Goal: Information Seeking & Learning: Learn about a topic

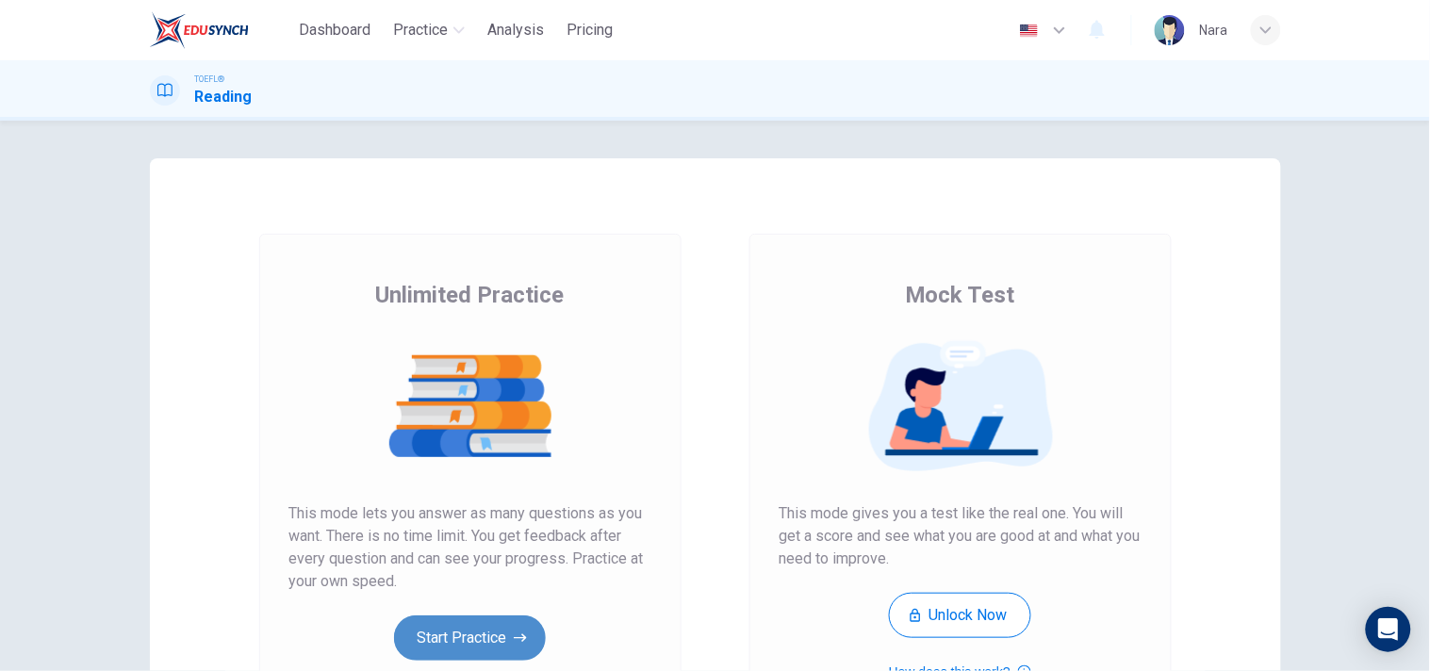
click at [447, 625] on button "Start Practice" at bounding box center [470, 637] width 152 height 45
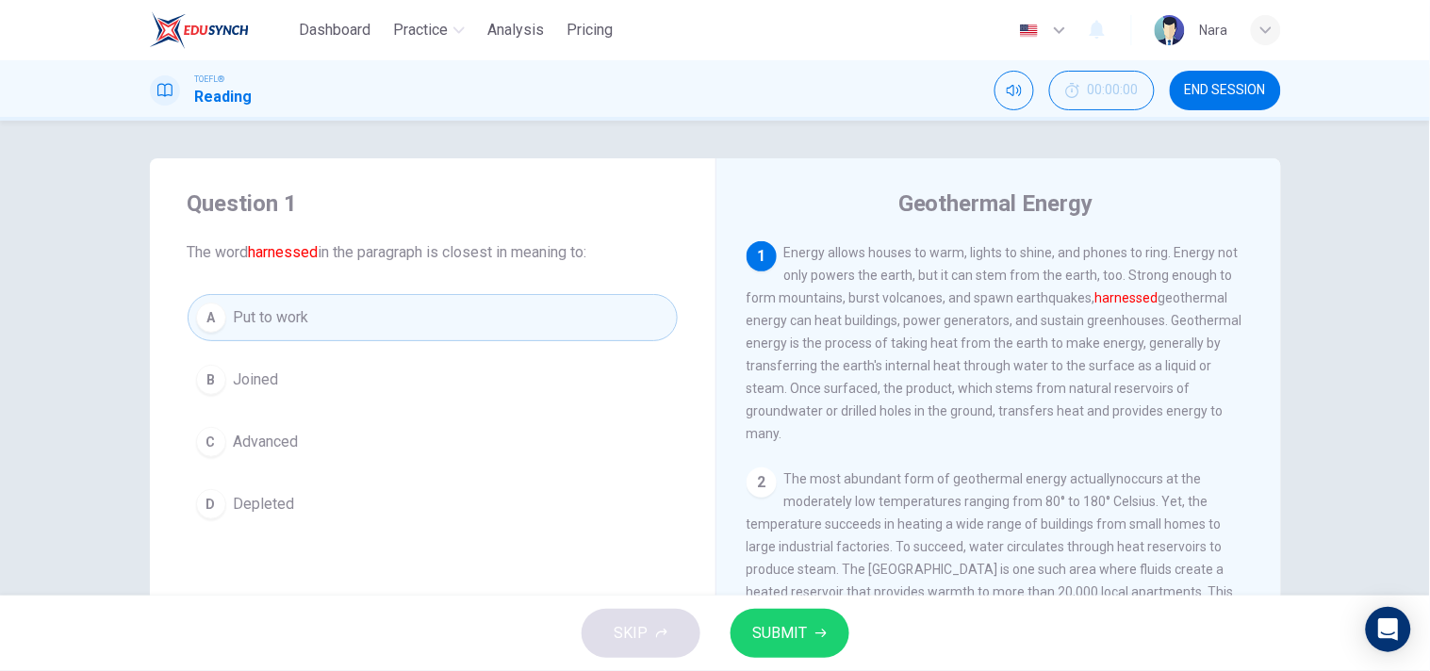
click at [801, 624] on span "SUBMIT" at bounding box center [780, 633] width 55 height 26
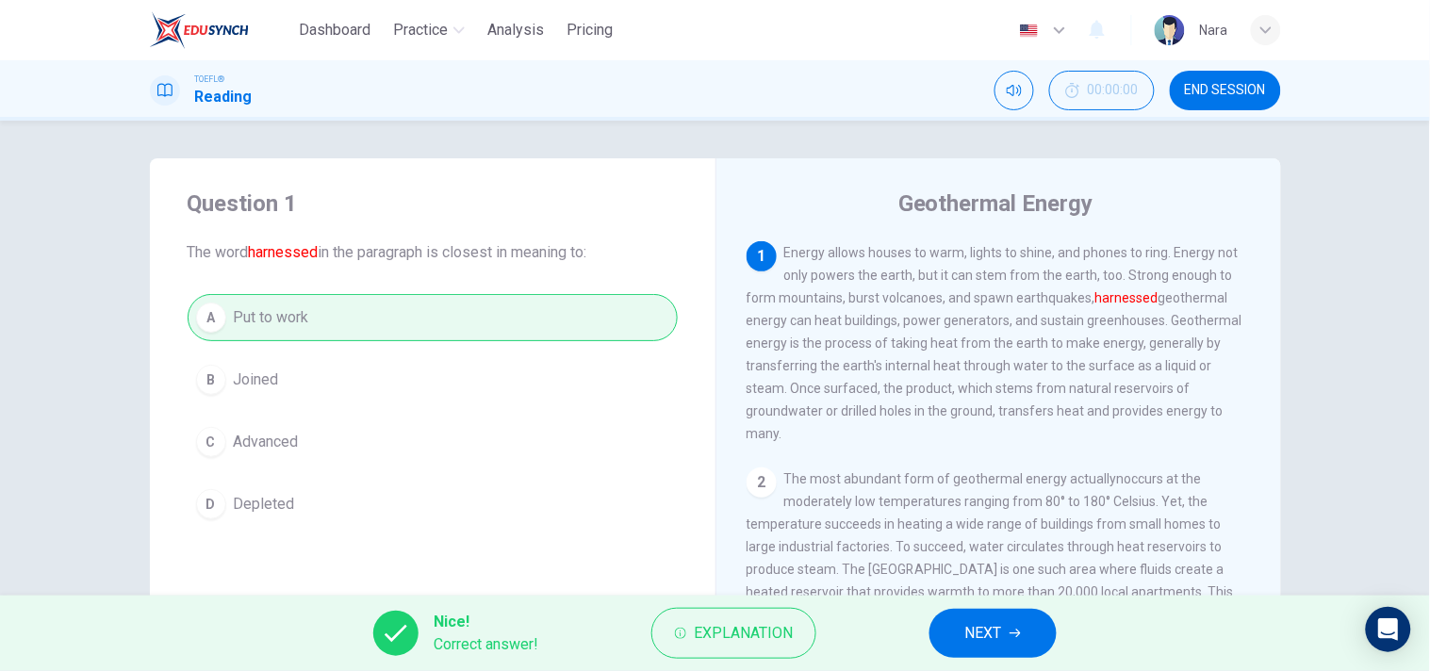
click at [1005, 629] on button "NEXT" at bounding box center [992, 633] width 127 height 49
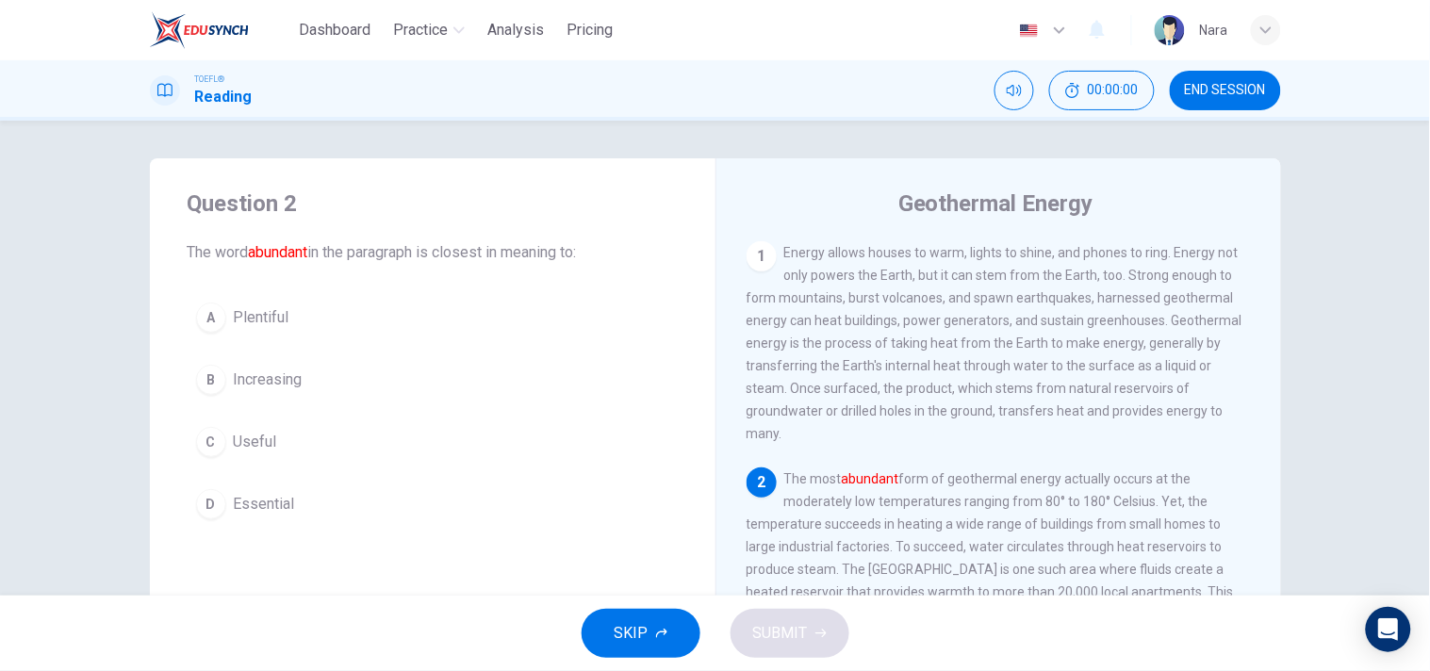
scroll to position [98, 0]
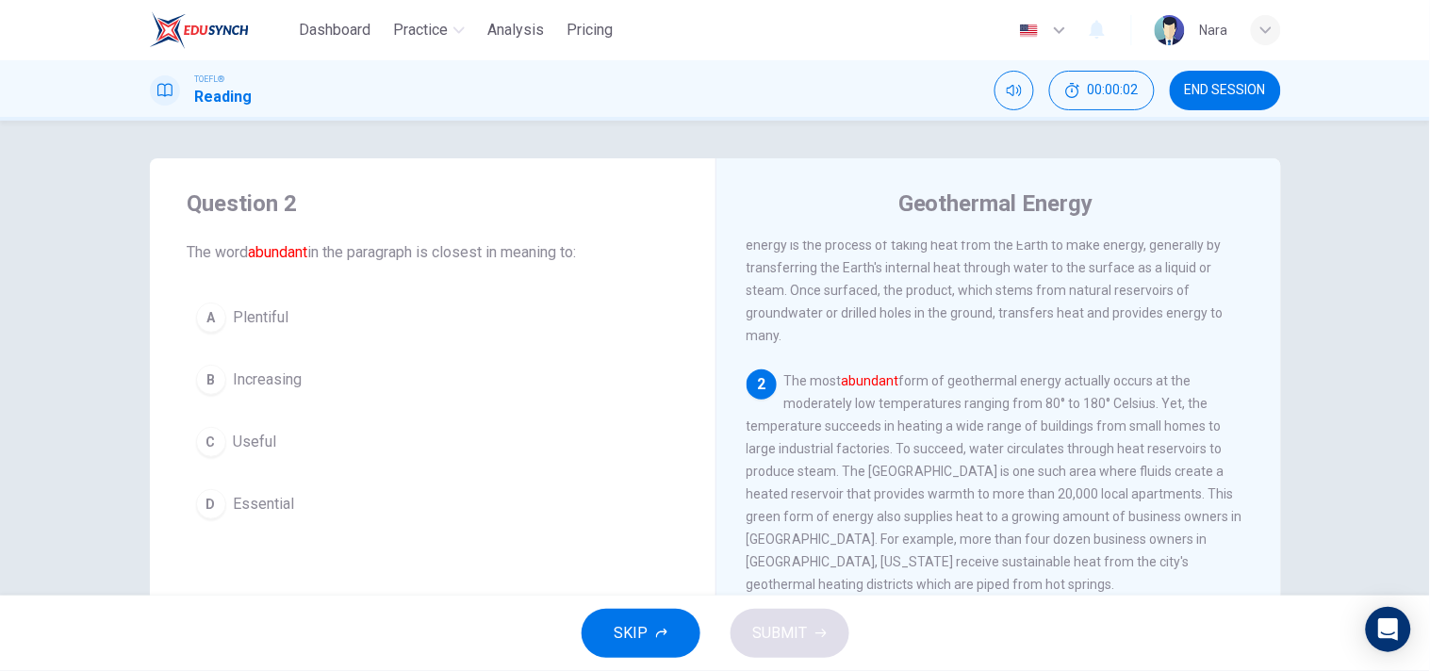
drag, startPoint x: 408, startPoint y: 326, endPoint x: 440, endPoint y: 379, distance: 61.7
click at [409, 326] on button "A Plentiful" at bounding box center [433, 317] width 490 height 47
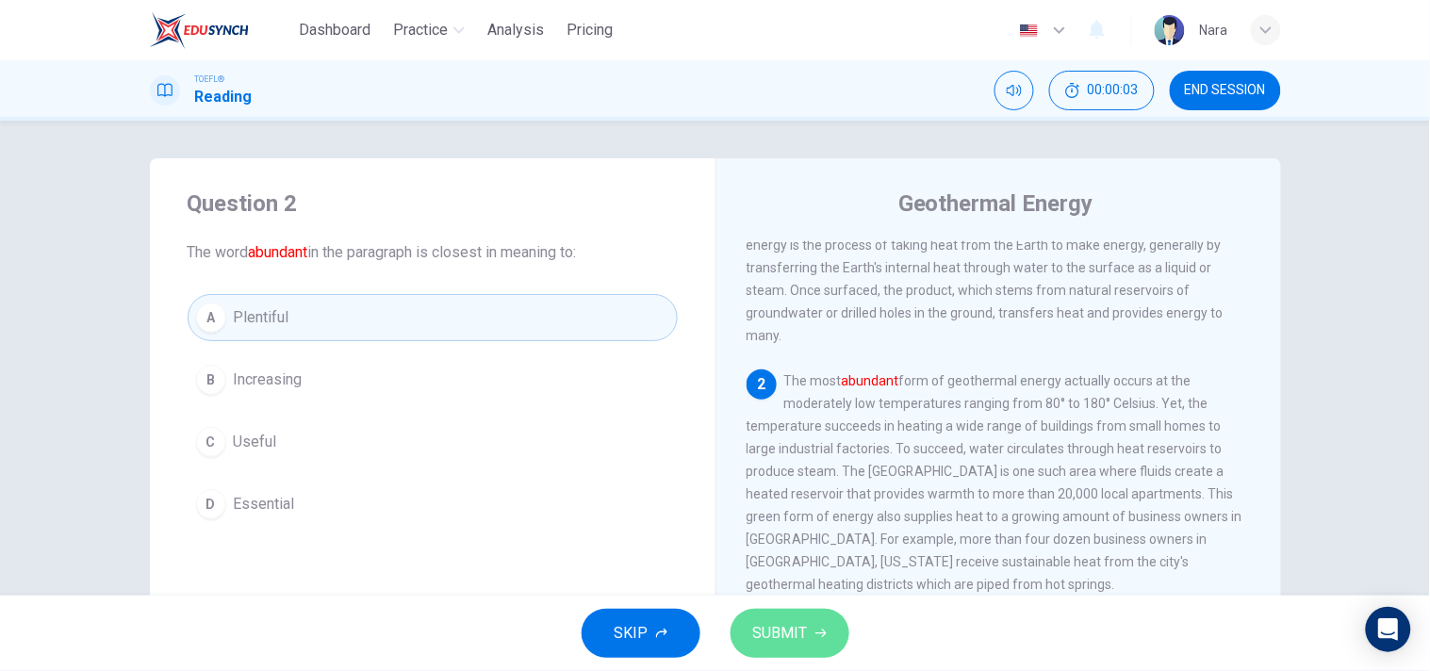
click at [761, 627] on span "SUBMIT" at bounding box center [780, 633] width 55 height 26
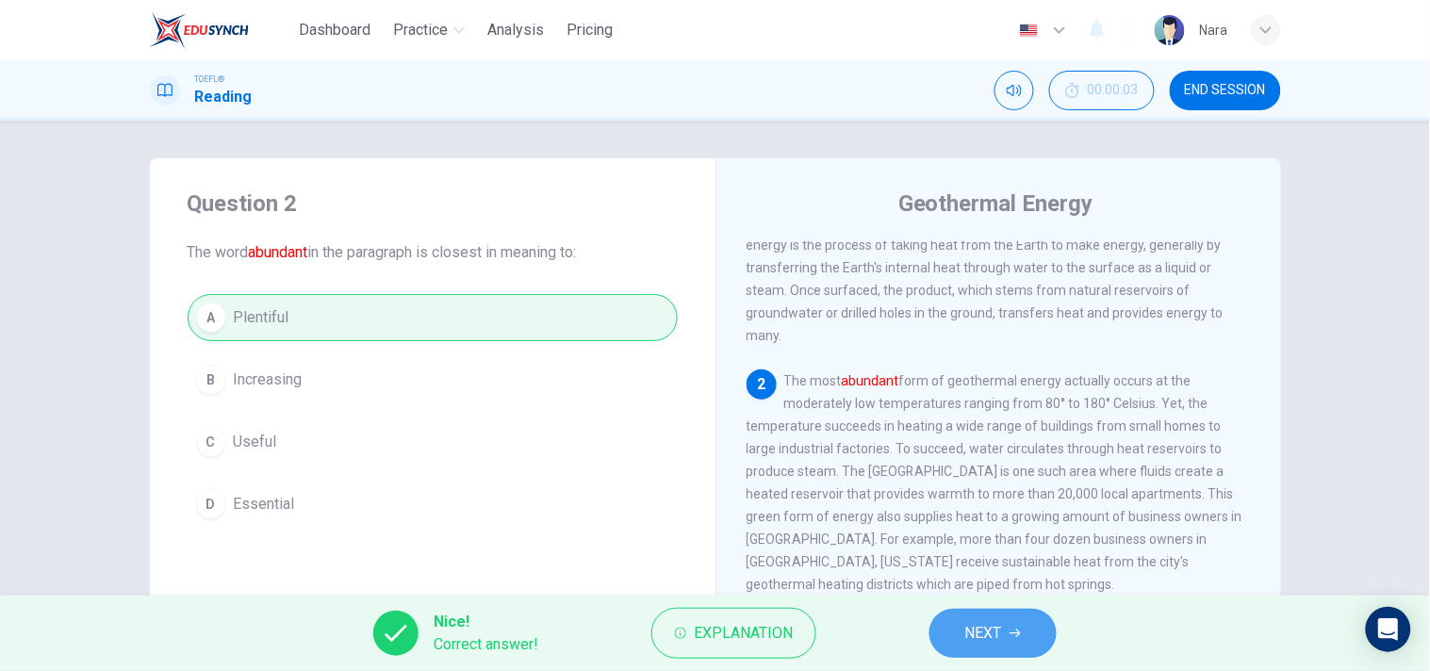
click at [953, 636] on button "NEXT" at bounding box center [992, 633] width 127 height 49
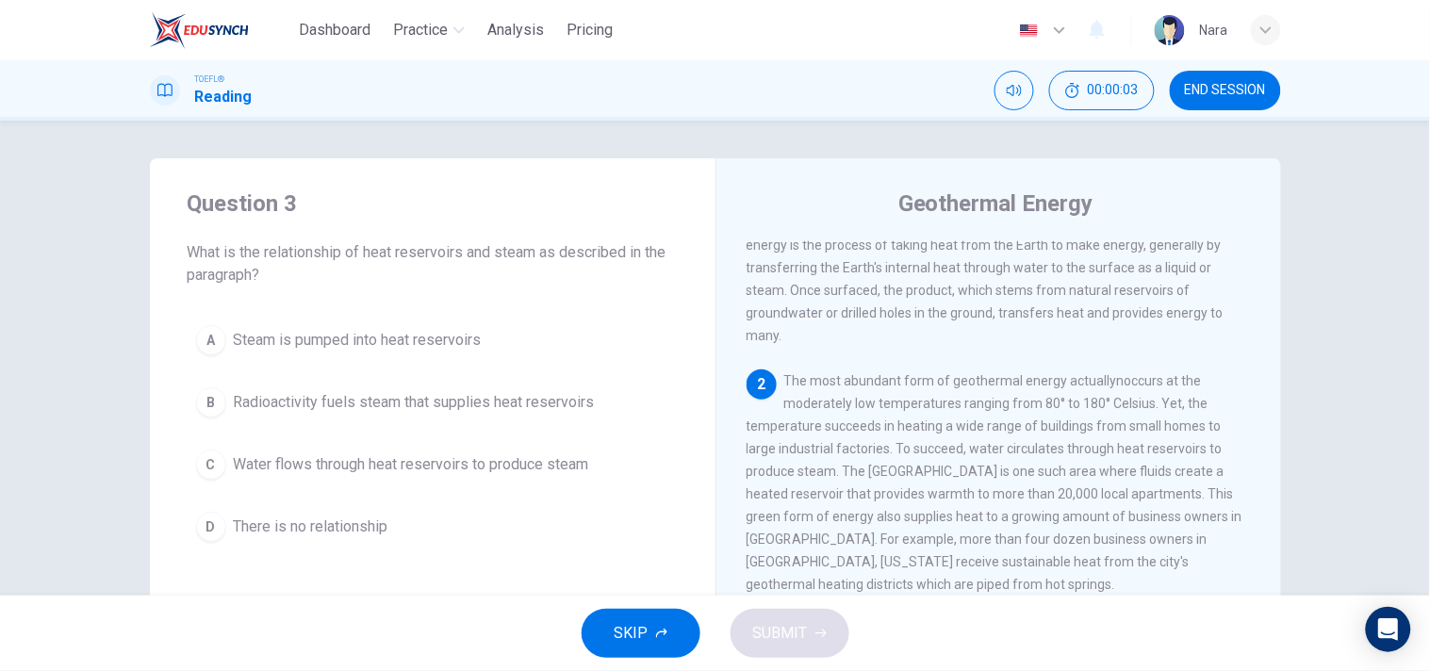
scroll to position [226, 0]
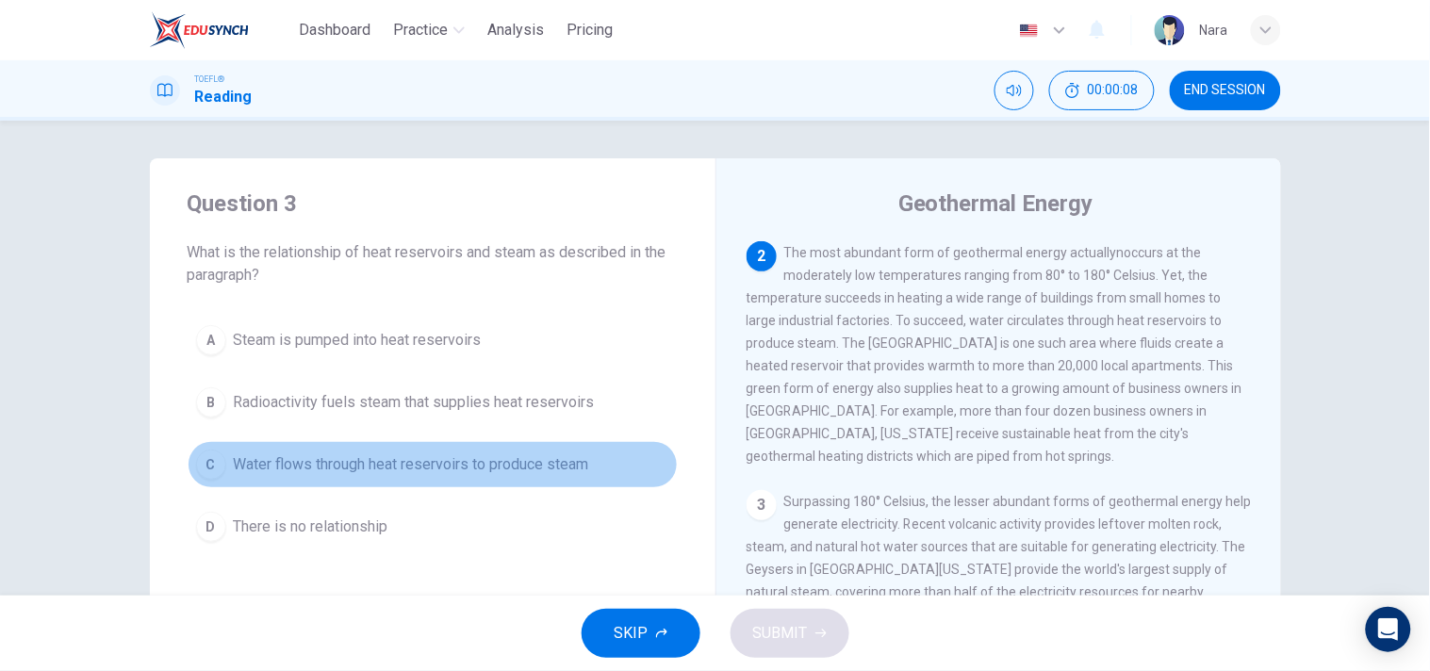
click at [421, 471] on span "Water flows through heat reservoirs to produce steam" at bounding box center [411, 464] width 355 height 23
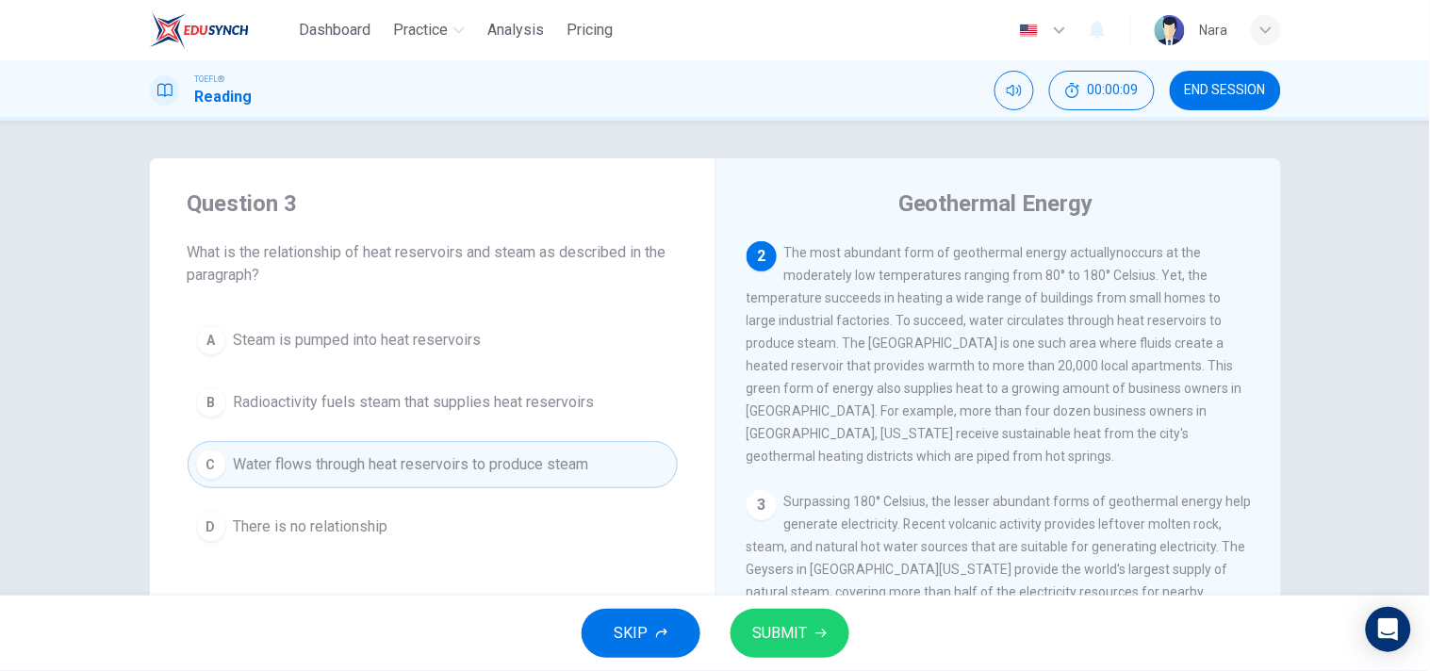
click at [749, 633] on button "SUBMIT" at bounding box center [789, 633] width 119 height 49
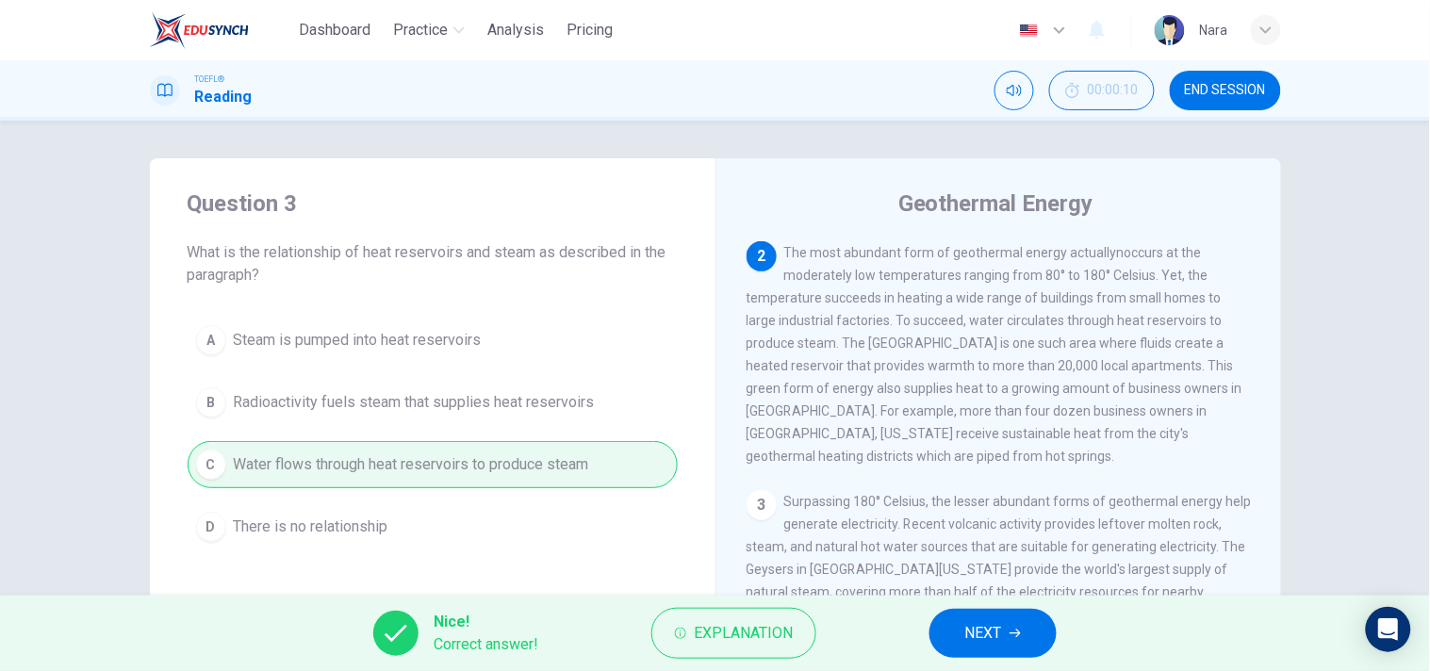
click at [942, 626] on button "NEXT" at bounding box center [992, 633] width 127 height 49
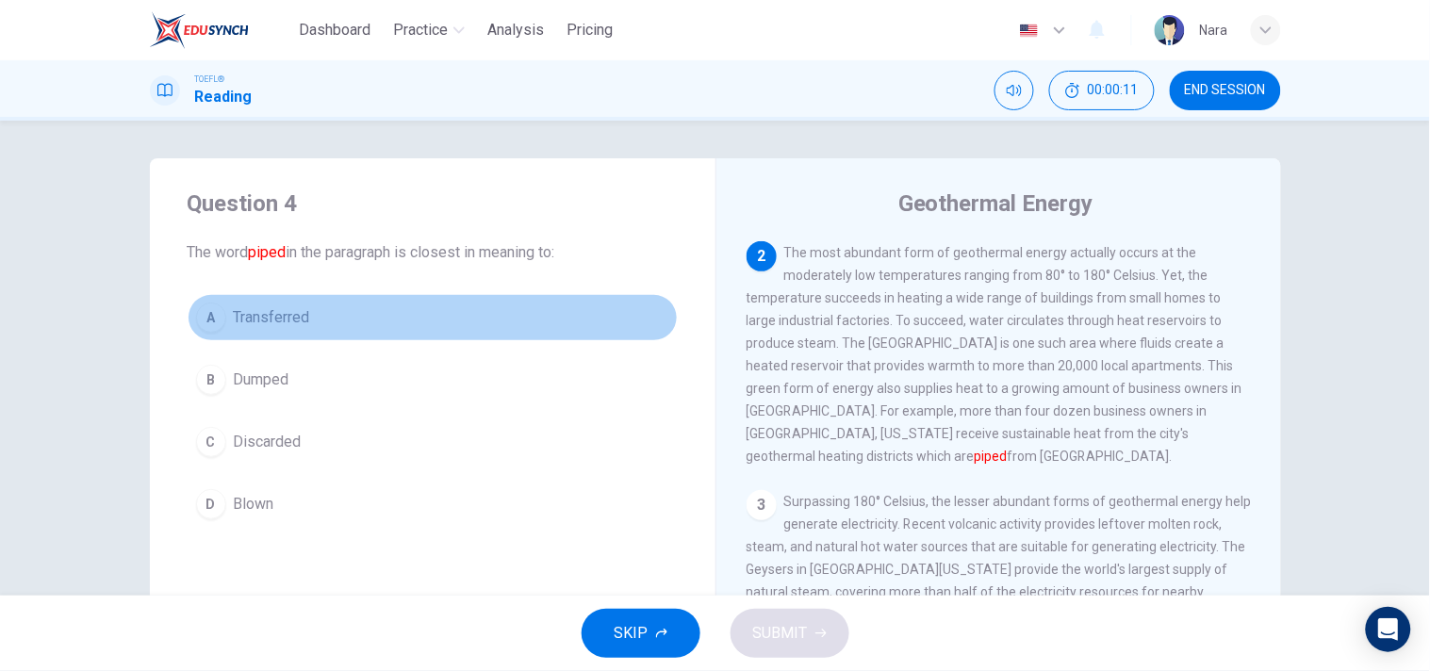
click at [401, 308] on button "A Transferred" at bounding box center [433, 317] width 490 height 47
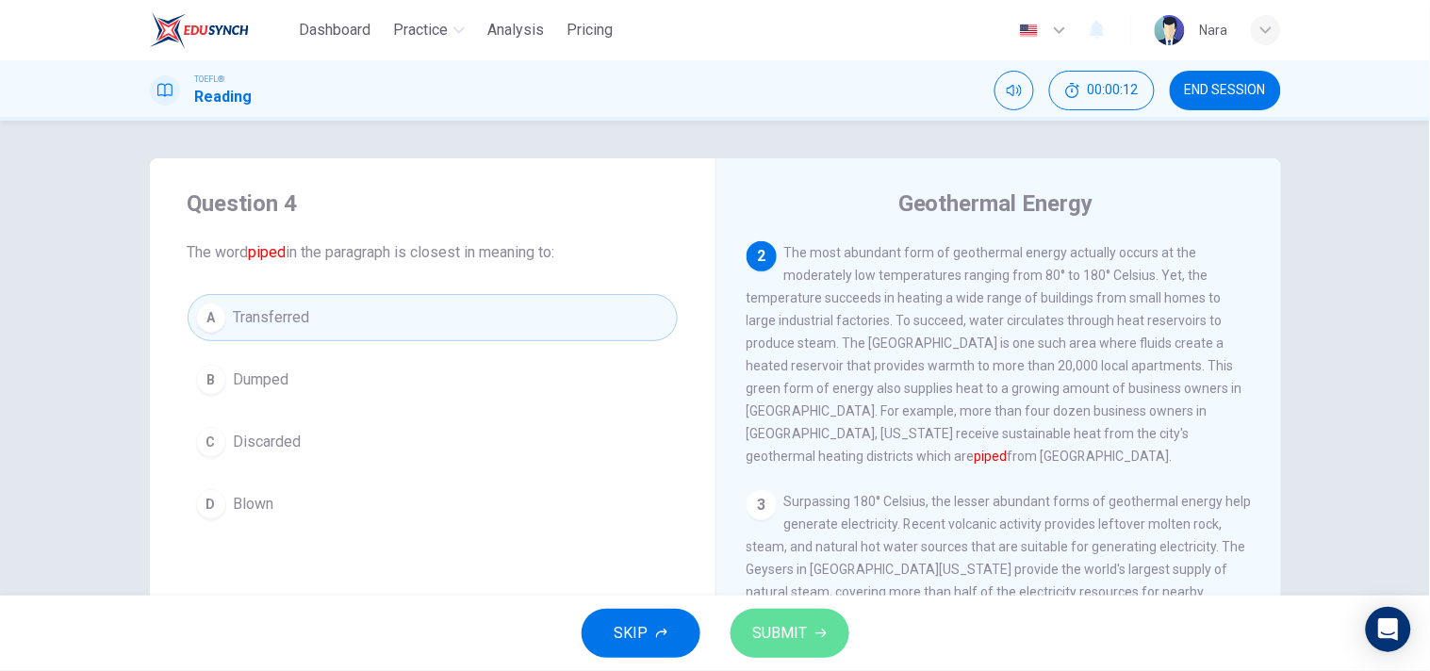
click at [795, 620] on span "SUBMIT" at bounding box center [780, 633] width 55 height 26
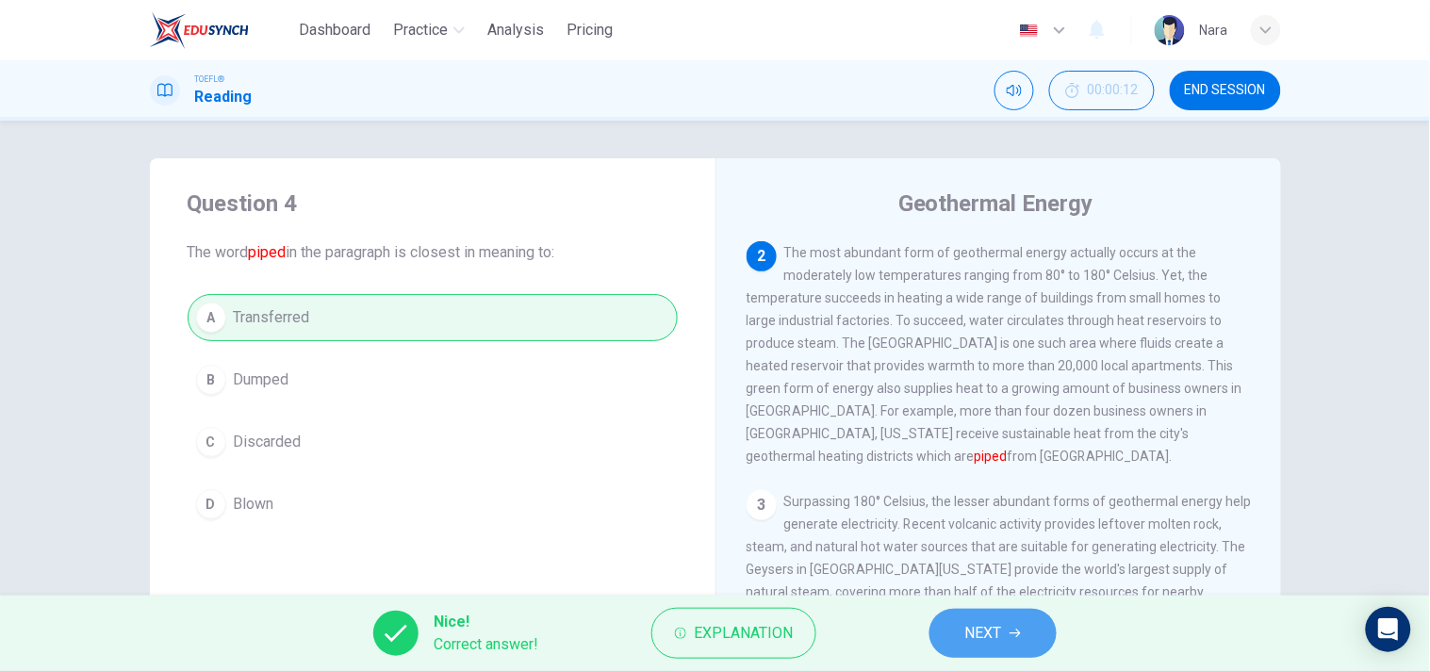
click at [953, 637] on button "NEXT" at bounding box center [992, 633] width 127 height 49
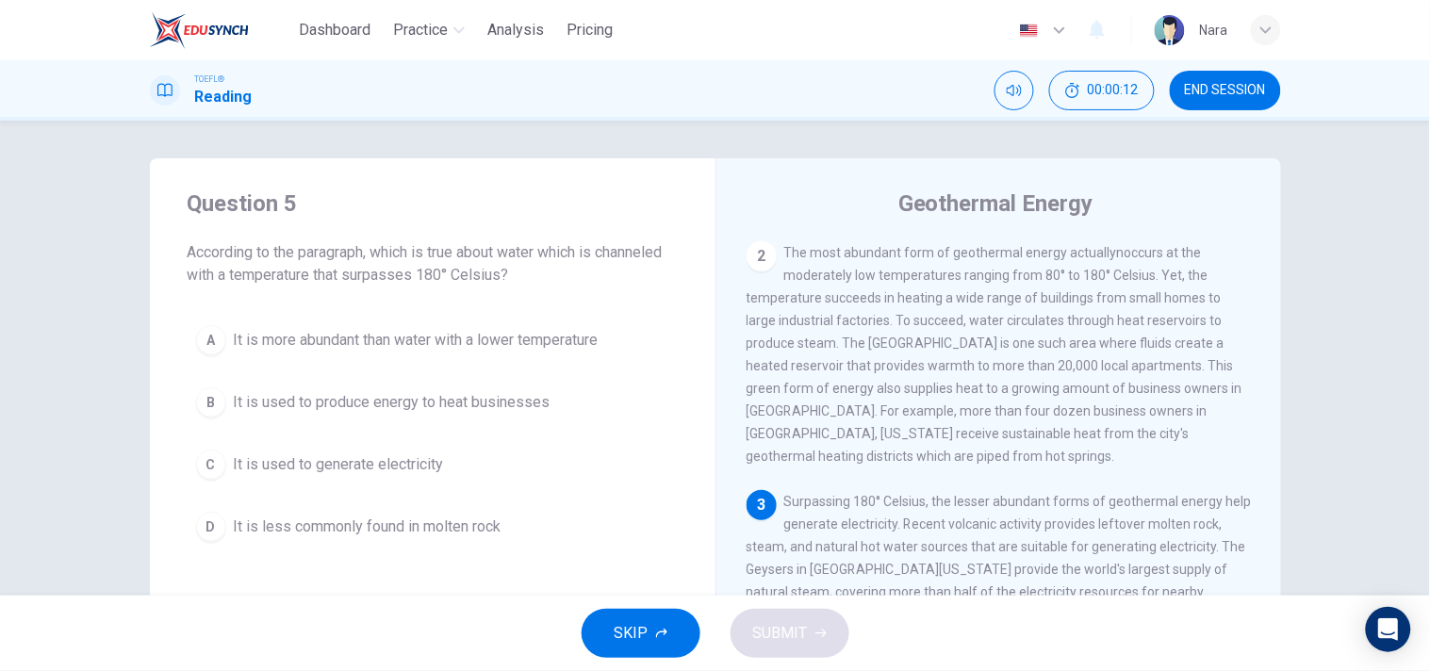
scroll to position [324, 0]
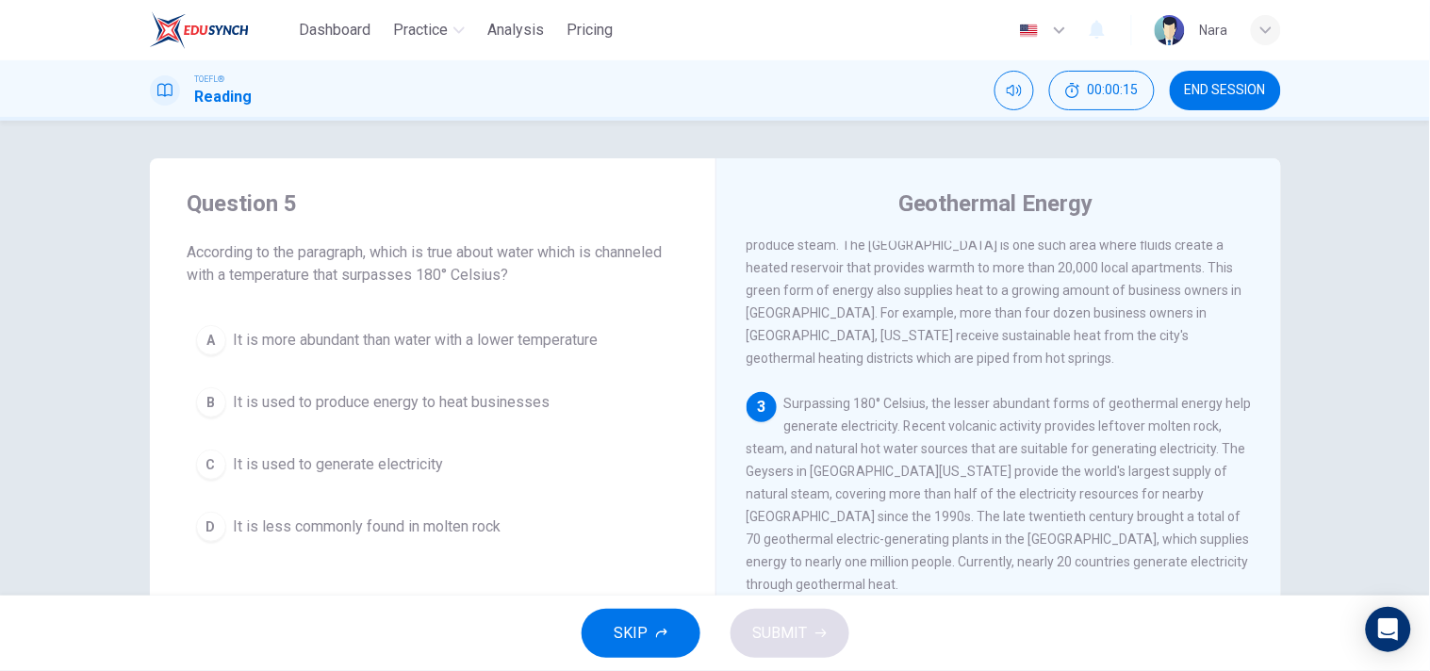
click at [333, 452] on button "C It is used to generate electricity" at bounding box center [433, 464] width 490 height 47
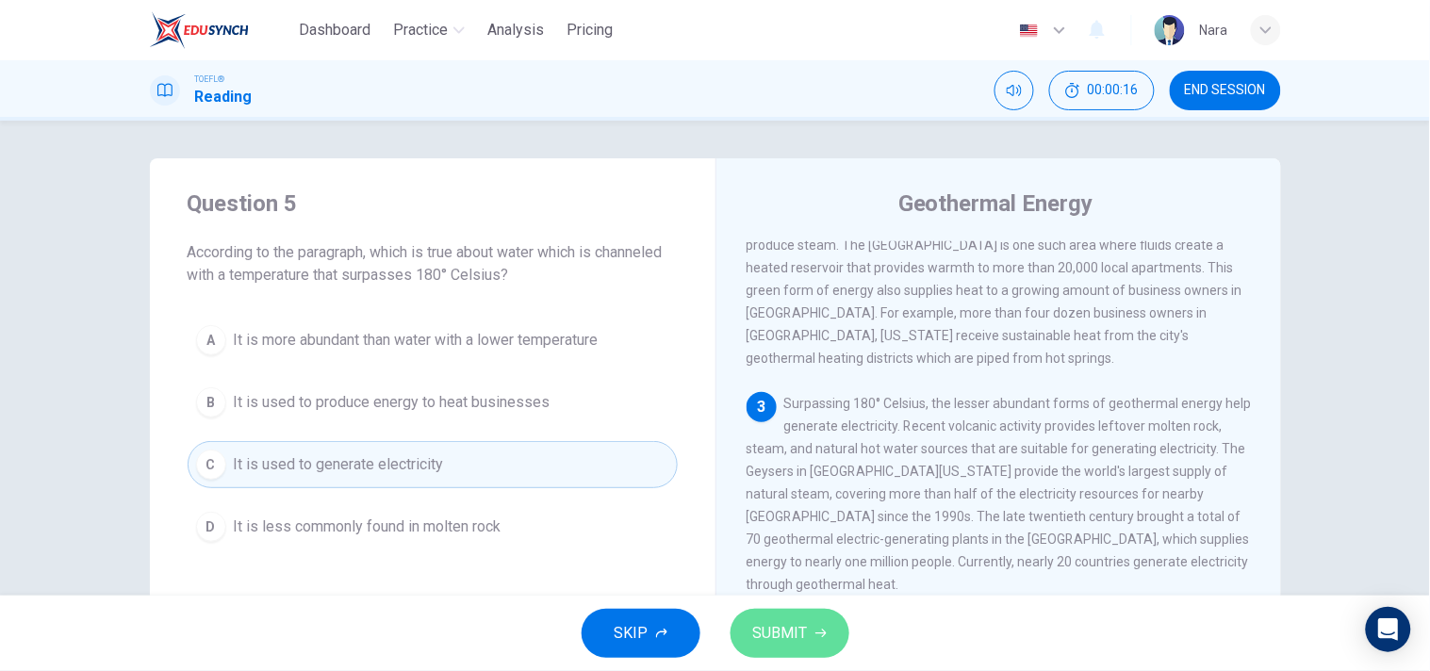
click at [766, 637] on span "SUBMIT" at bounding box center [780, 633] width 55 height 26
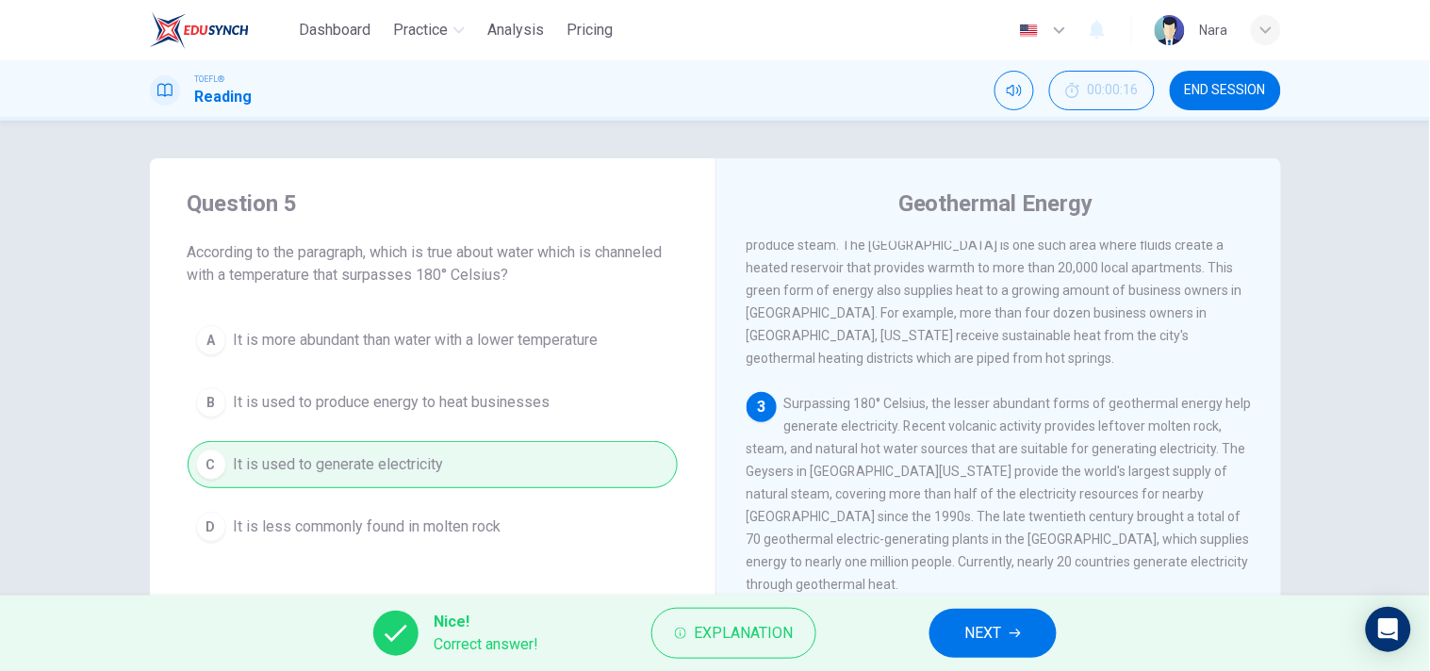
click at [964, 626] on button "NEXT" at bounding box center [992, 633] width 127 height 49
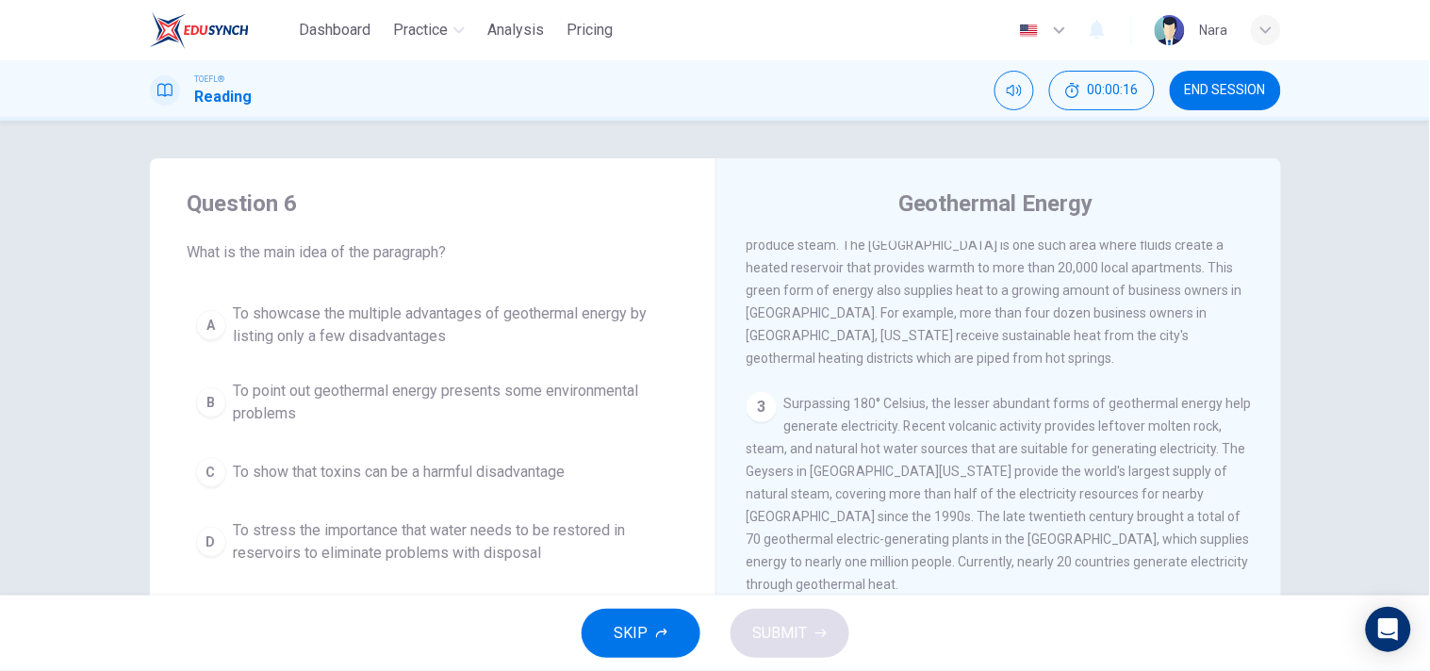
scroll to position [505, 0]
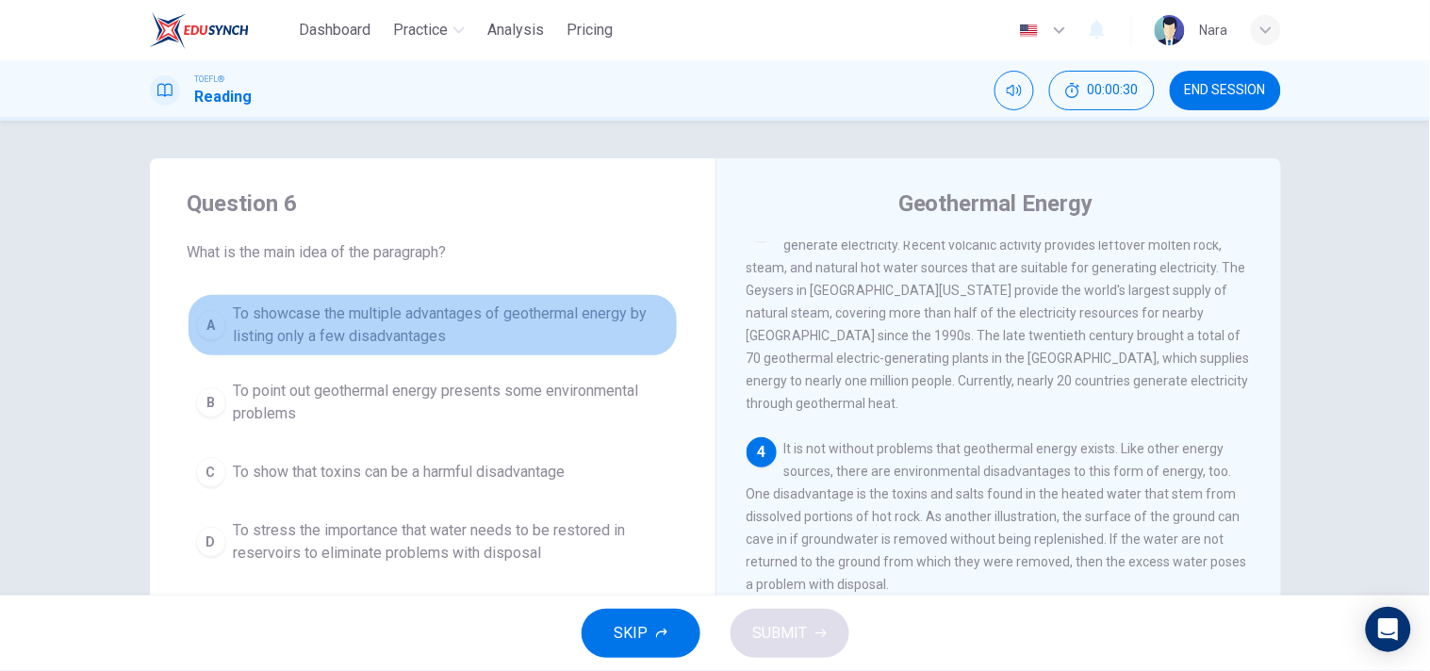
click at [488, 334] on span "To showcase the multiple advantages of geothermal energy by listing only a few …" at bounding box center [451, 325] width 435 height 45
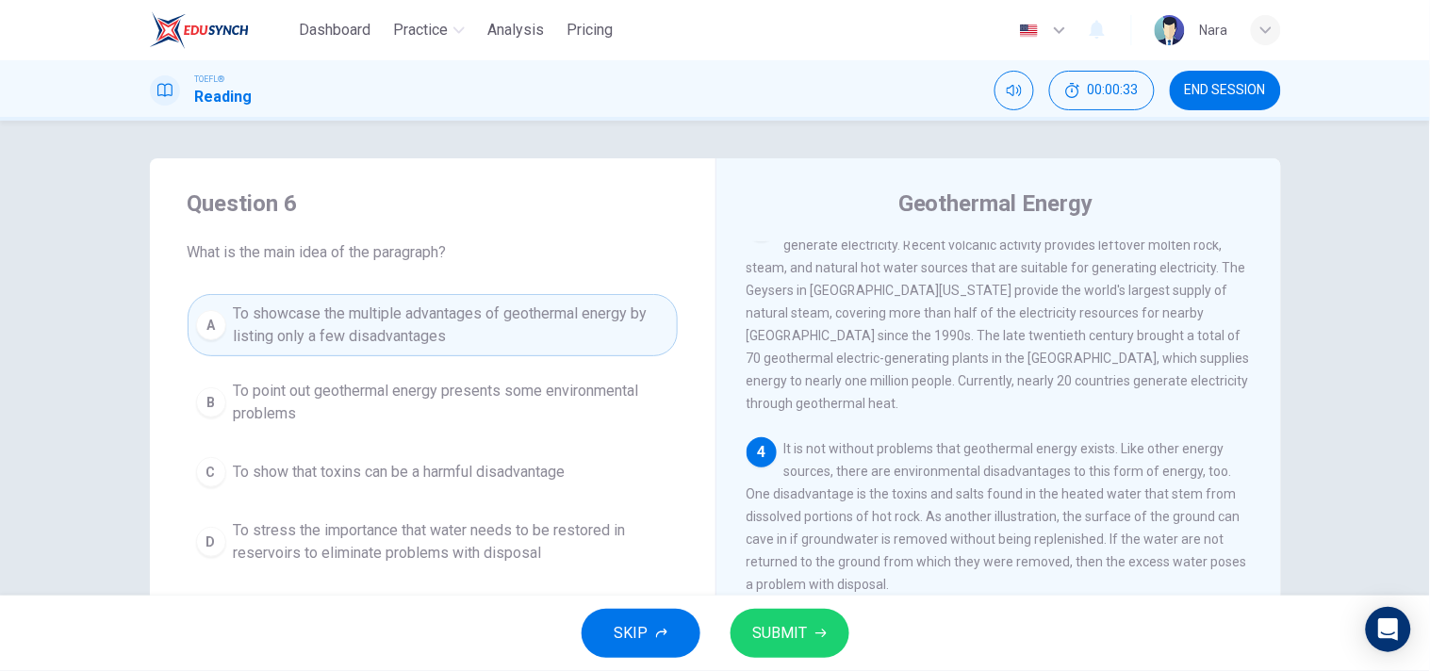
click at [486, 409] on span "To point out geothermal energy presents some environmental problems" at bounding box center [451, 402] width 435 height 45
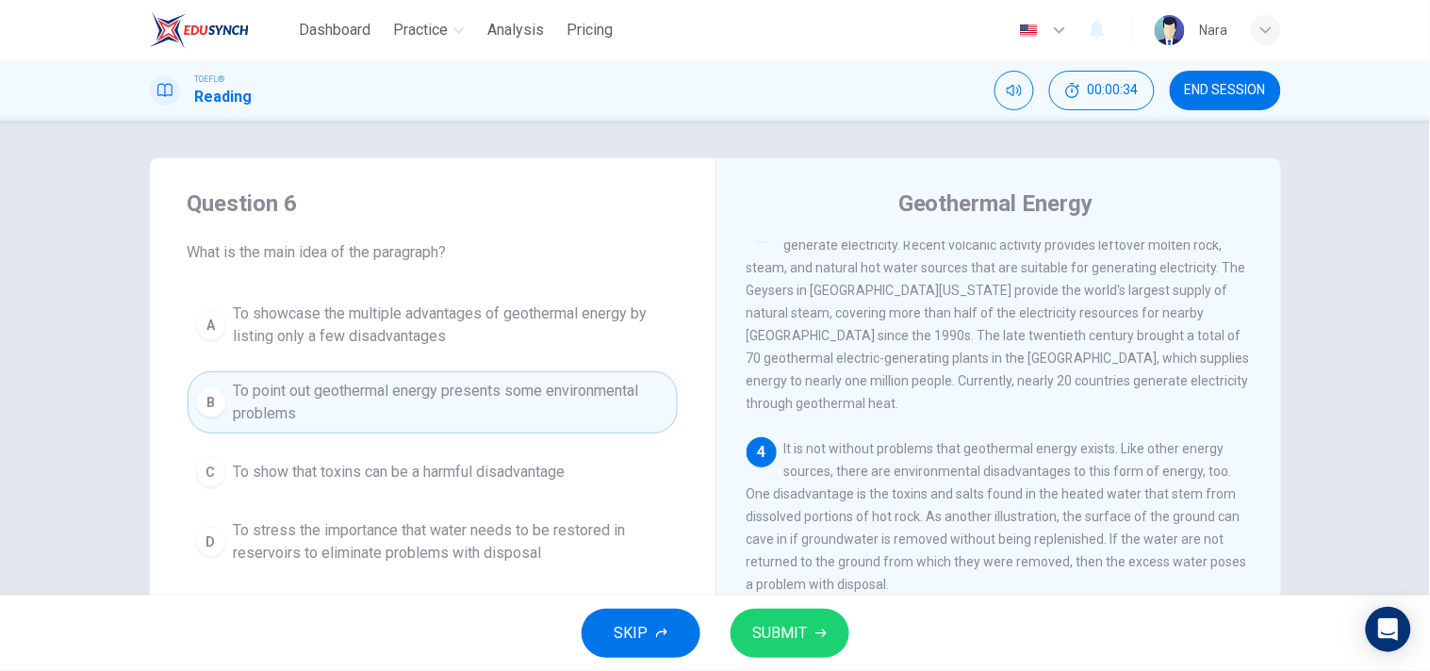
click at [766, 631] on span "SUBMIT" at bounding box center [780, 633] width 55 height 26
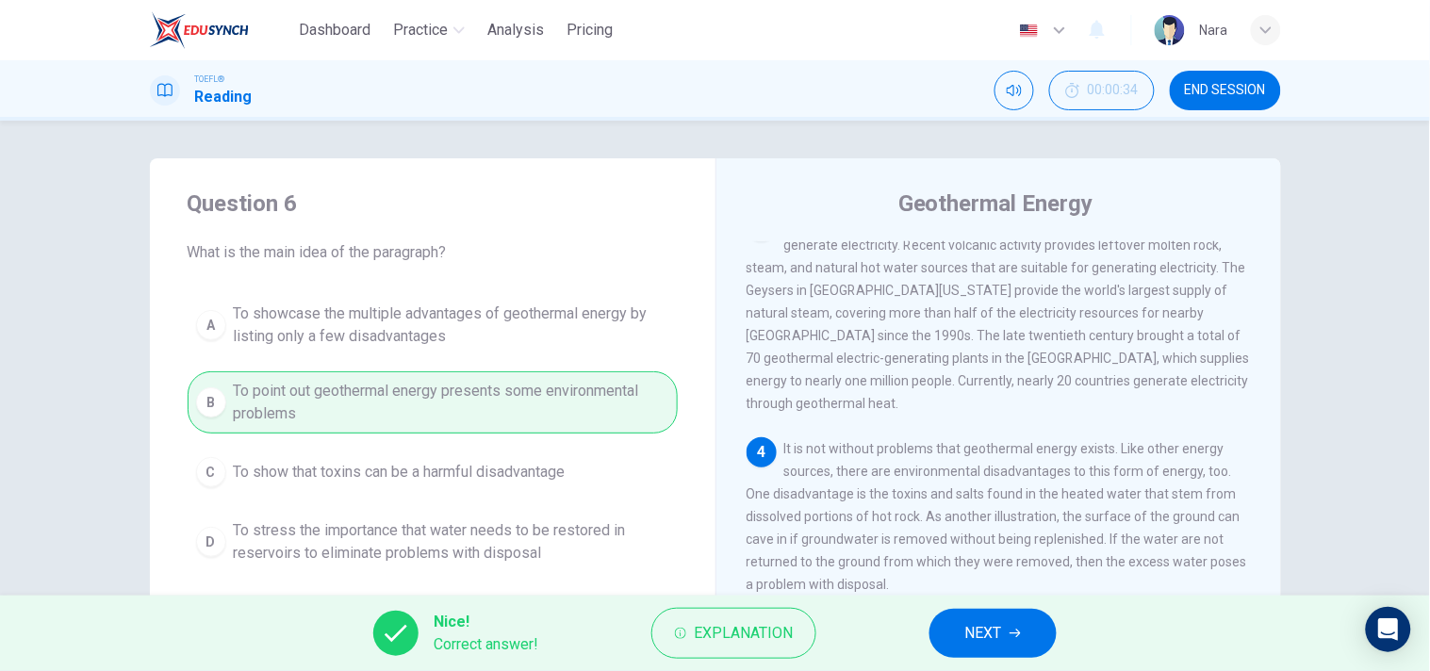
click at [947, 639] on button "NEXT" at bounding box center [992, 633] width 127 height 49
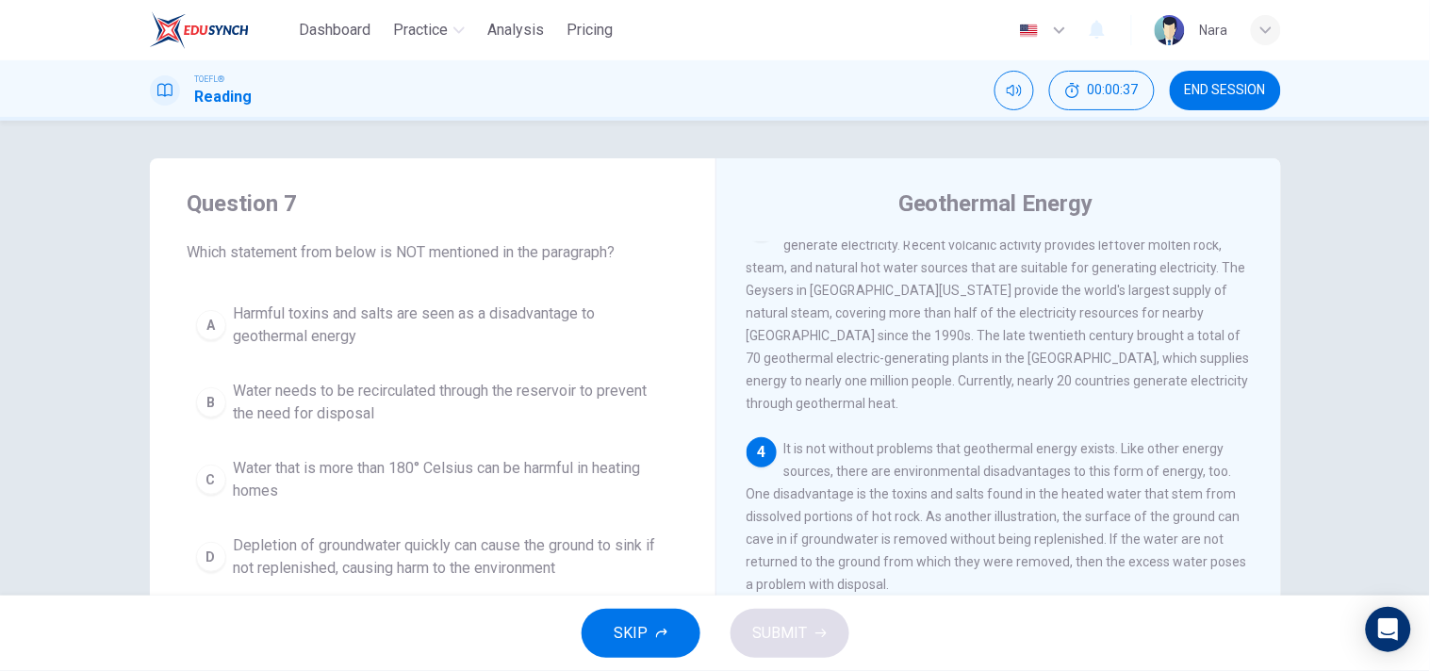
click at [425, 463] on span "Water that is more than 180° Celsius can be harmful in heating homes" at bounding box center [451, 479] width 435 height 45
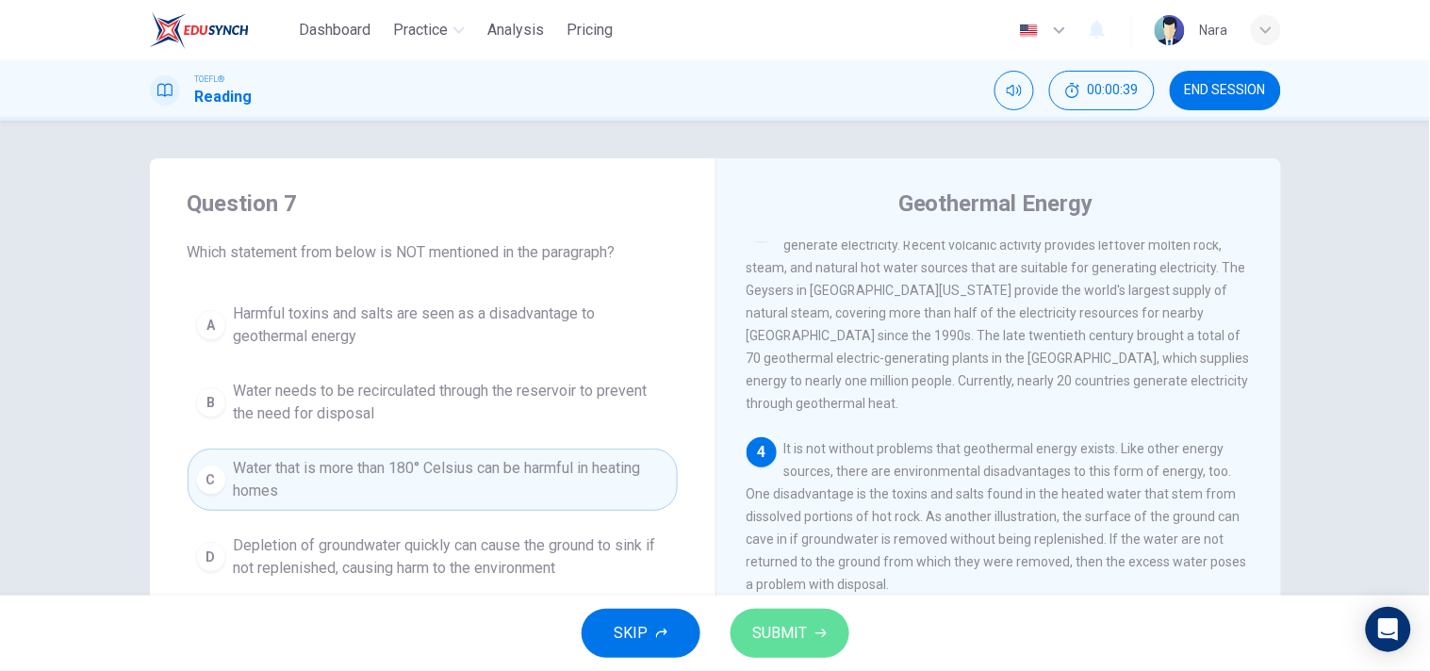
click at [770, 635] on span "SUBMIT" at bounding box center [780, 633] width 55 height 26
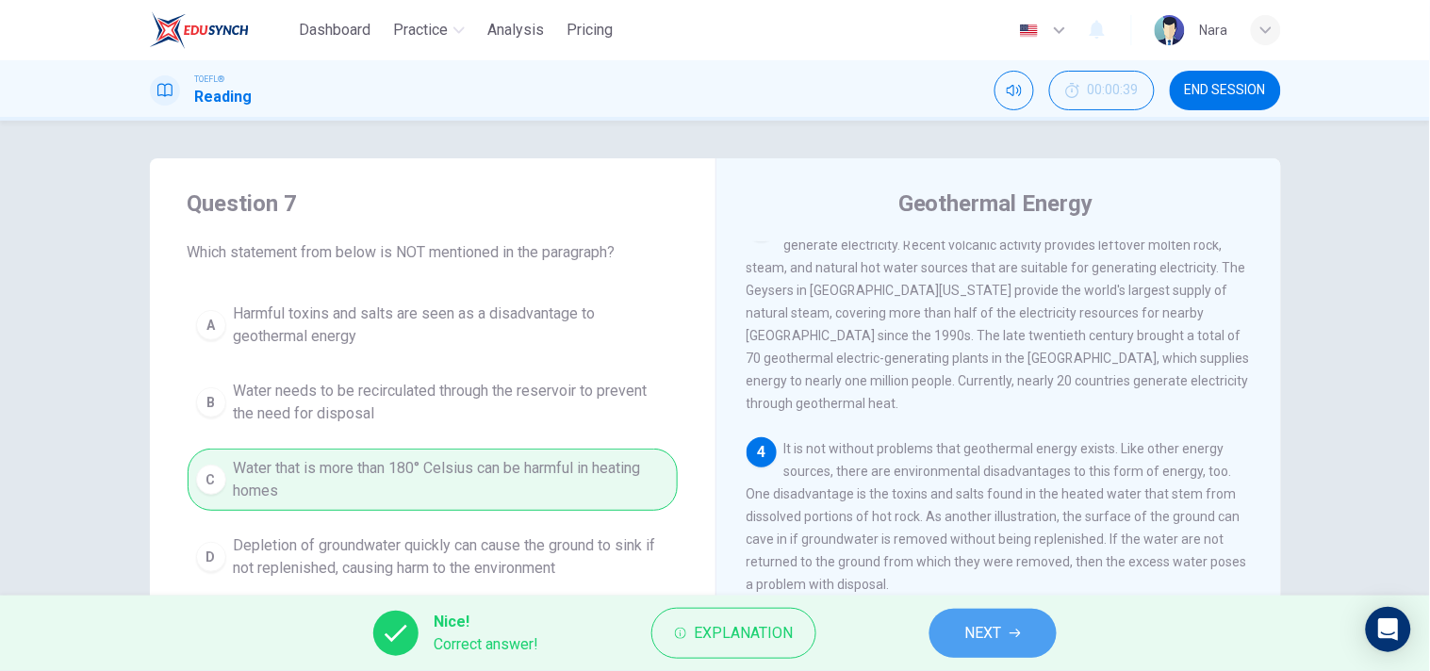
drag, startPoint x: 986, startPoint y: 632, endPoint x: 895, endPoint y: 590, distance: 99.9
click at [987, 632] on span "NEXT" at bounding box center [983, 633] width 37 height 26
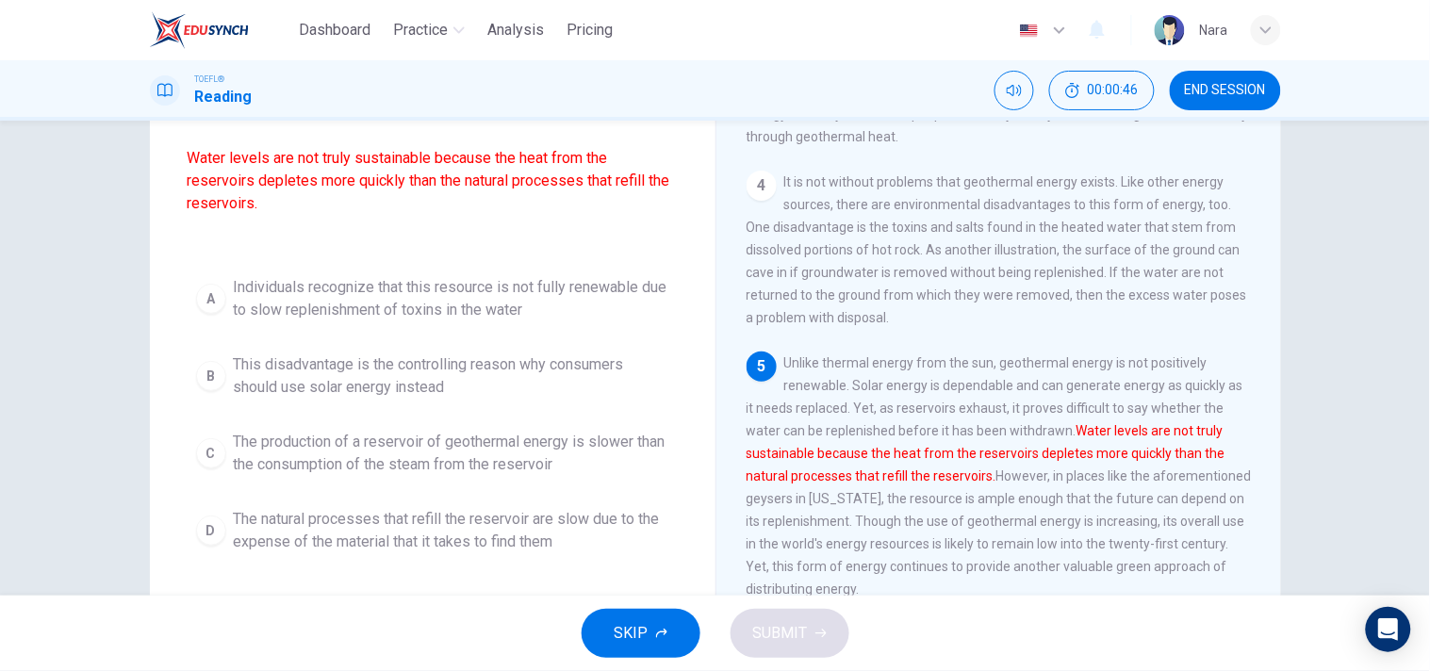
scroll to position [209, 0]
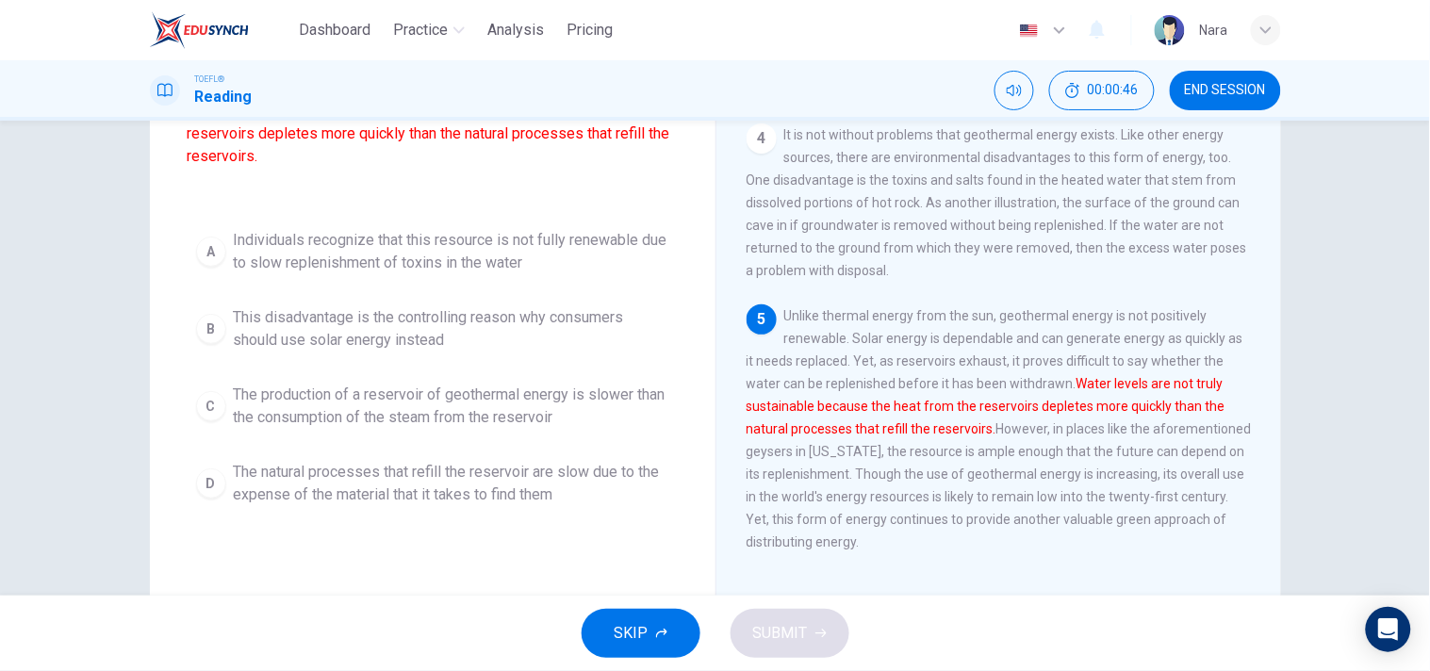
click at [501, 407] on span "The production of a reservoir of geothermal energy is slower than the consumpti…" at bounding box center [451, 406] width 435 height 45
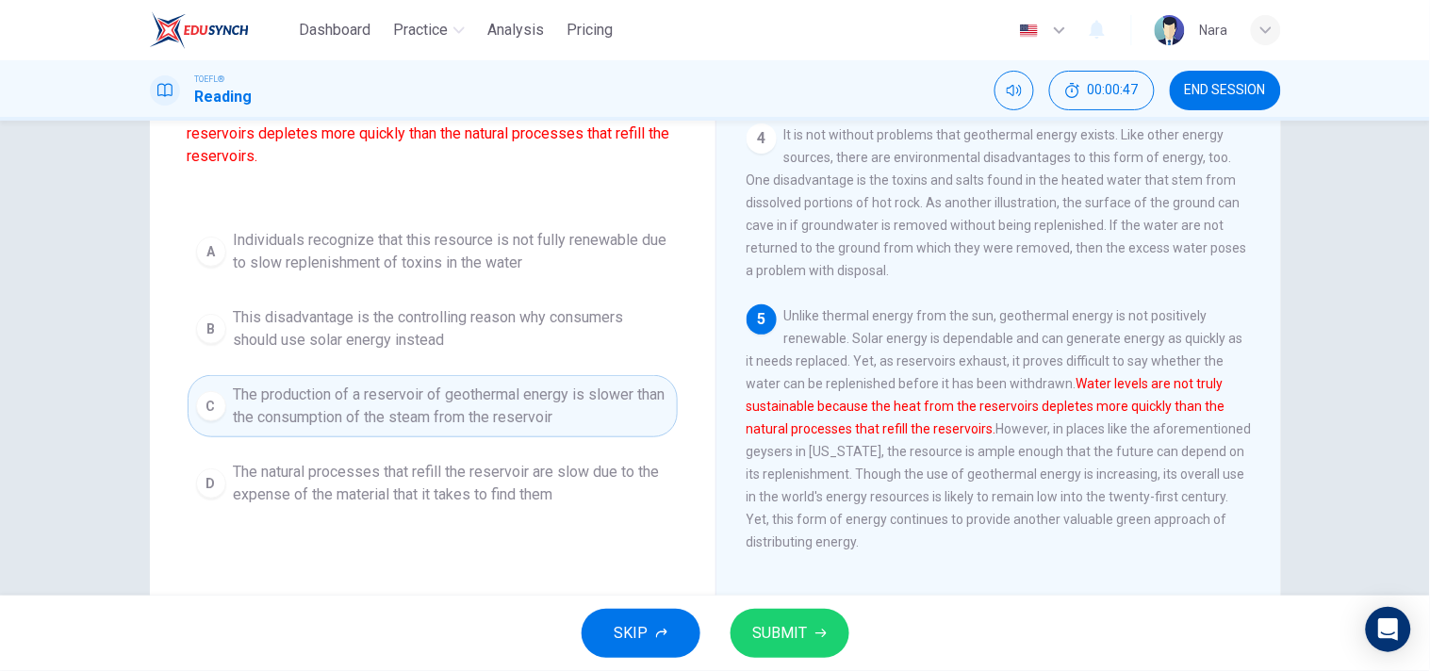
click at [784, 626] on span "SUBMIT" at bounding box center [780, 633] width 55 height 26
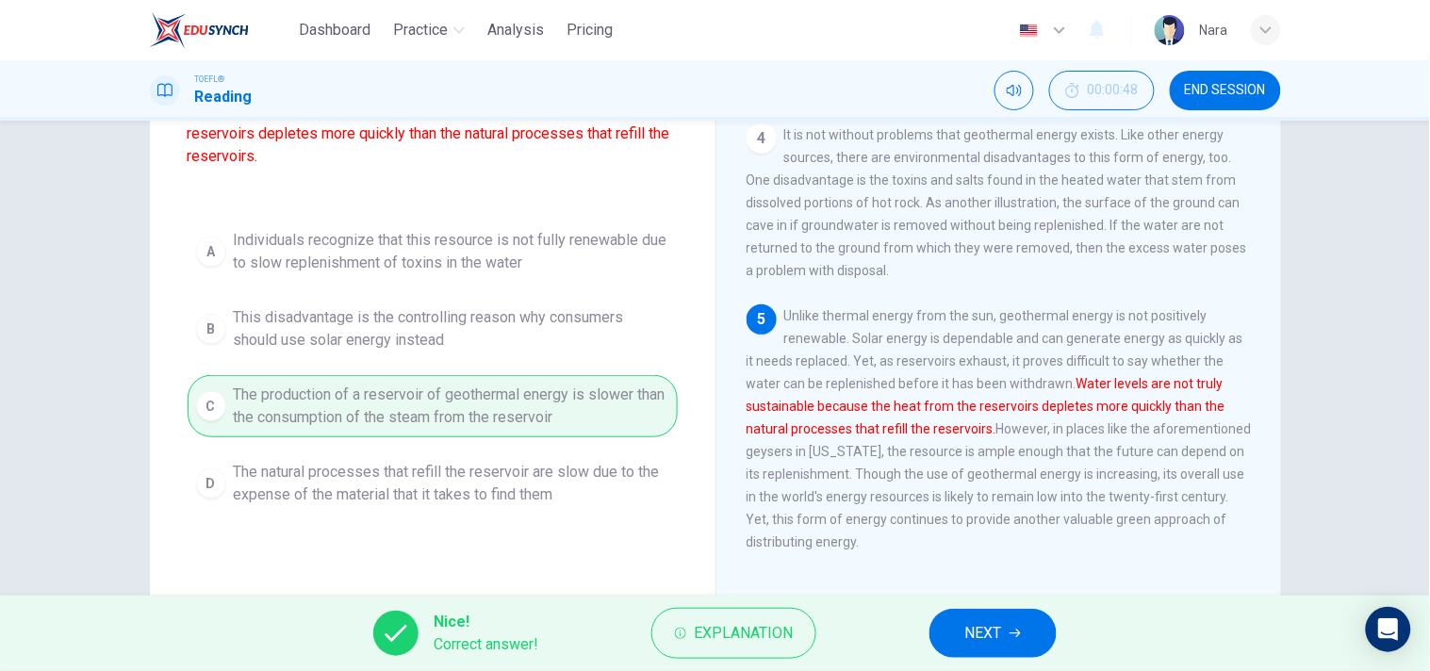
click at [982, 642] on span "NEXT" at bounding box center [983, 633] width 37 height 26
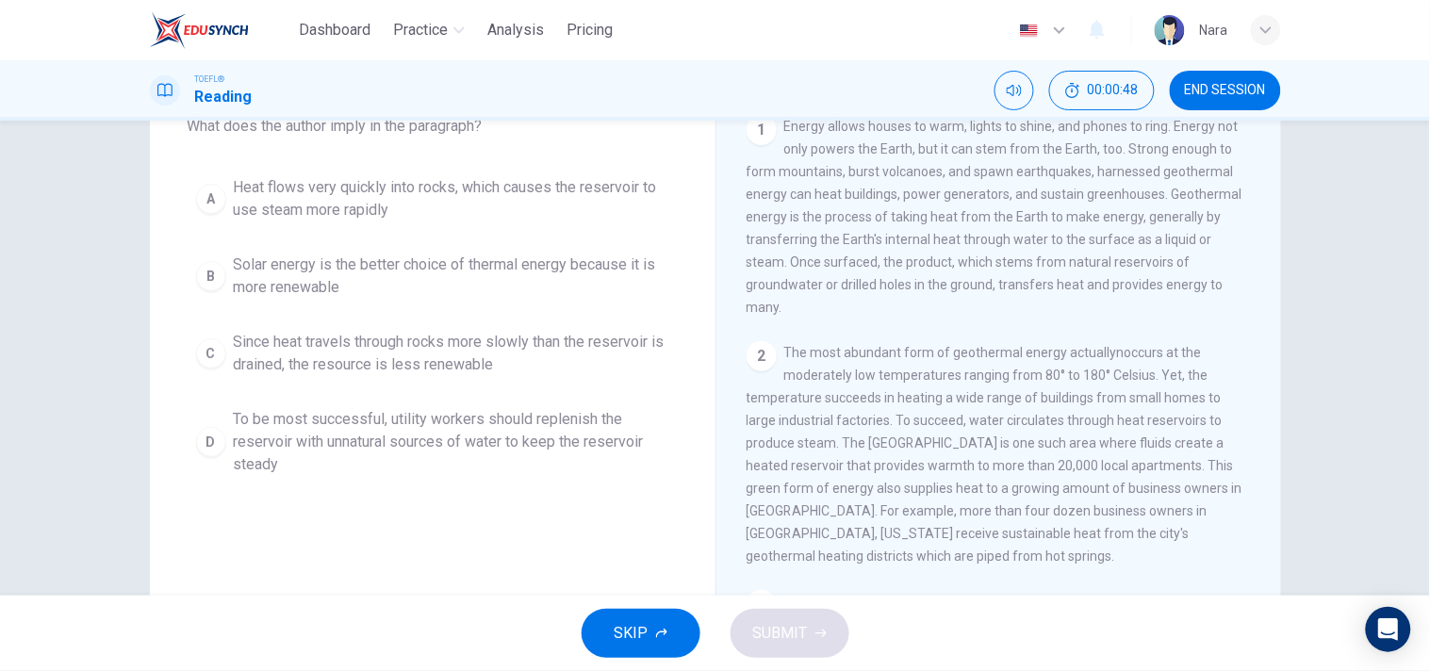
scroll to position [105, 0]
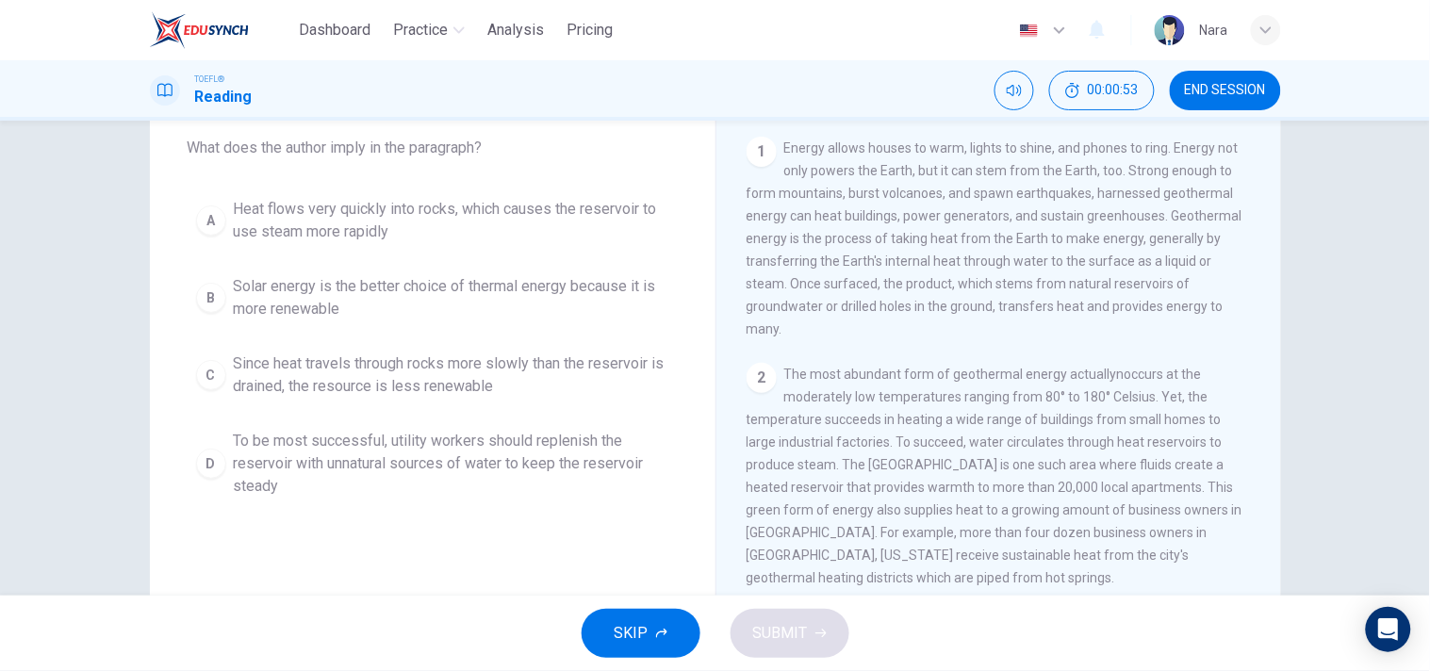
click at [438, 292] on span "Solar energy is the better choice of thermal energy because it is more renewable" at bounding box center [451, 297] width 435 height 45
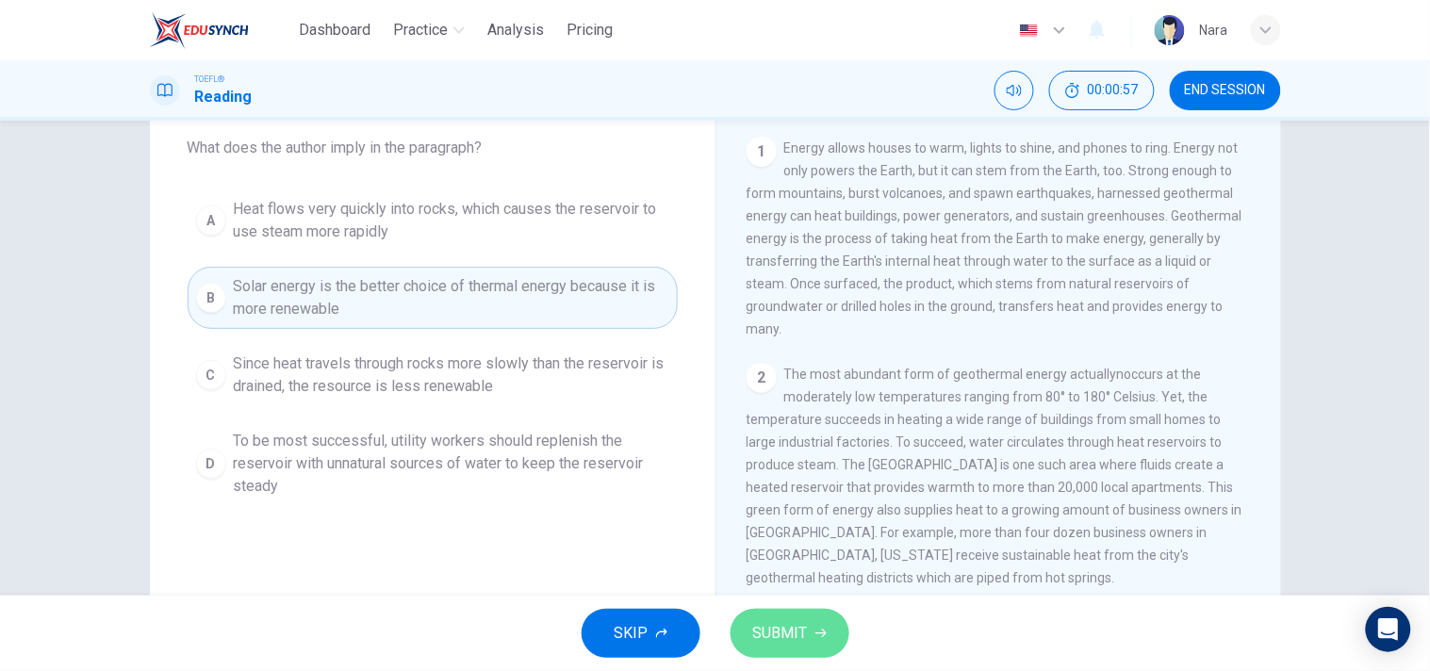
click at [793, 638] on span "SUBMIT" at bounding box center [780, 633] width 55 height 26
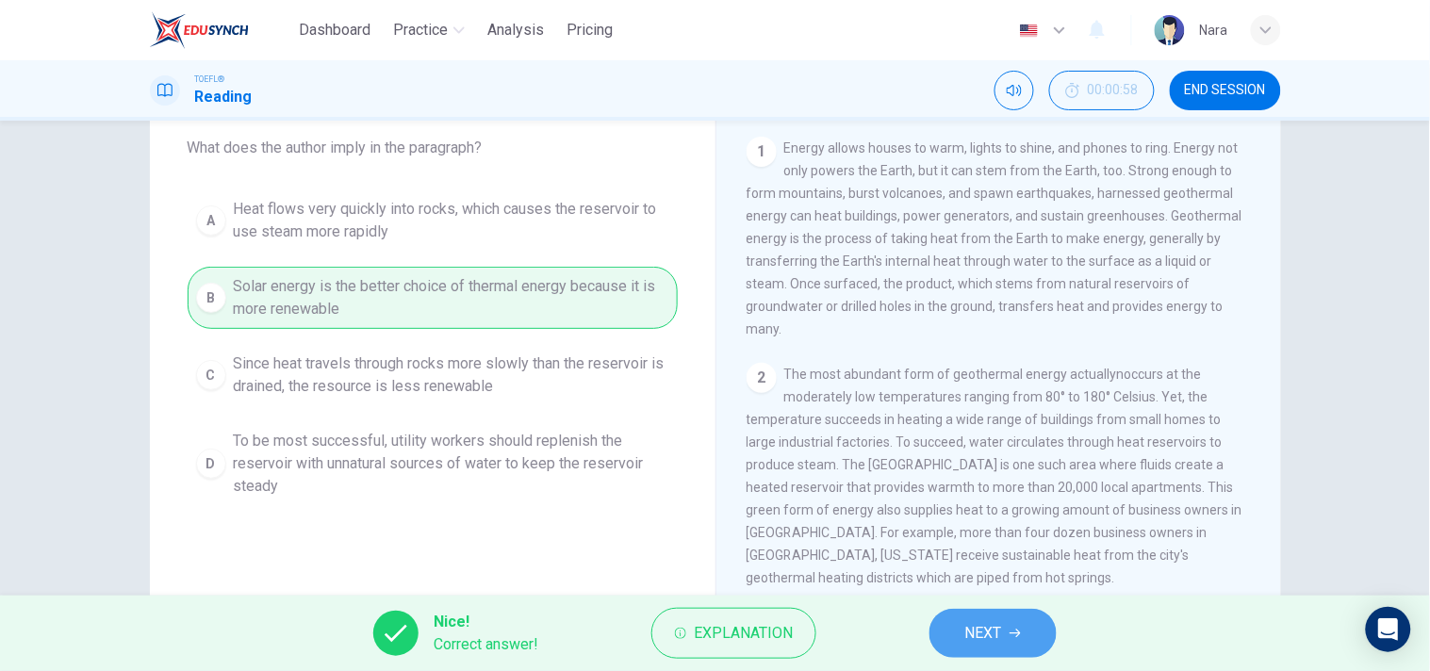
click at [997, 637] on span "NEXT" at bounding box center [983, 633] width 37 height 26
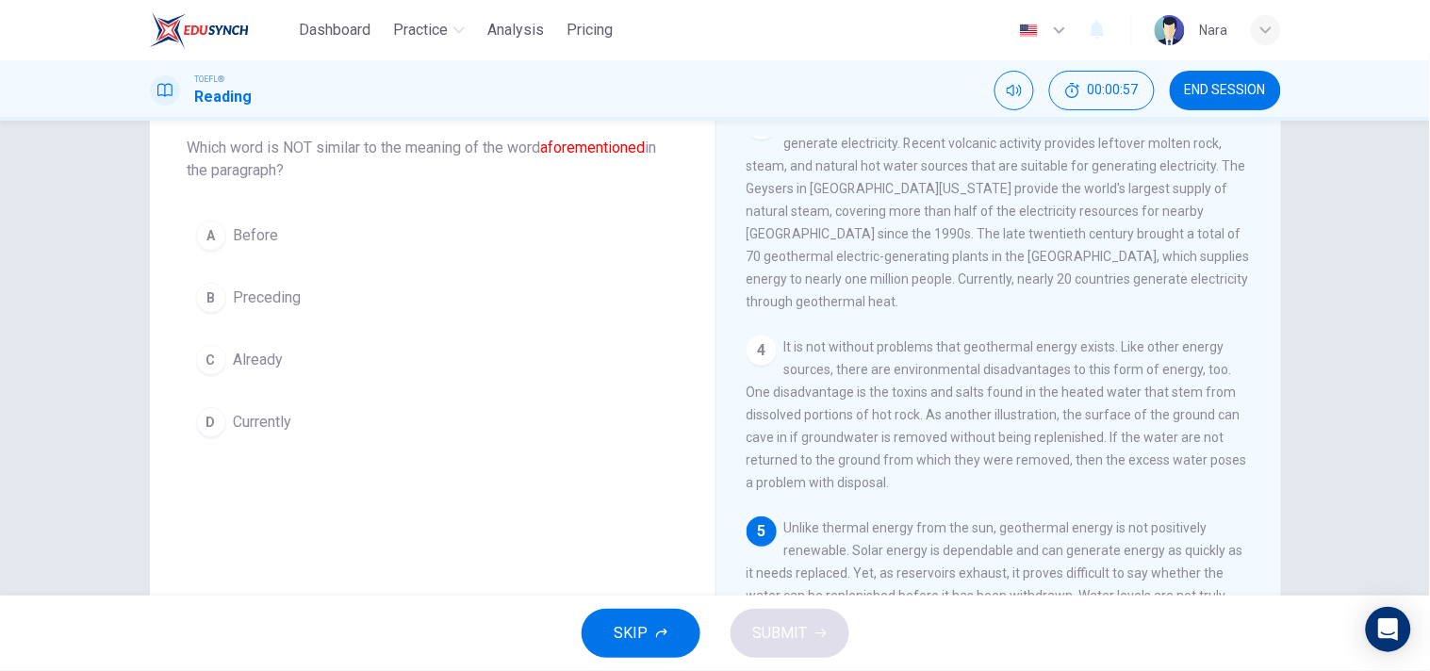
scroll to position [610, 0]
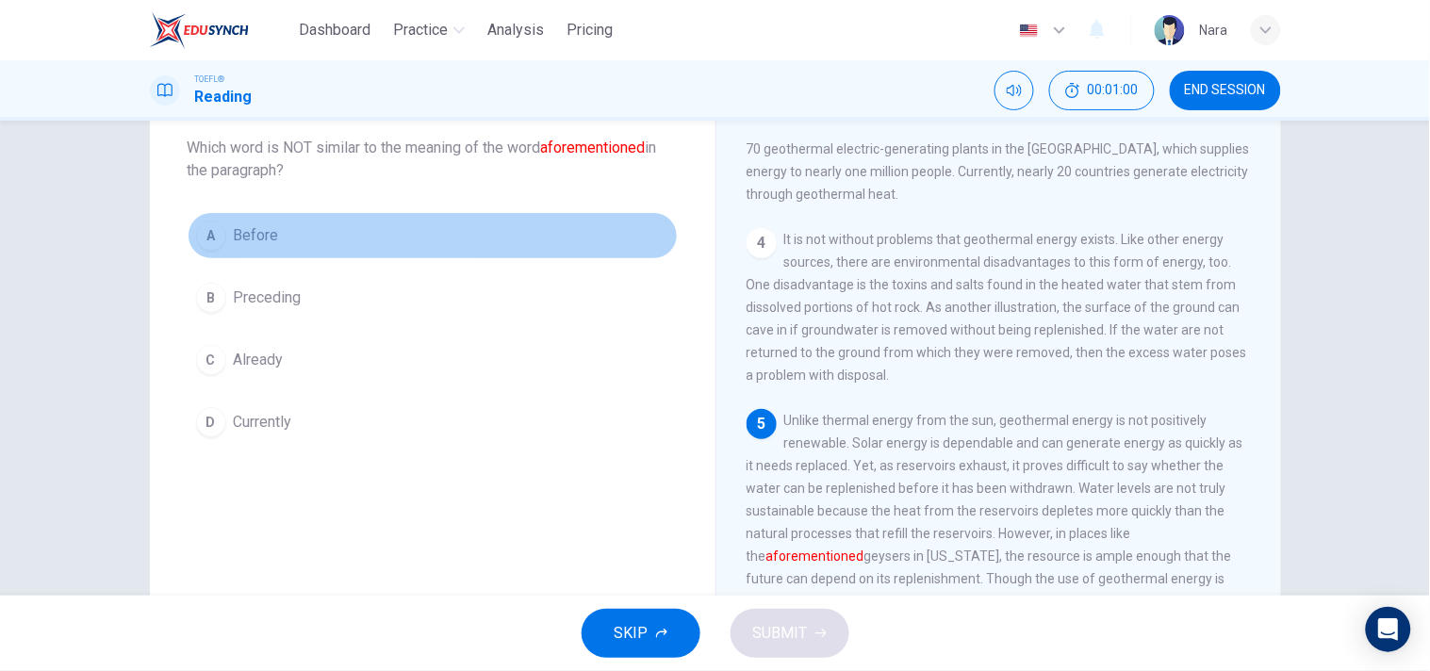
click at [270, 238] on span "Before" at bounding box center [256, 235] width 45 height 23
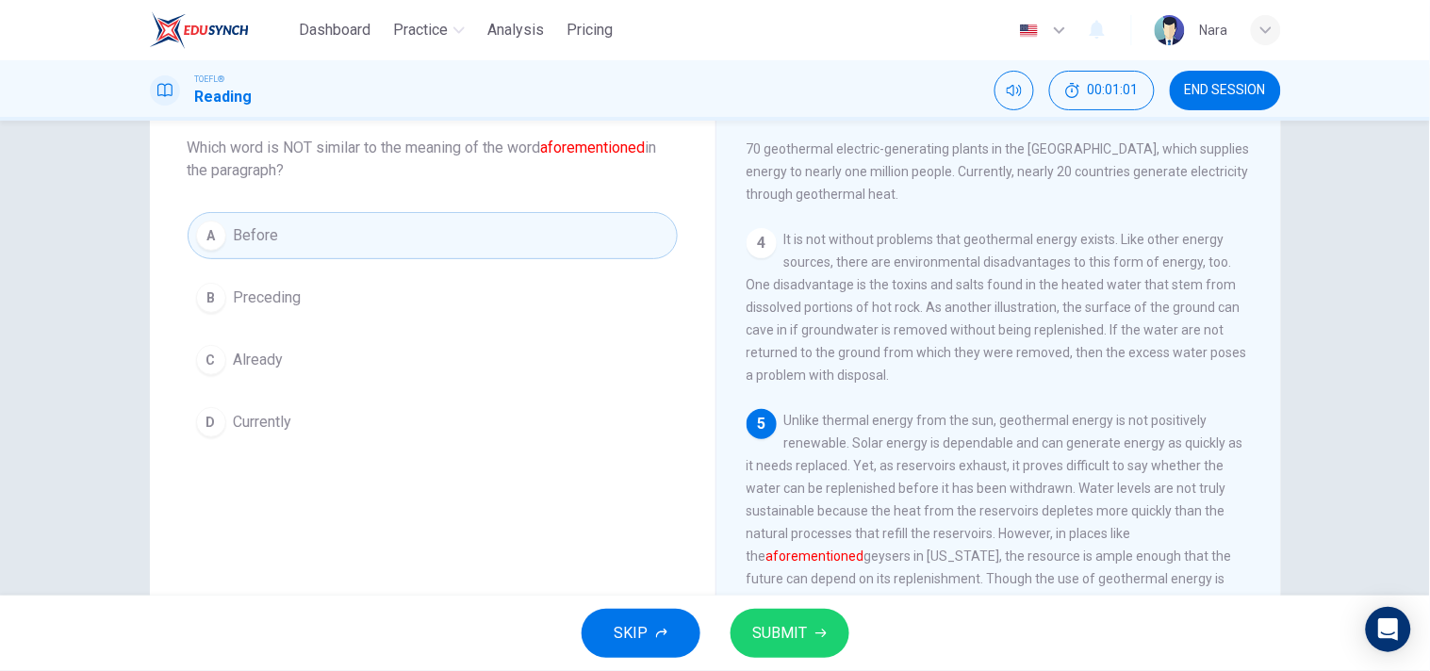
click at [794, 645] on span "SUBMIT" at bounding box center [780, 633] width 55 height 26
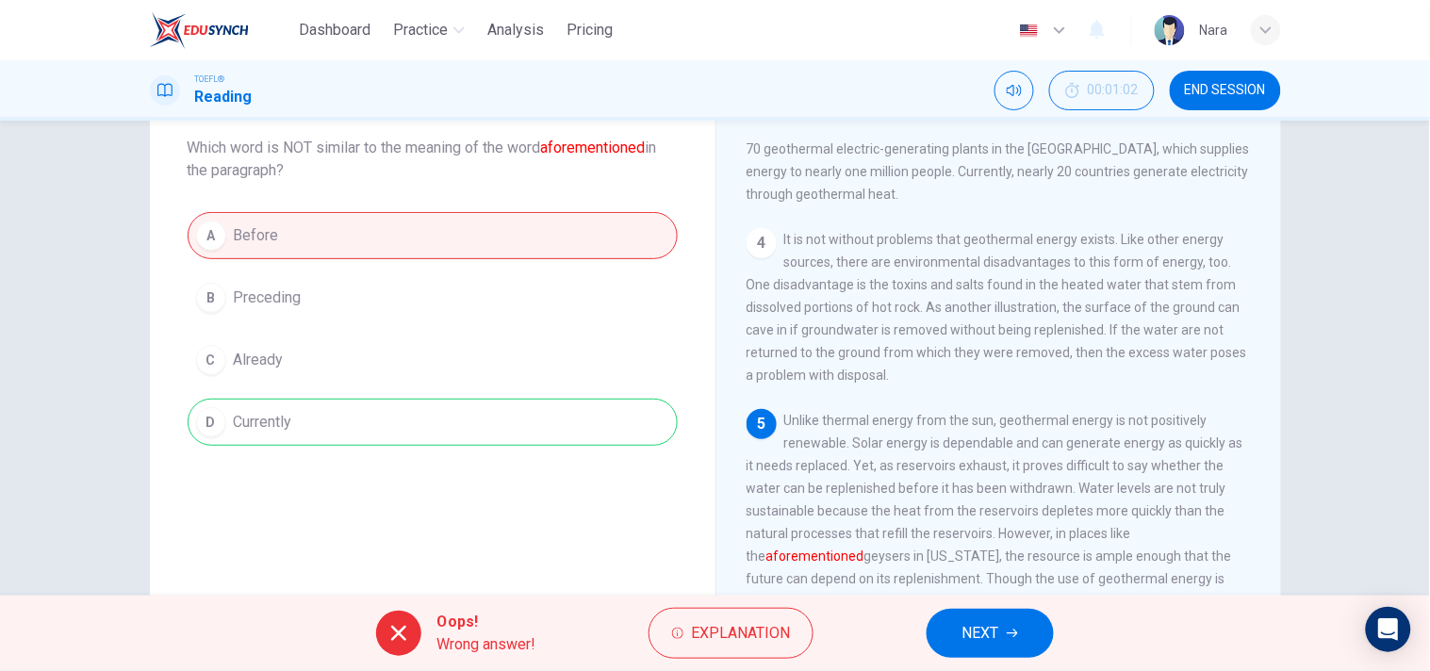
click at [966, 635] on span "NEXT" at bounding box center [980, 633] width 37 height 26
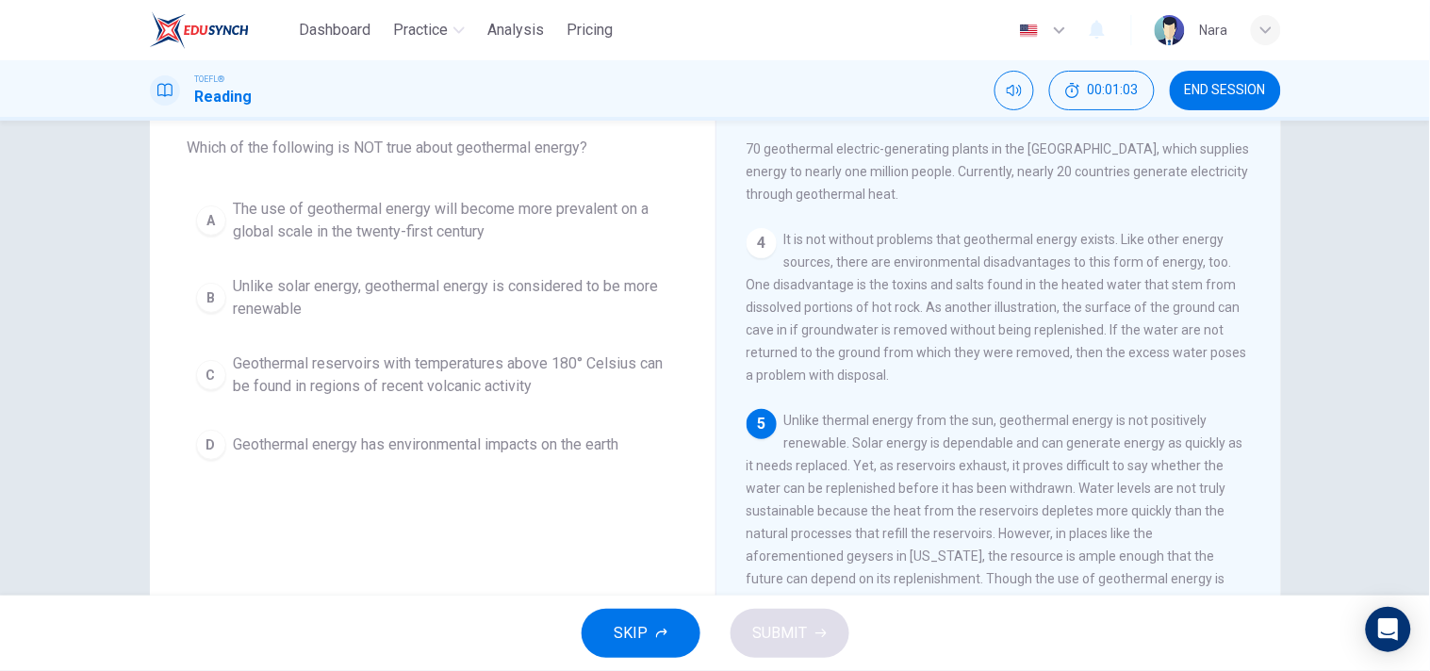
scroll to position [0, 0]
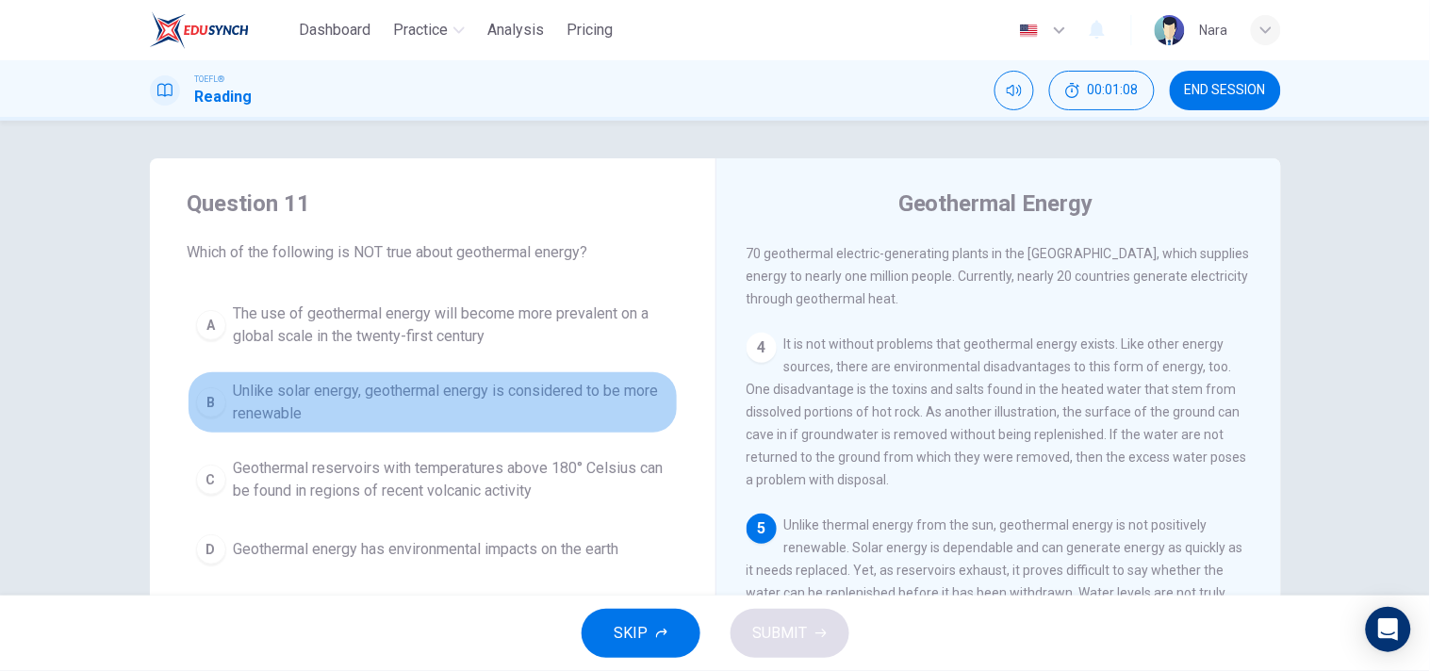
click at [581, 400] on span "Unlike solar energy, geothermal energy is considered to be more renewable" at bounding box center [451, 402] width 435 height 45
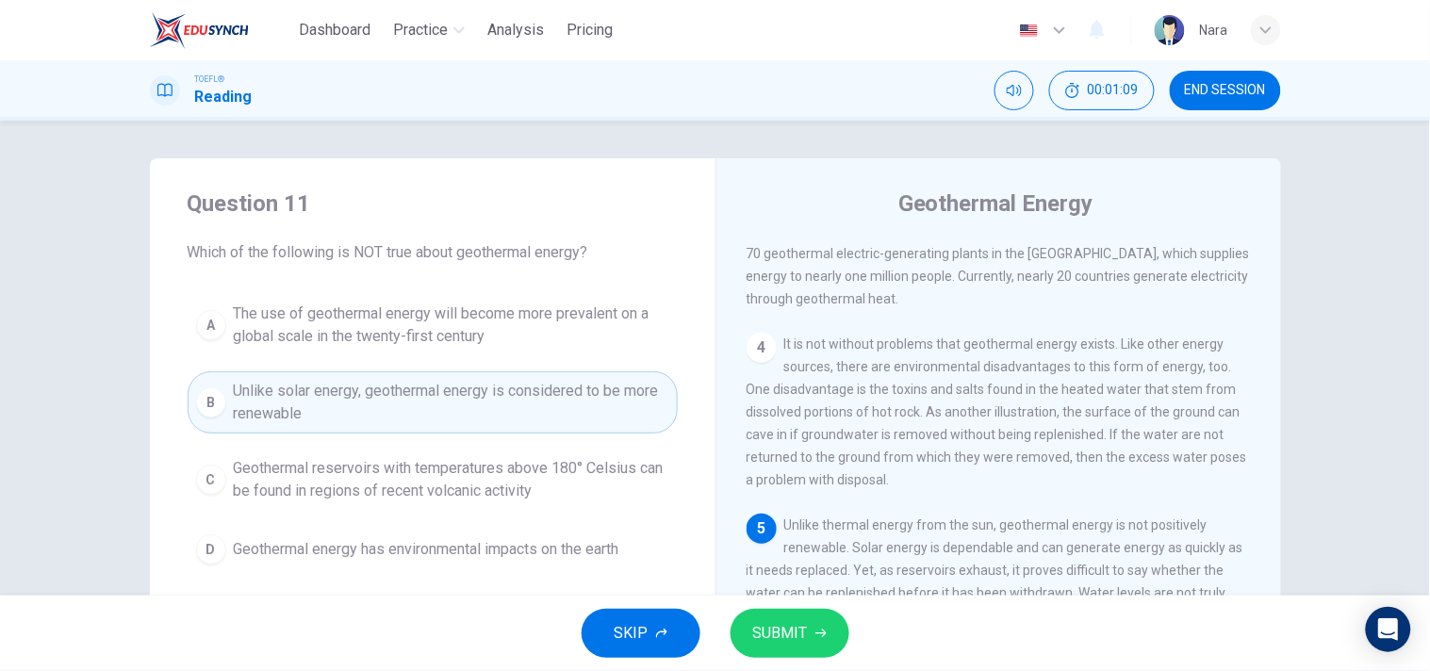
click at [788, 624] on span "SUBMIT" at bounding box center [780, 633] width 55 height 26
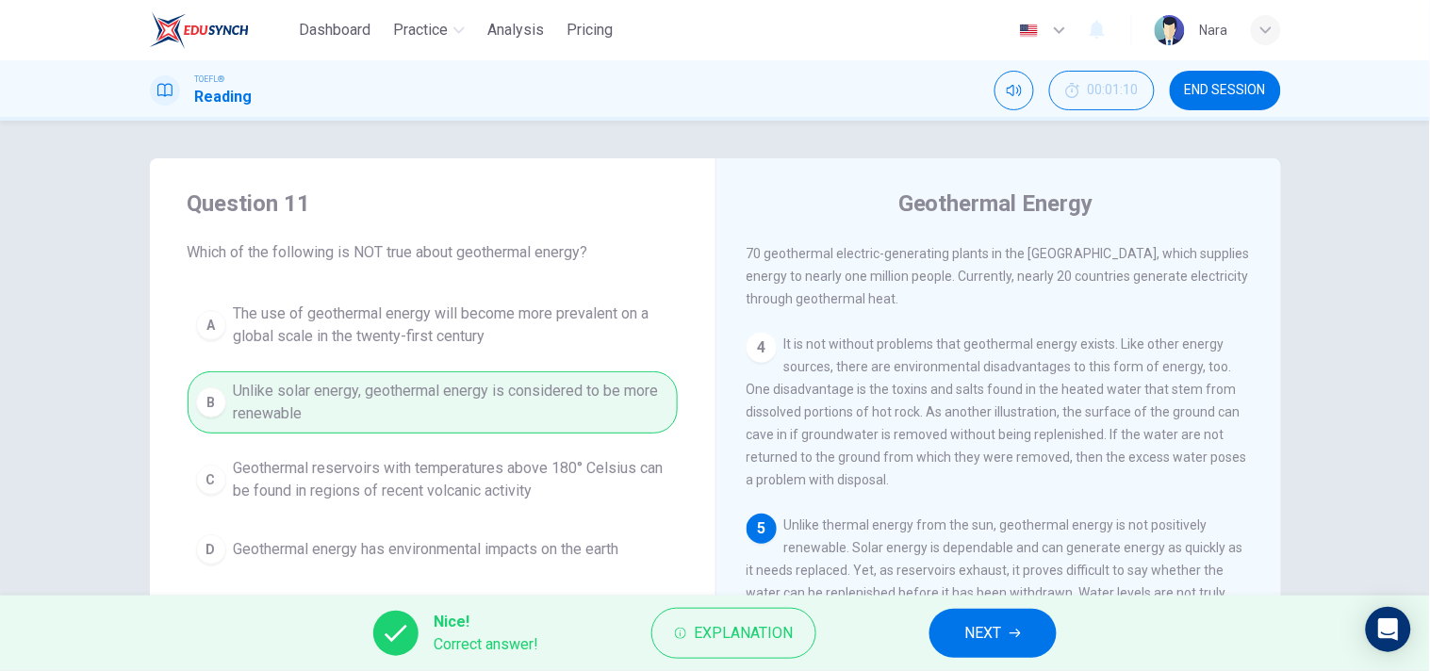
click at [962, 627] on button "NEXT" at bounding box center [992, 633] width 127 height 49
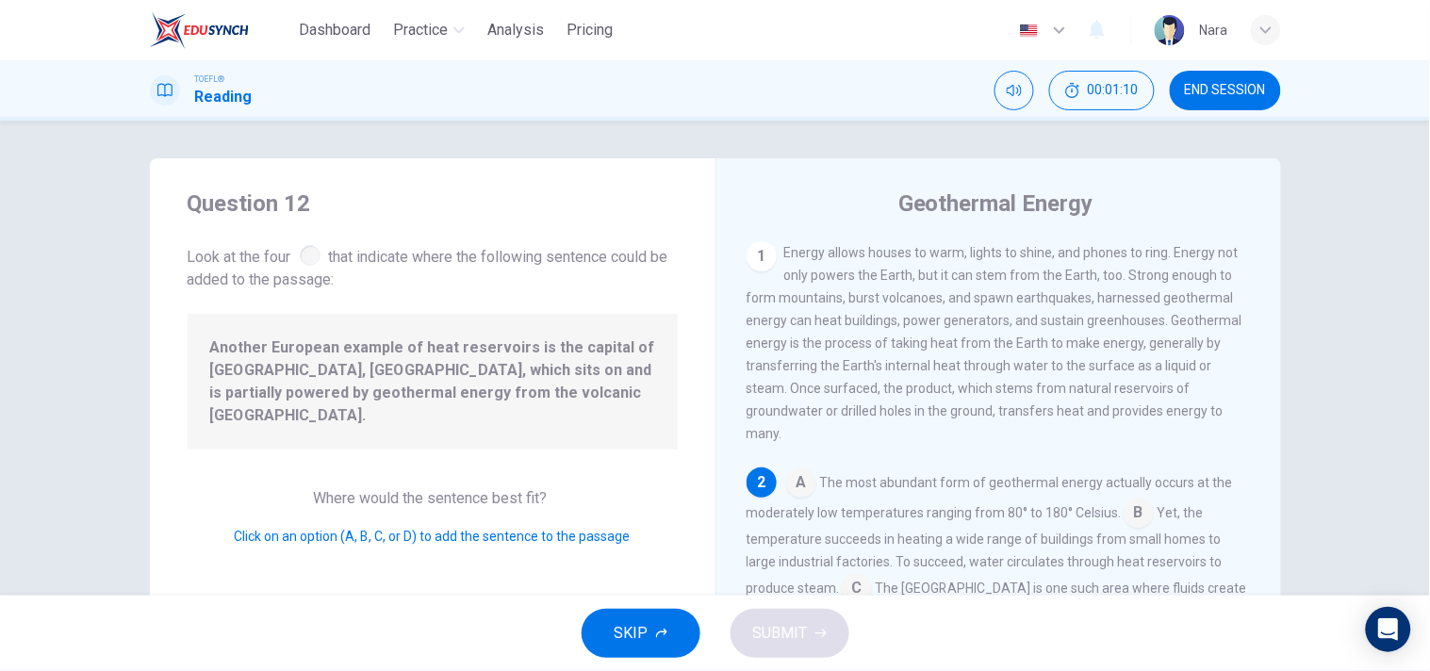
scroll to position [128, 0]
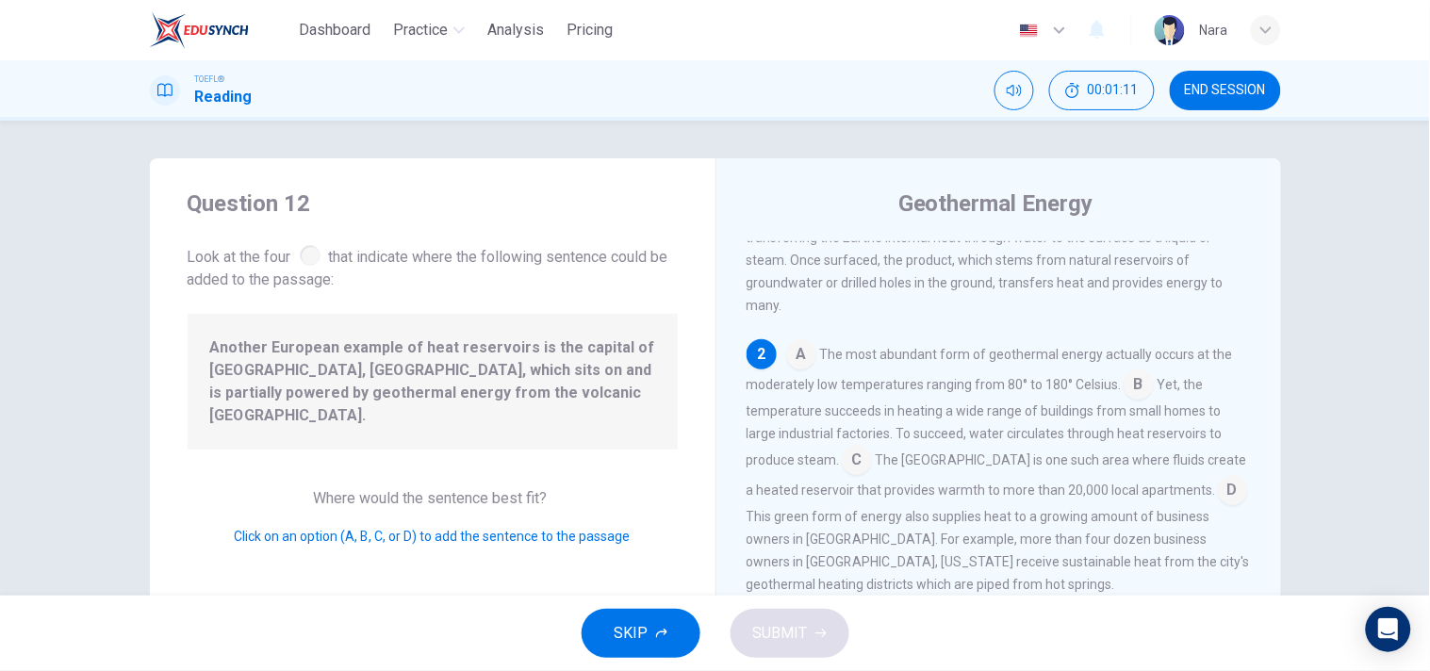
click at [458, 369] on span "Another European example of heat reservoirs is the capital of Iceland, Reyjavic…" at bounding box center [432, 381] width 445 height 90
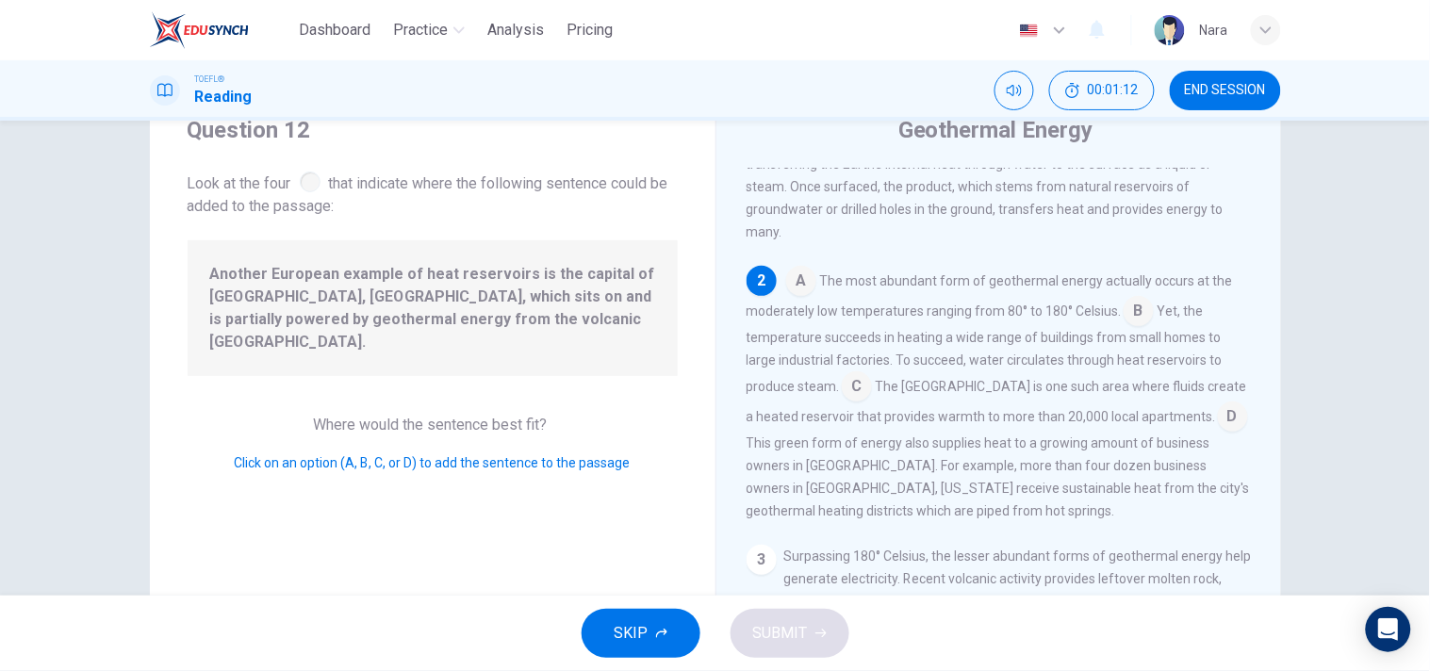
scroll to position [105, 0]
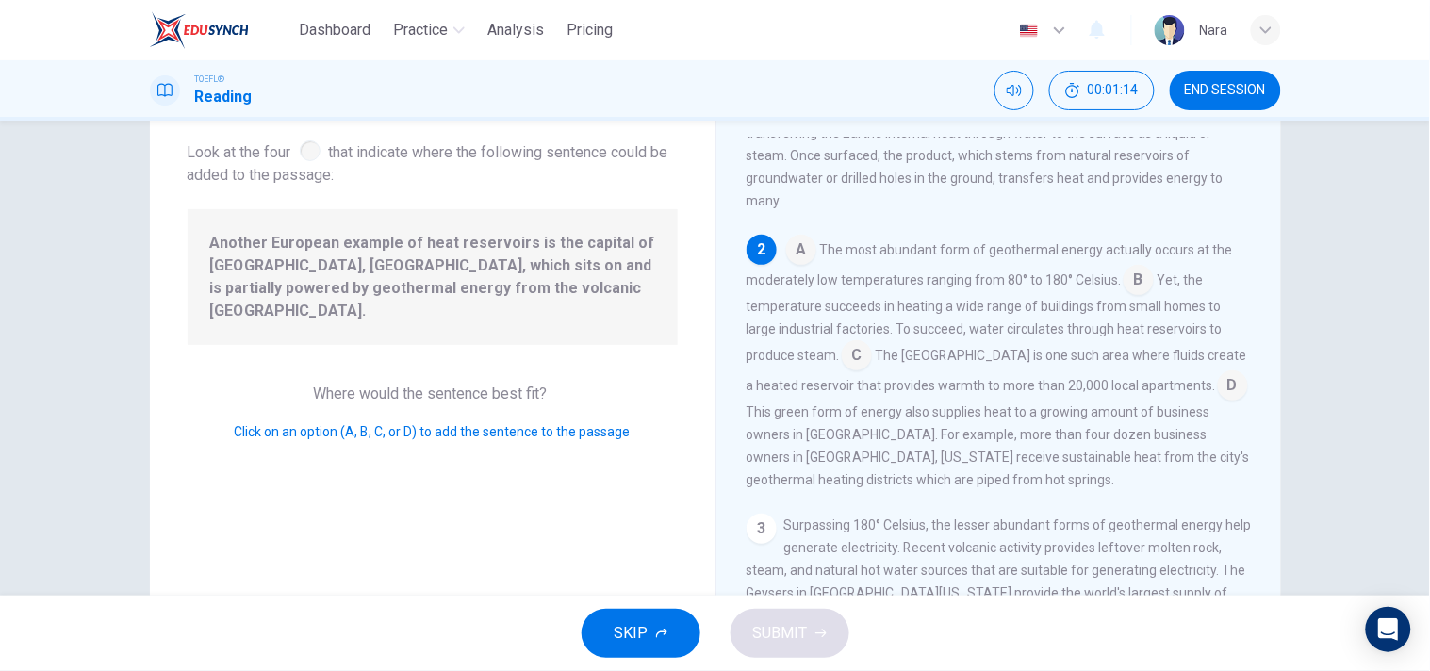
click at [853, 349] on input at bounding box center [857, 357] width 30 height 30
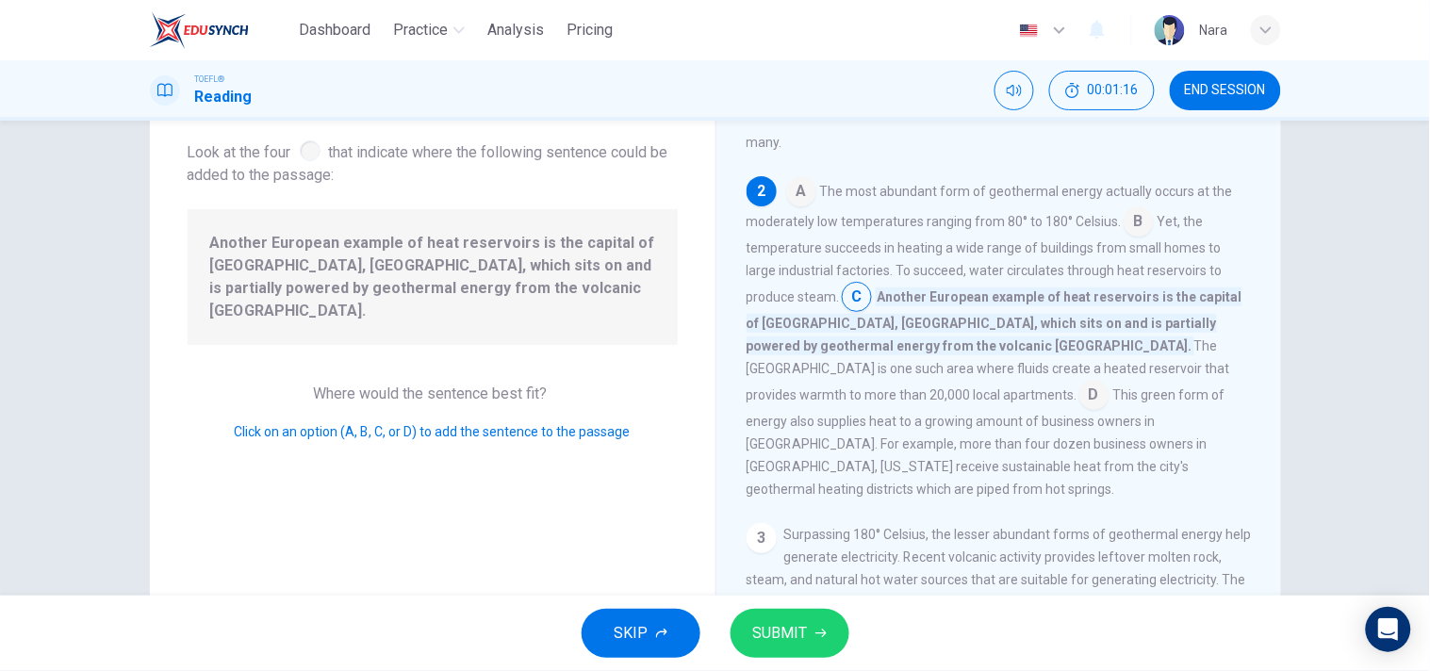
scroll to position [233, 0]
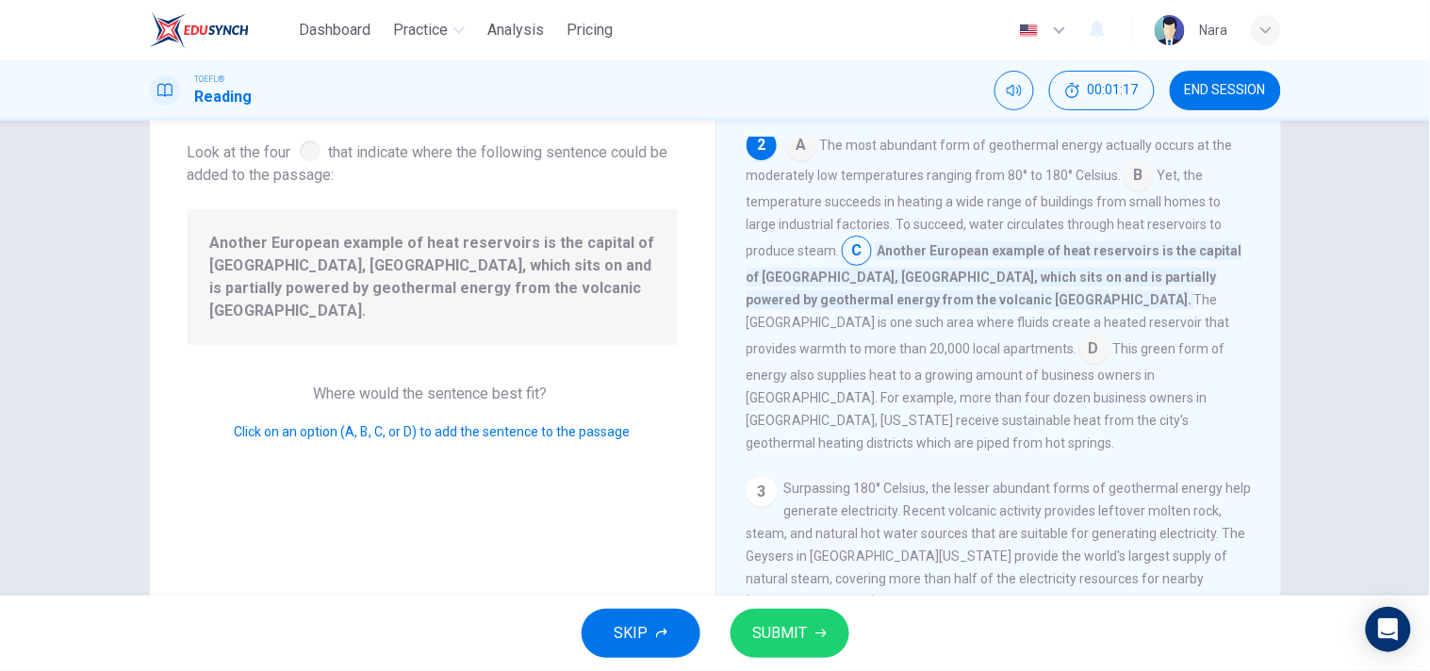
click at [818, 625] on button "SUBMIT" at bounding box center [789, 633] width 119 height 49
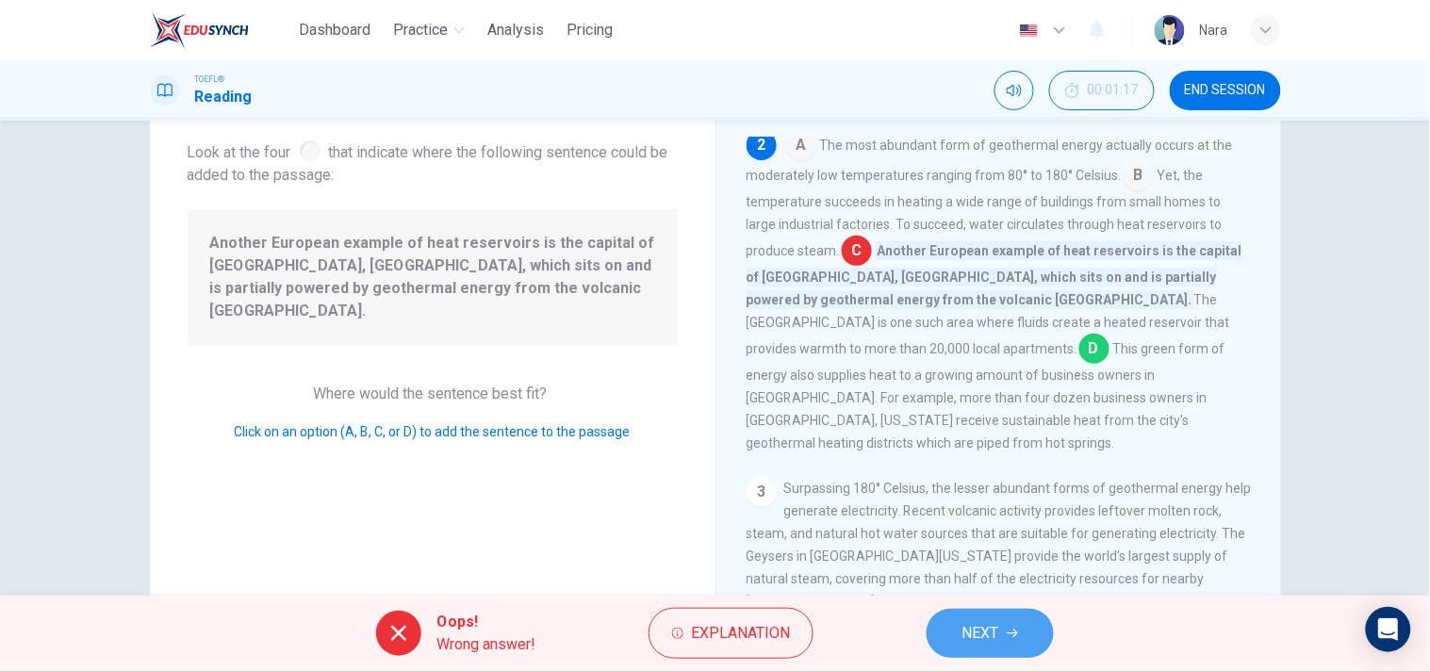
click at [991, 628] on span "NEXT" at bounding box center [980, 633] width 37 height 26
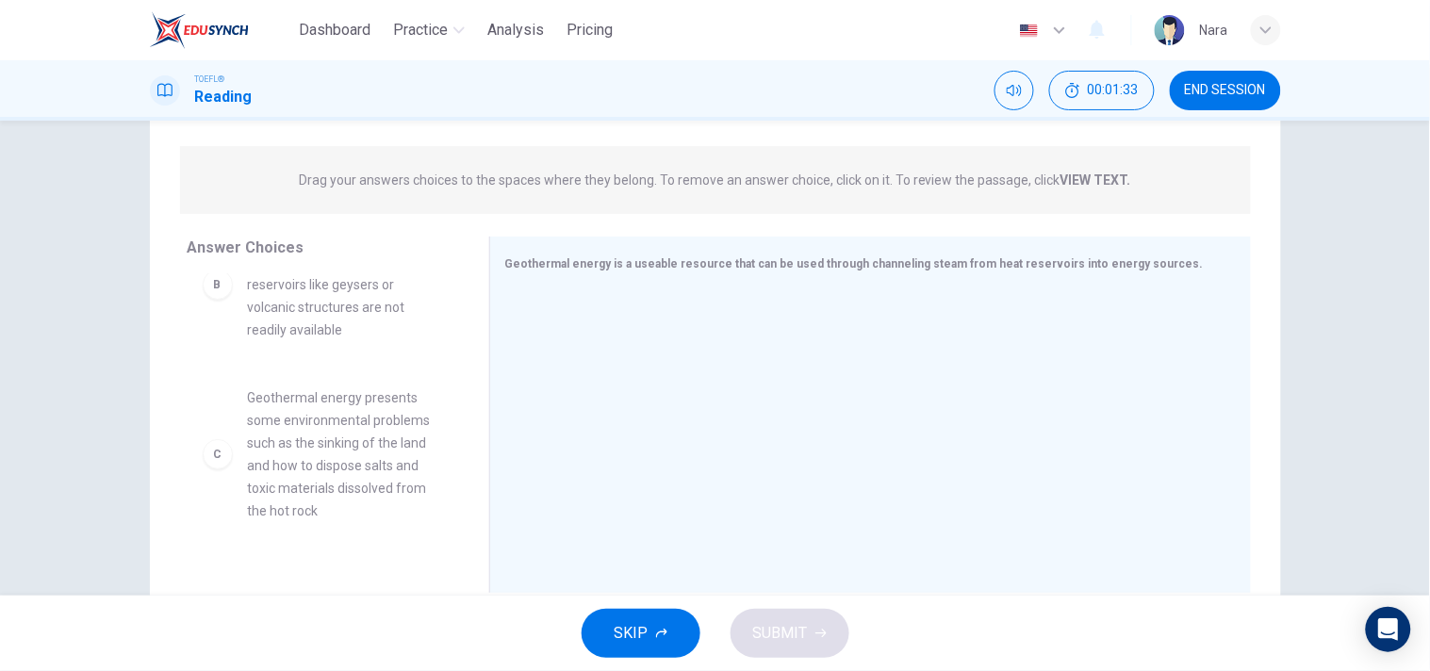
scroll to position [209, 0]
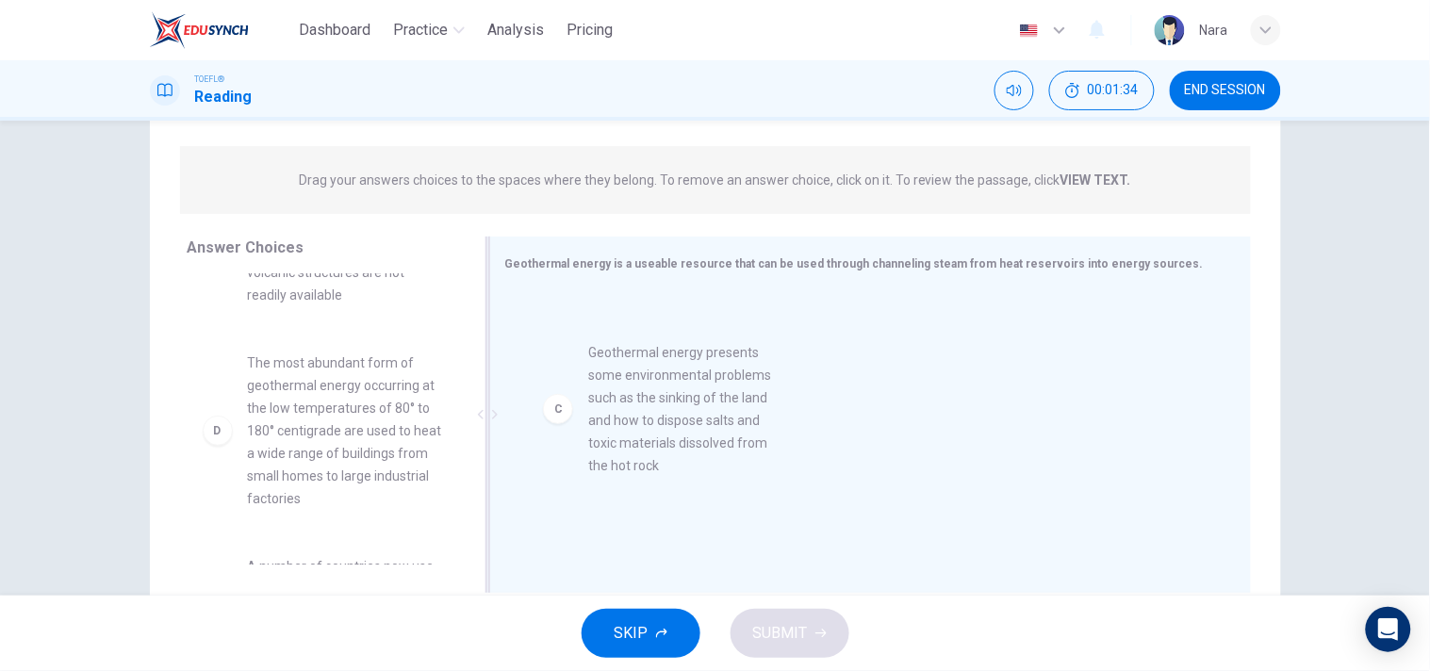
drag, startPoint x: 398, startPoint y: 448, endPoint x: 751, endPoint y: 437, distance: 353.5
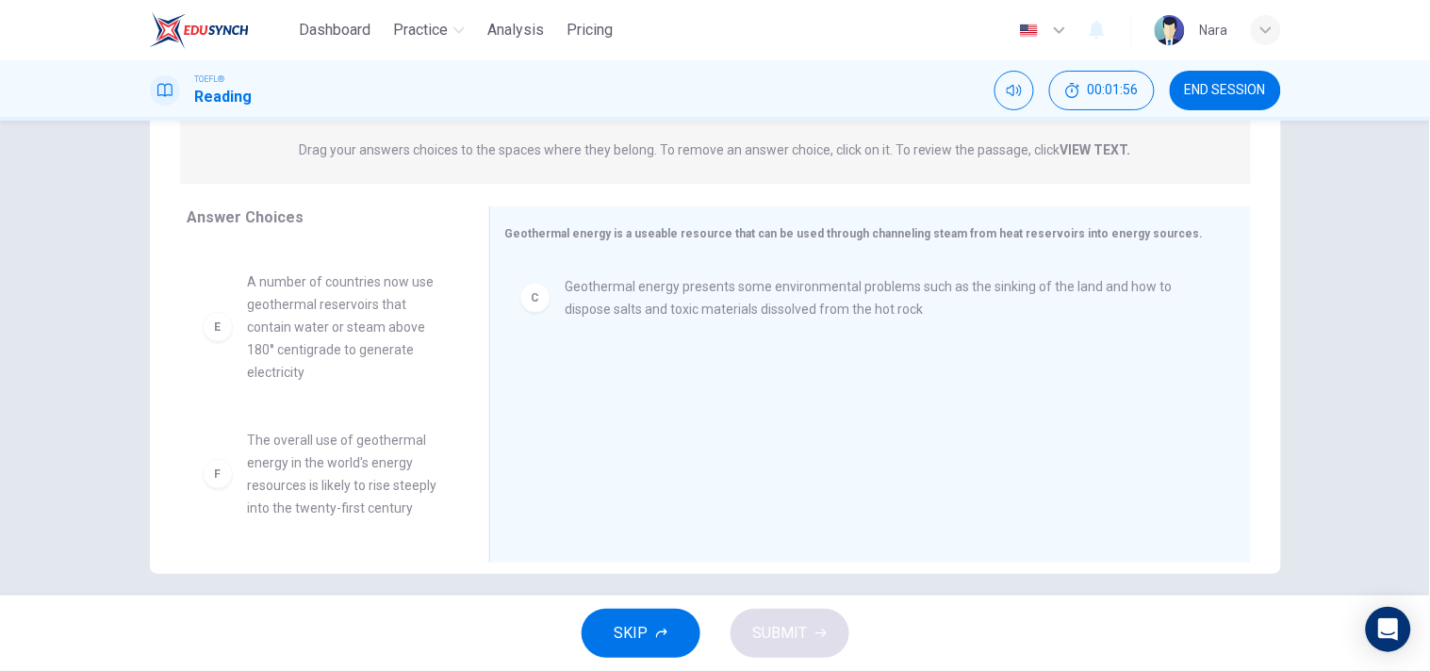
scroll to position [255, 0]
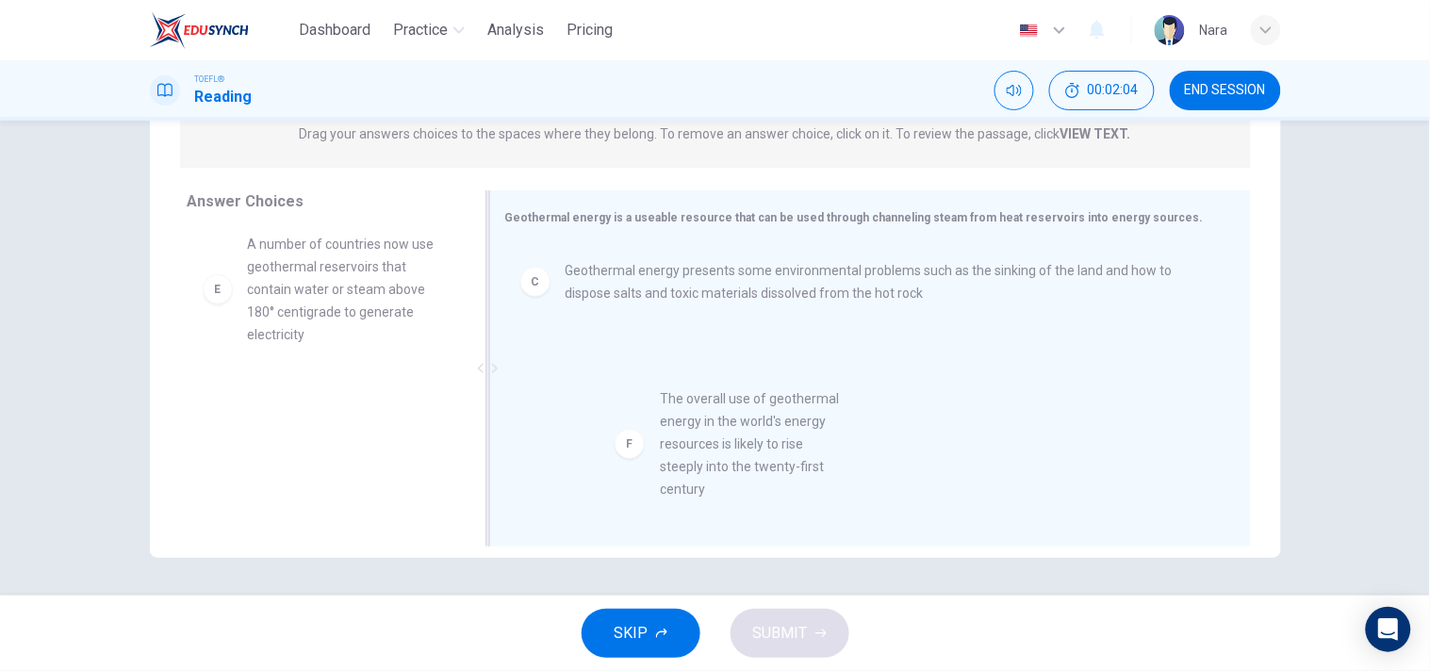
drag, startPoint x: 406, startPoint y: 418, endPoint x: 829, endPoint y: 417, distance: 423.1
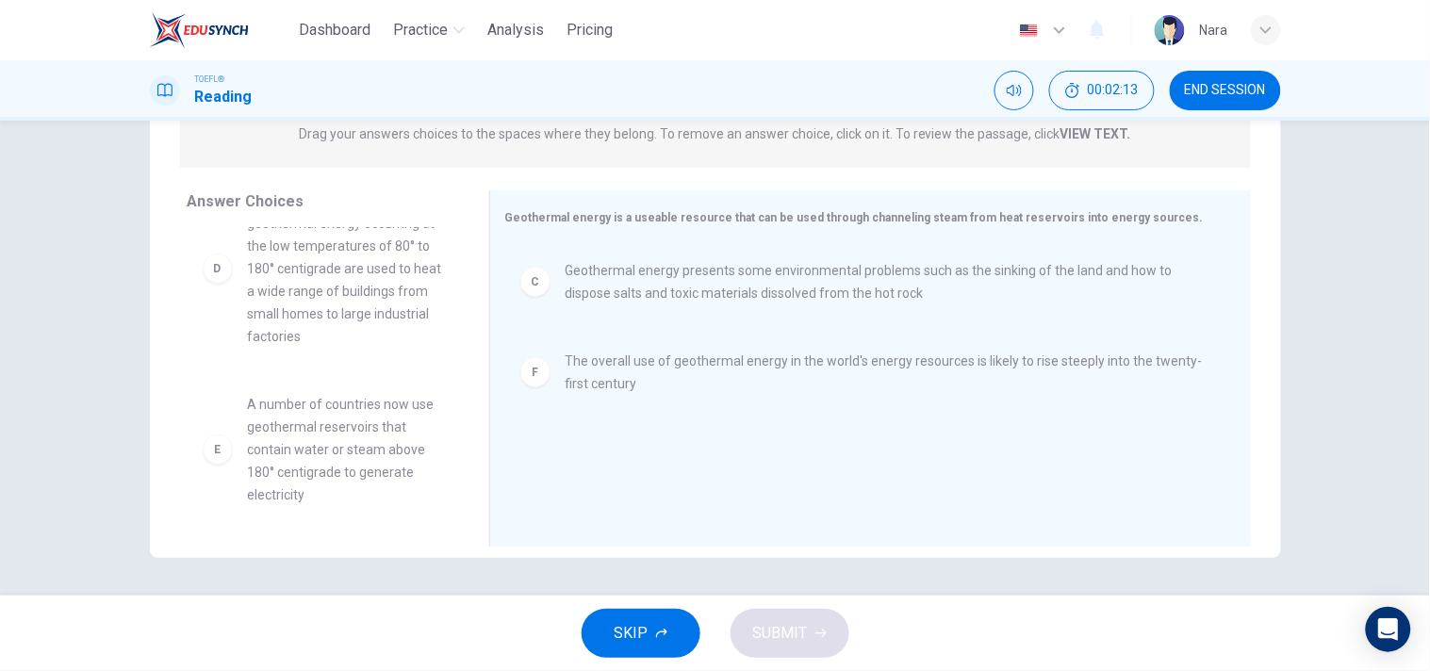
scroll to position [327, 0]
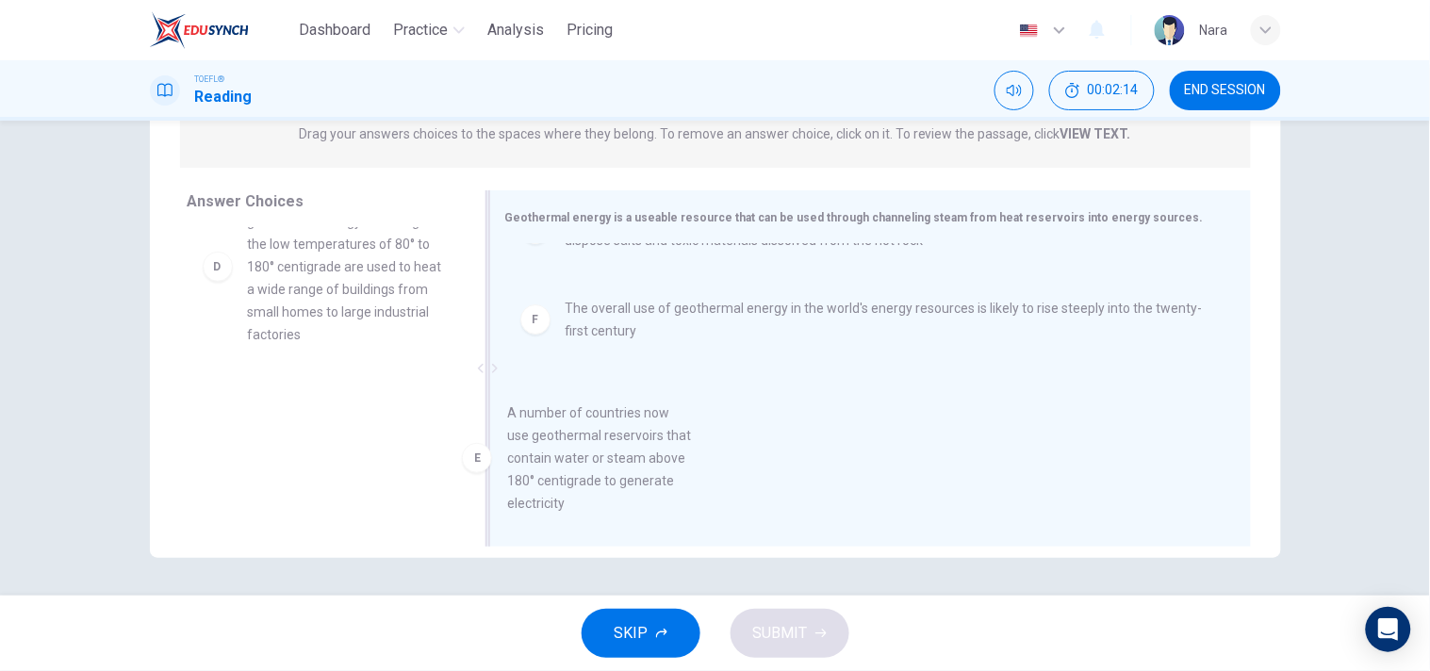
drag, startPoint x: 444, startPoint y: 435, endPoint x: 714, endPoint y: 448, distance: 270.7
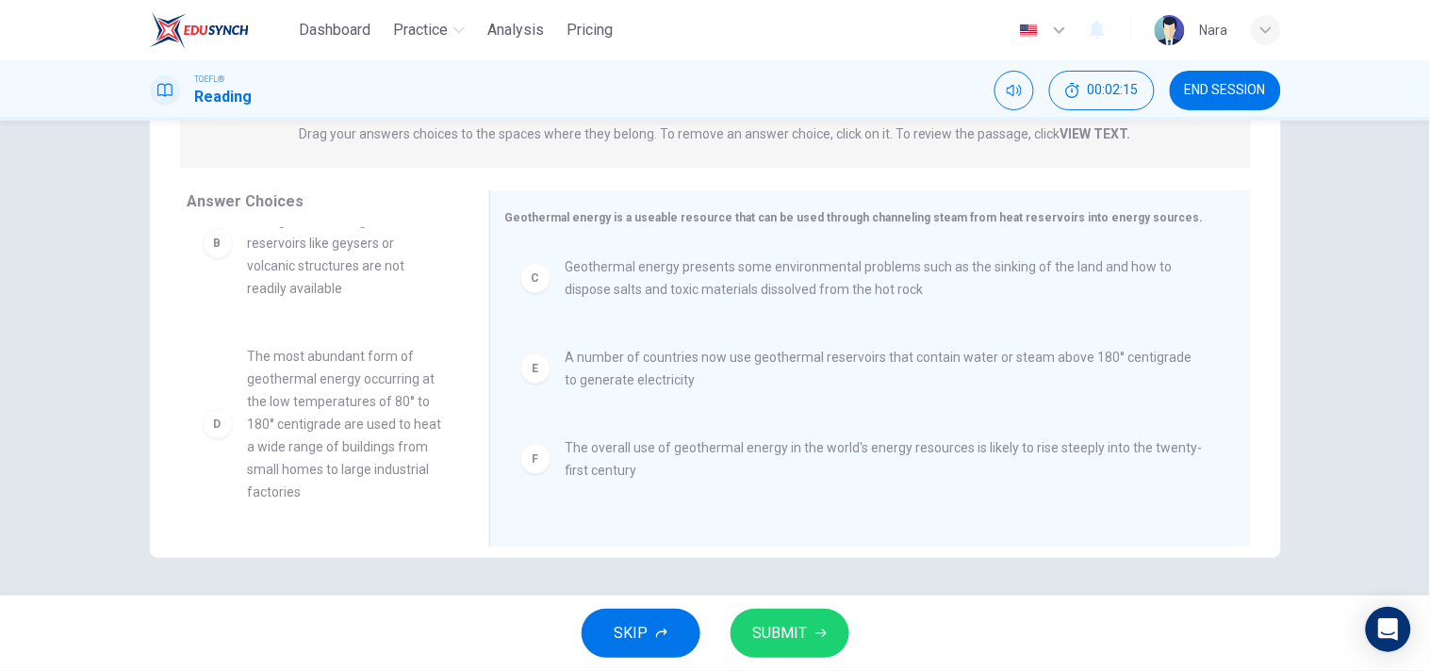
scroll to position [170, 0]
click at [820, 630] on icon "button" at bounding box center [820, 633] width 11 height 11
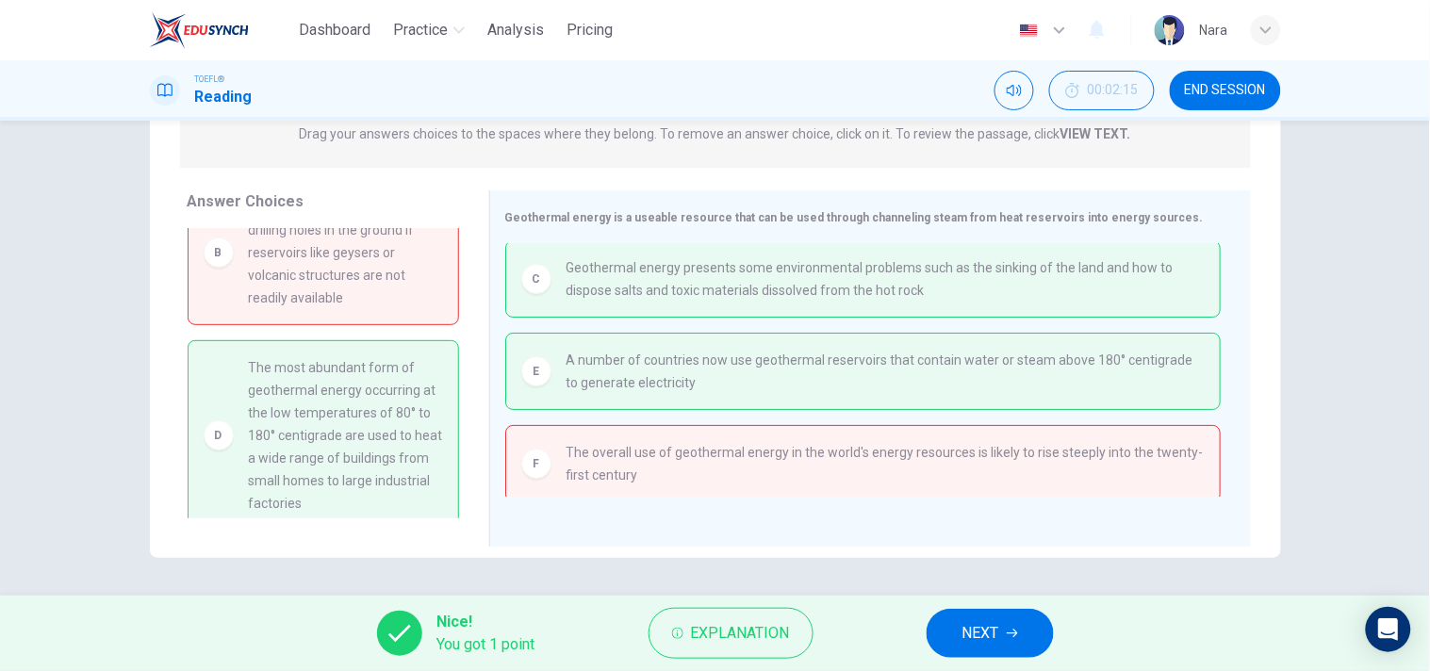
scroll to position [175, 0]
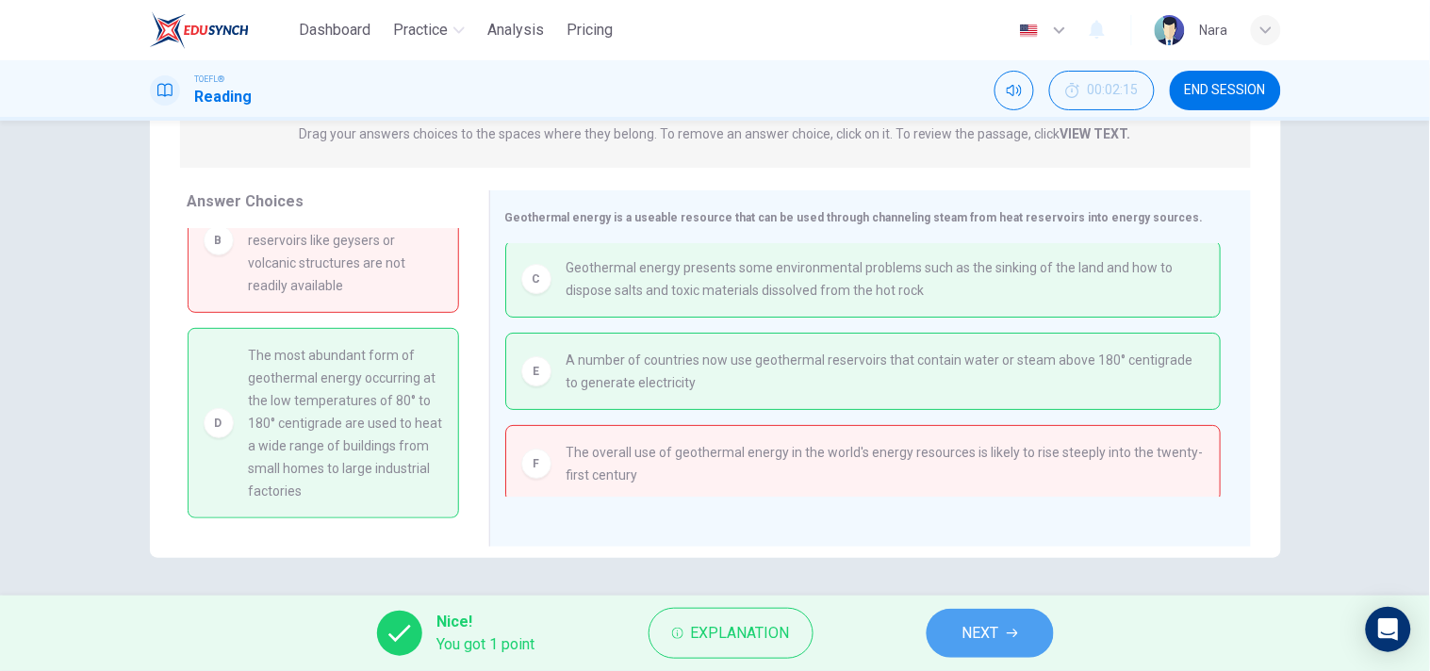
click at [1014, 630] on icon "button" at bounding box center [1011, 633] width 11 height 11
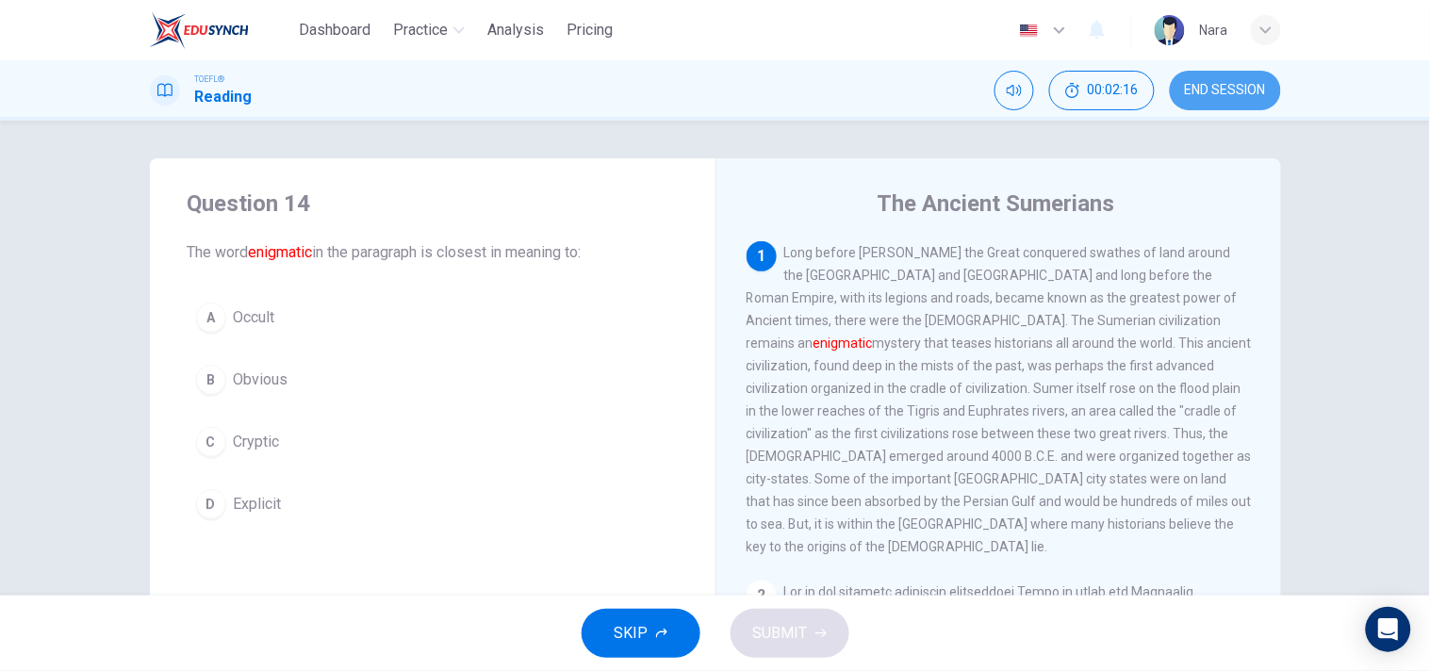
click at [1206, 98] on button "END SESSION" at bounding box center [1224, 91] width 111 height 40
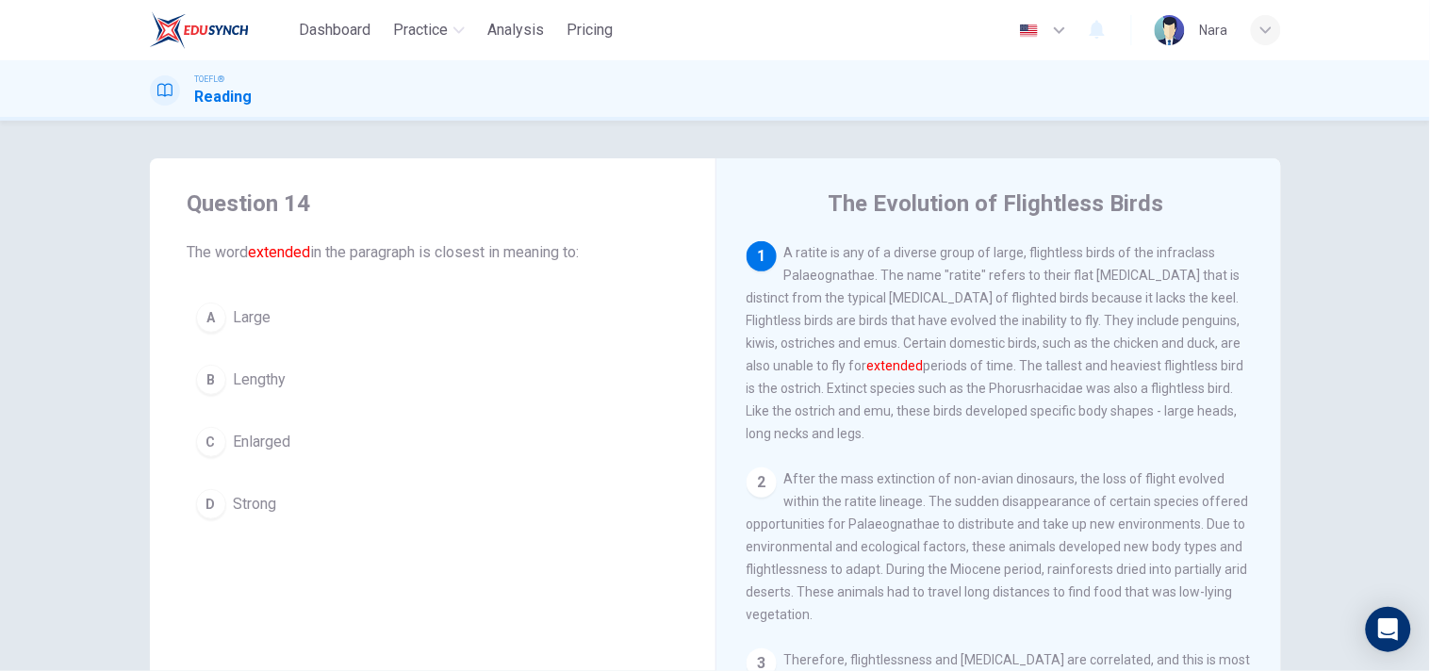
click at [1265, 70] on div "TOEFL® Reading" at bounding box center [715, 90] width 1430 height 60
click at [801, 110] on div "TOEFL® Reading" at bounding box center [715, 90] width 1430 height 60
drag, startPoint x: 1285, startPoint y: 97, endPoint x: 1268, endPoint y: 95, distance: 17.1
click at [1284, 97] on div "TOEFL® Reading" at bounding box center [715, 91] width 1191 height 36
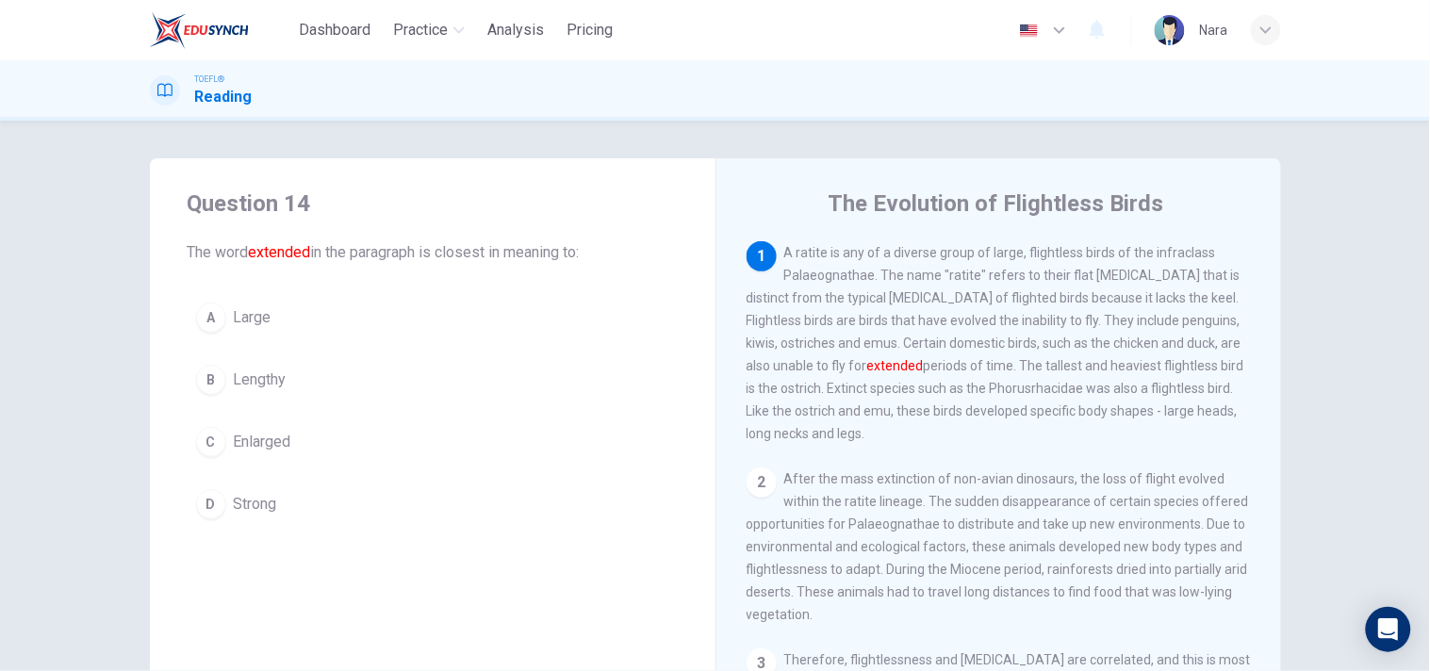
click at [1201, 88] on div "TOEFL® Reading" at bounding box center [715, 91] width 1191 height 36
click at [761, 85] on div "TOEFL® Reading" at bounding box center [715, 91] width 1191 height 36
click at [333, 35] on span "Dashboard" at bounding box center [335, 30] width 72 height 23
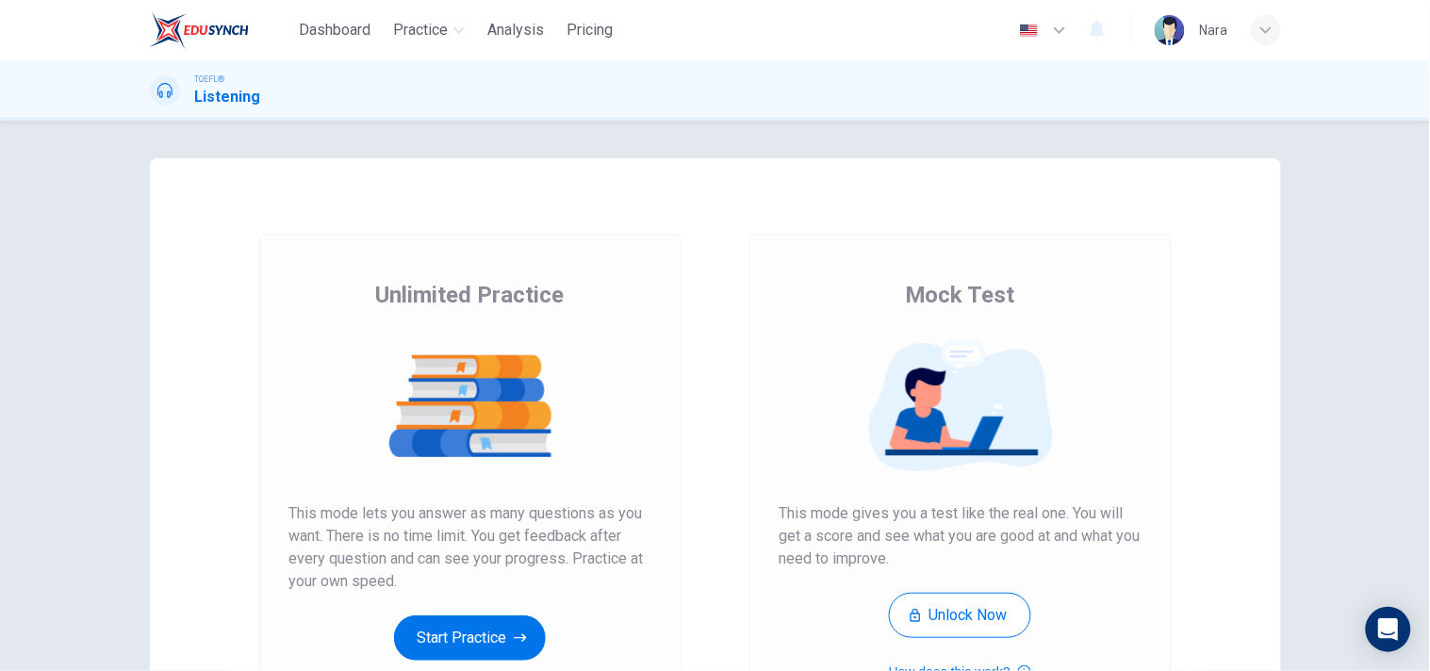
scroll to position [239, 0]
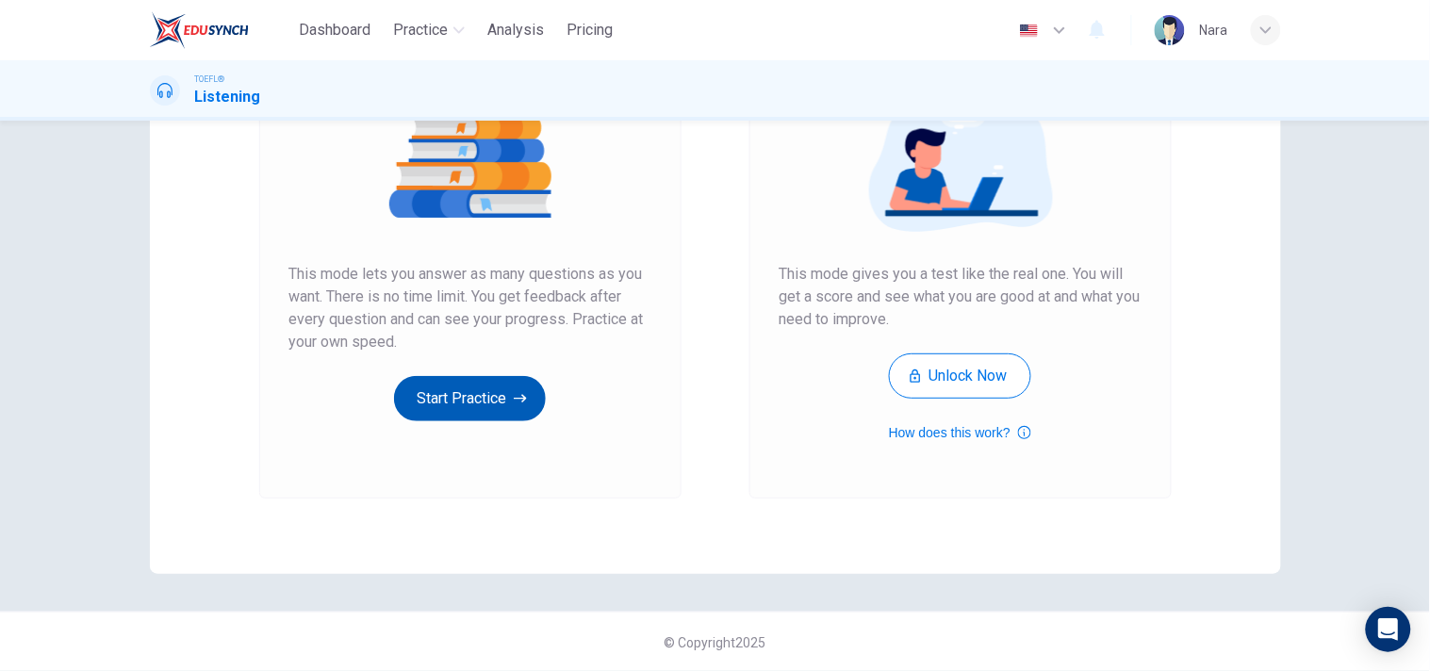
click at [453, 381] on button "Start Practice" at bounding box center [470, 398] width 152 height 45
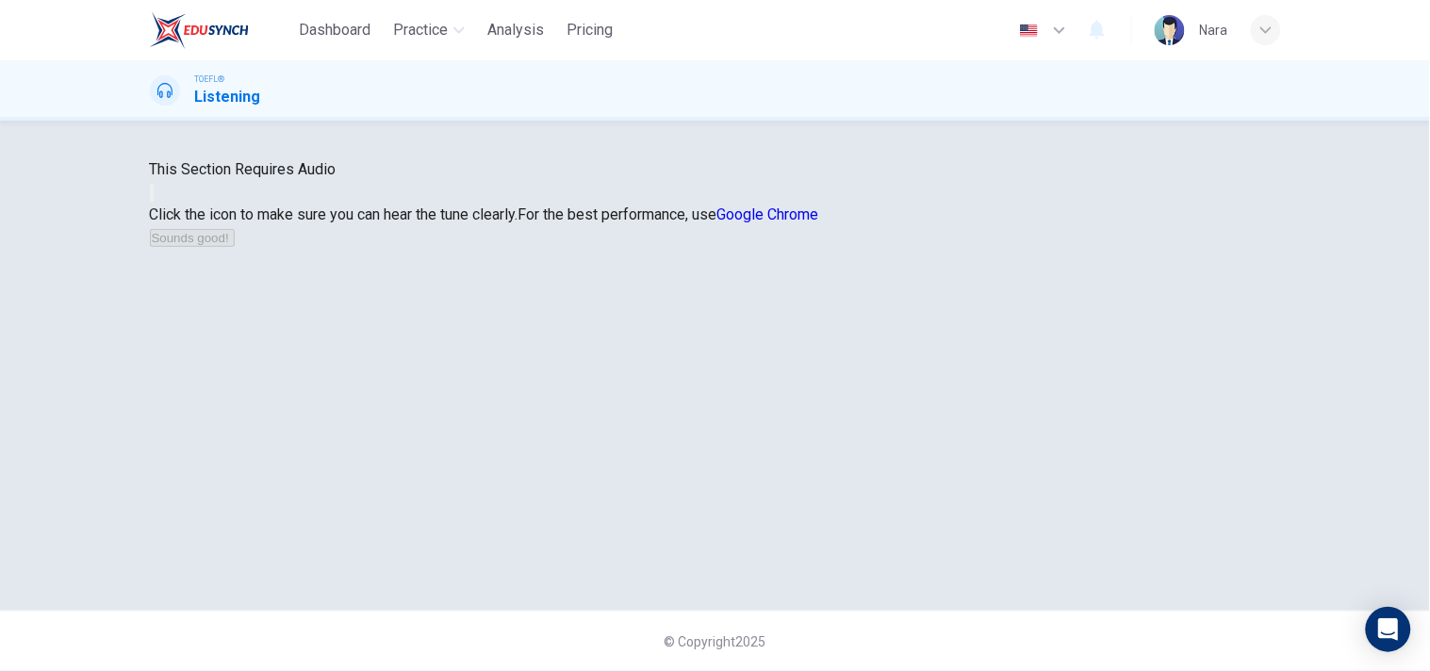
scroll to position [135, 0]
click at [154, 202] on button "button" at bounding box center [152, 193] width 4 height 18
click at [235, 247] on button "Sounds good!" at bounding box center [192, 238] width 85 height 18
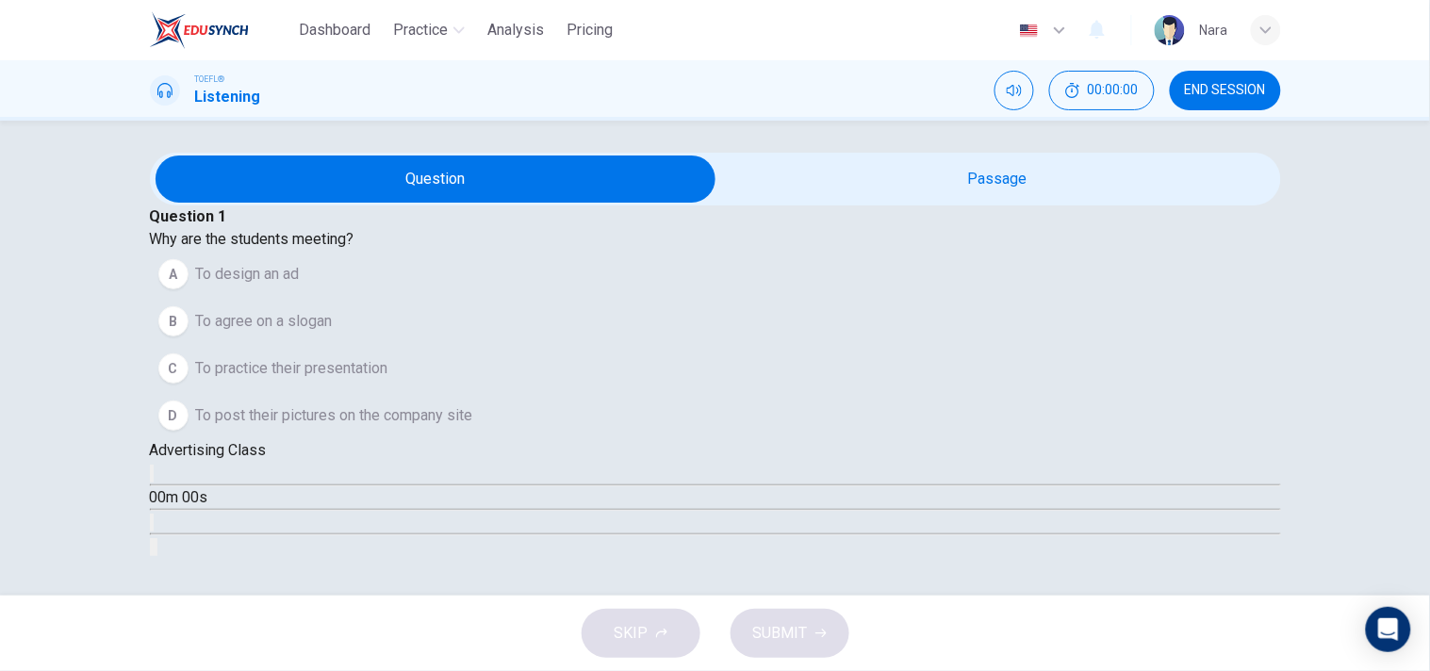
scroll to position [0, 0]
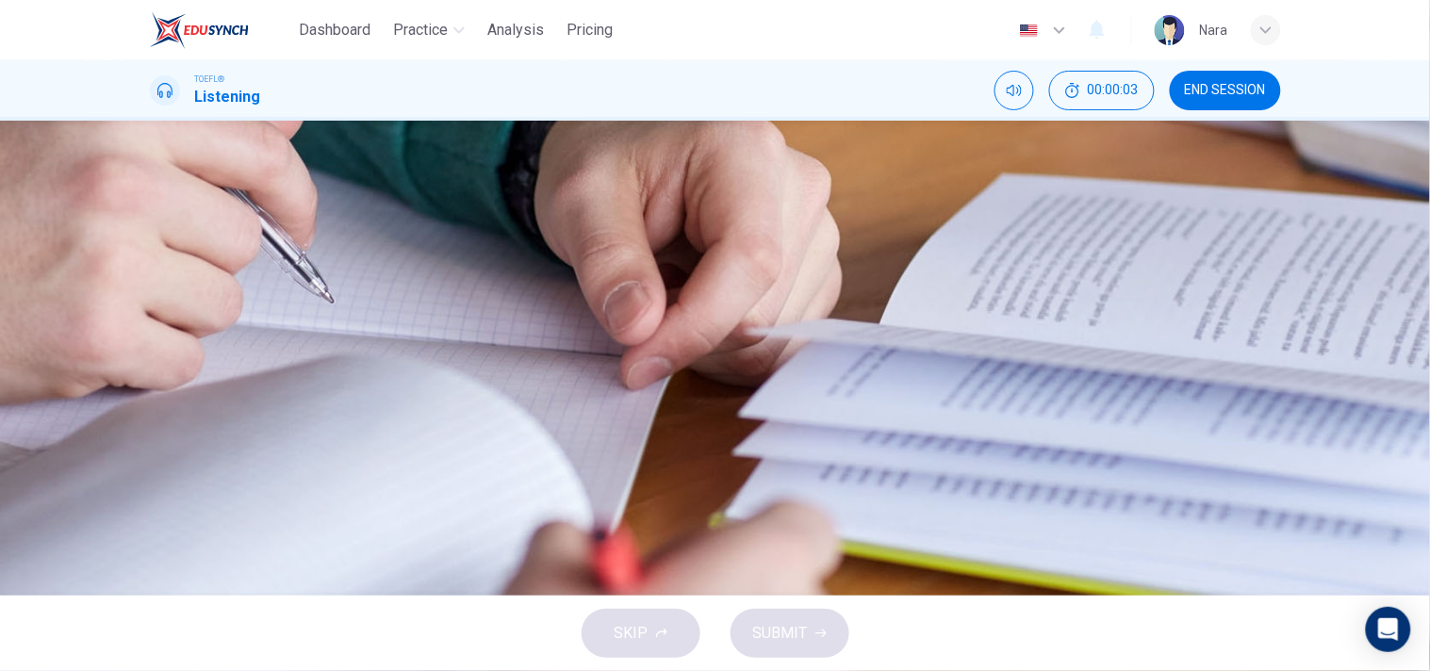
click at [1251, 83] on span "END SESSION" at bounding box center [1225, 90] width 81 height 15
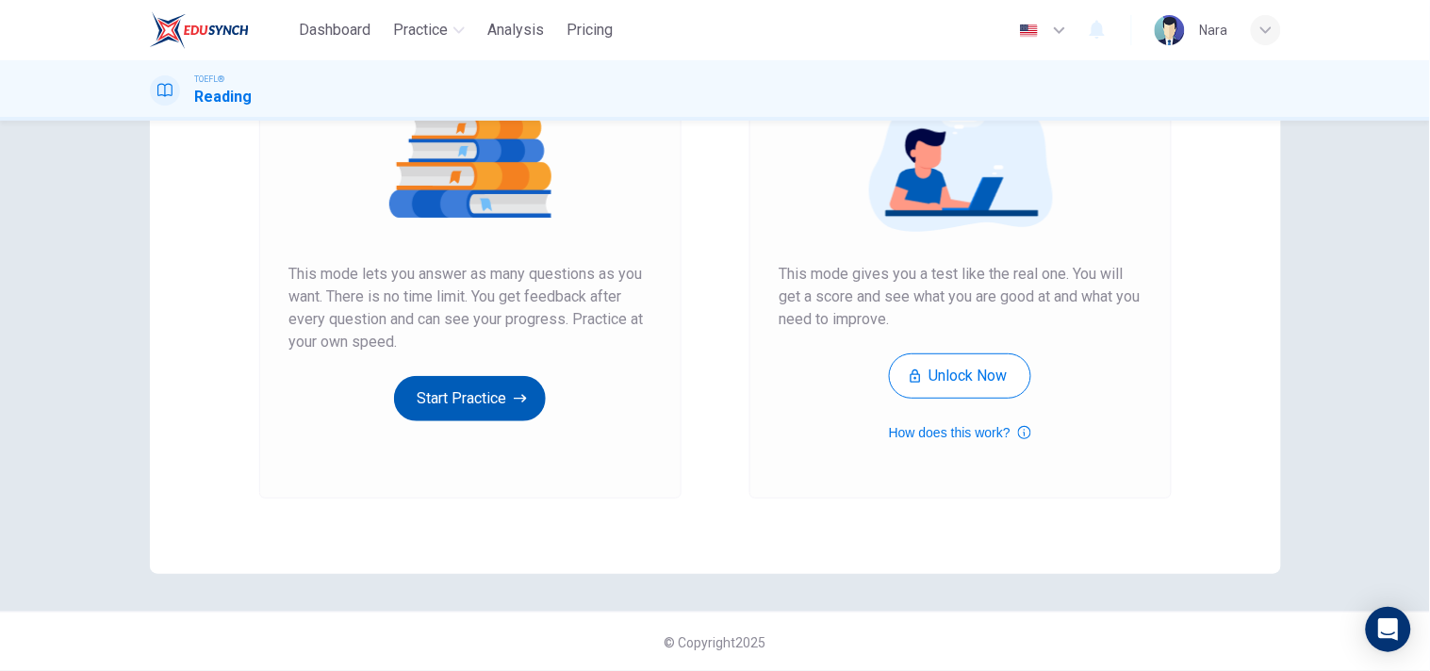
click at [448, 390] on button "Start Practice" at bounding box center [470, 398] width 152 height 45
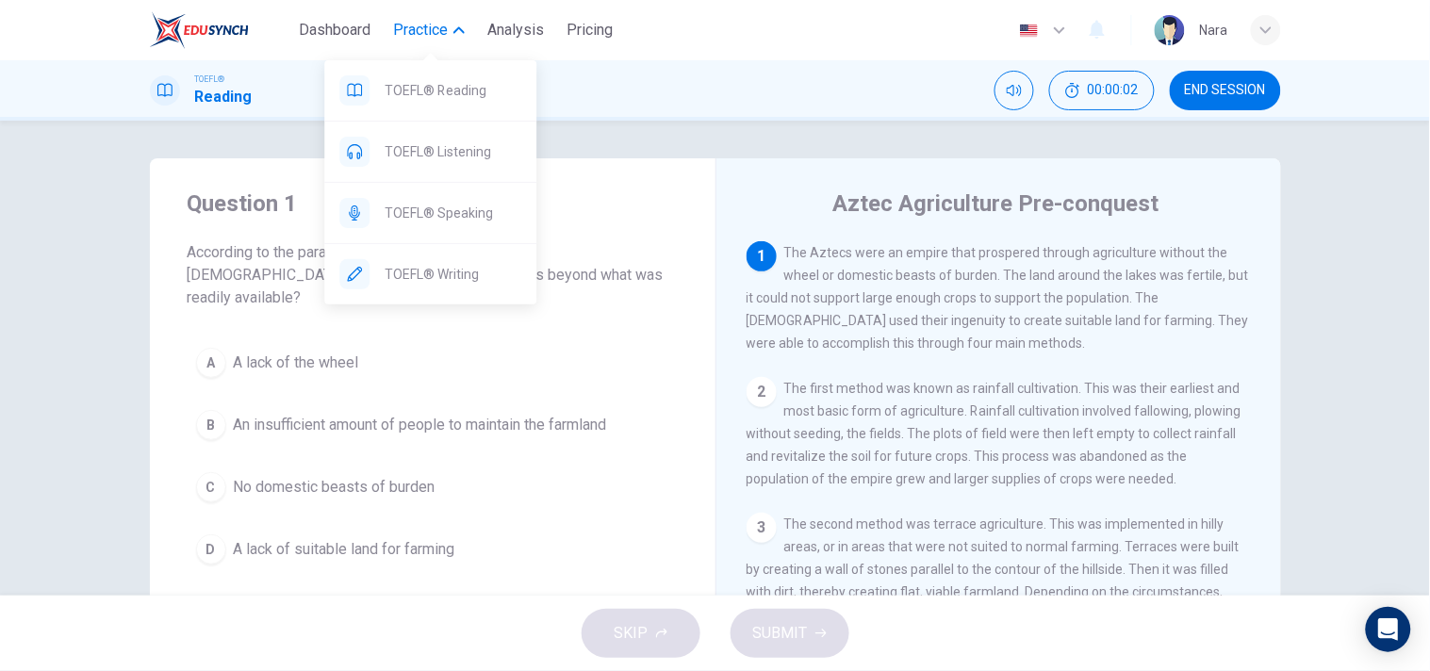
click at [417, 35] on span "Practice" at bounding box center [420, 30] width 55 height 23
click at [415, 41] on button "Practice" at bounding box center [428, 30] width 87 height 34
click at [437, 154] on span "TOEFL® Listening" at bounding box center [452, 151] width 137 height 23
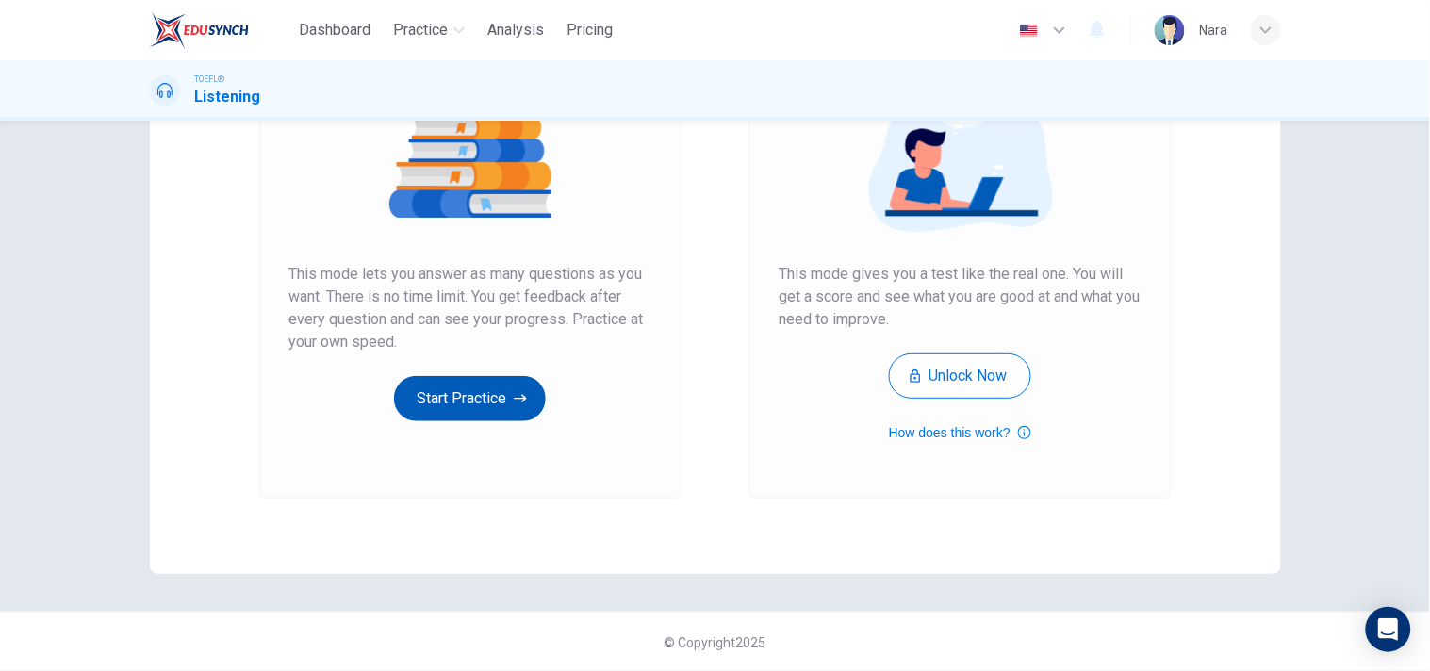
click at [436, 418] on button "Start Practice" at bounding box center [470, 398] width 152 height 45
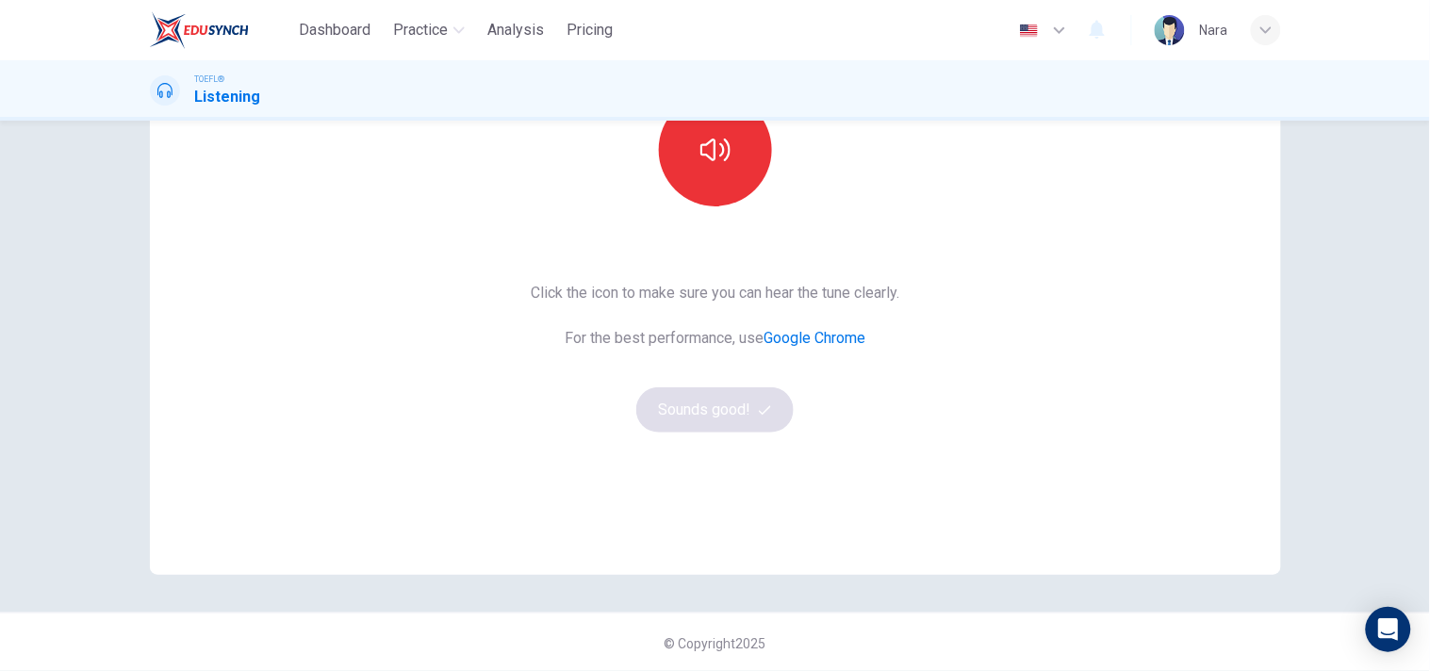
scroll to position [239, 0]
click at [720, 160] on icon "button" at bounding box center [715, 149] width 30 height 30
click at [742, 420] on button "Sounds good!" at bounding box center [715, 408] width 158 height 45
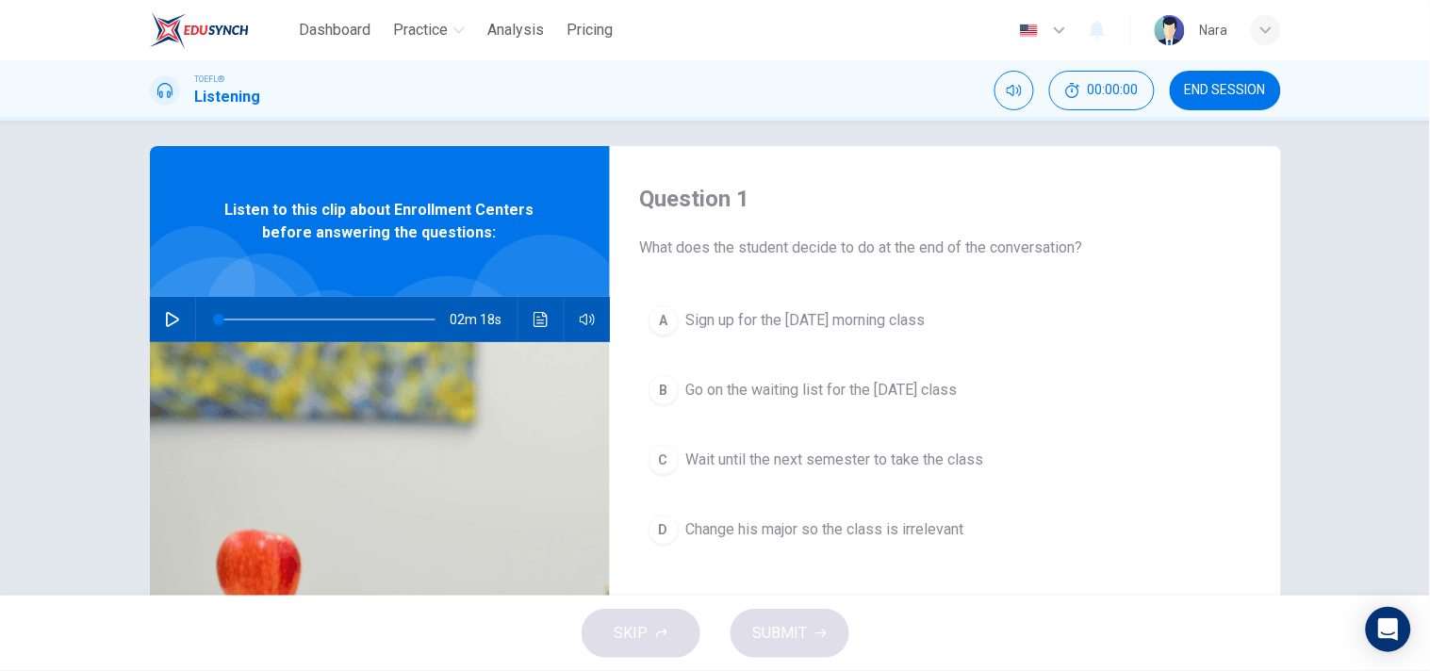
scroll to position [0, 0]
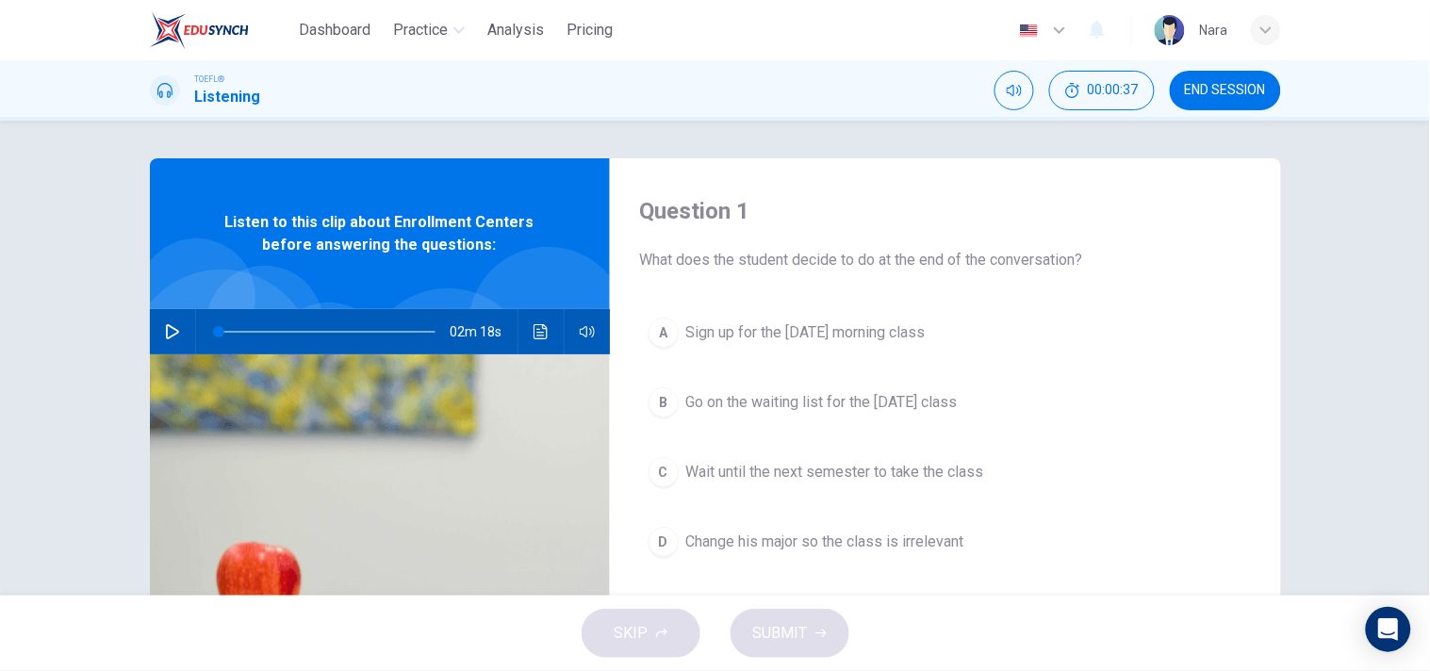
click at [170, 322] on button "button" at bounding box center [172, 331] width 30 height 45
type input "0"
click at [814, 424] on button "B Go on the waiting list for the Monday class" at bounding box center [945, 402] width 611 height 47
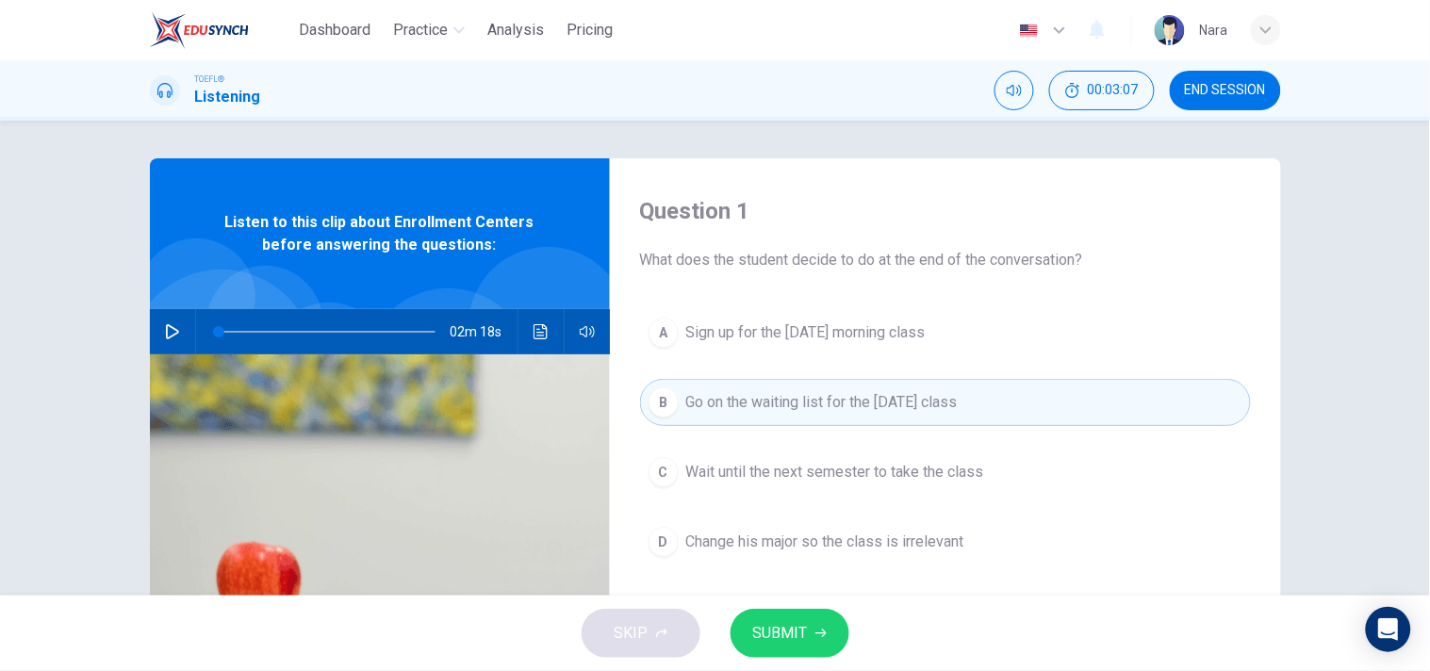
click at [815, 629] on icon "button" at bounding box center [820, 633] width 11 height 11
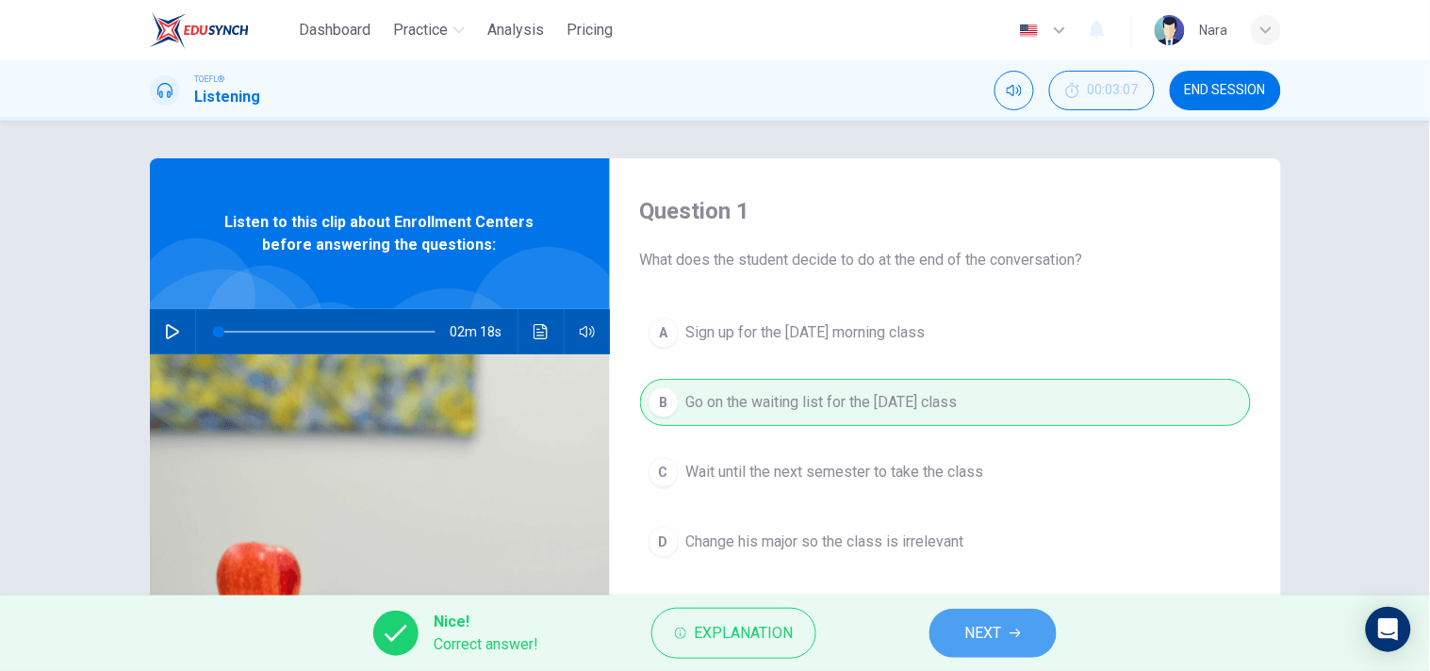
click at [1048, 634] on button "NEXT" at bounding box center [992, 633] width 127 height 49
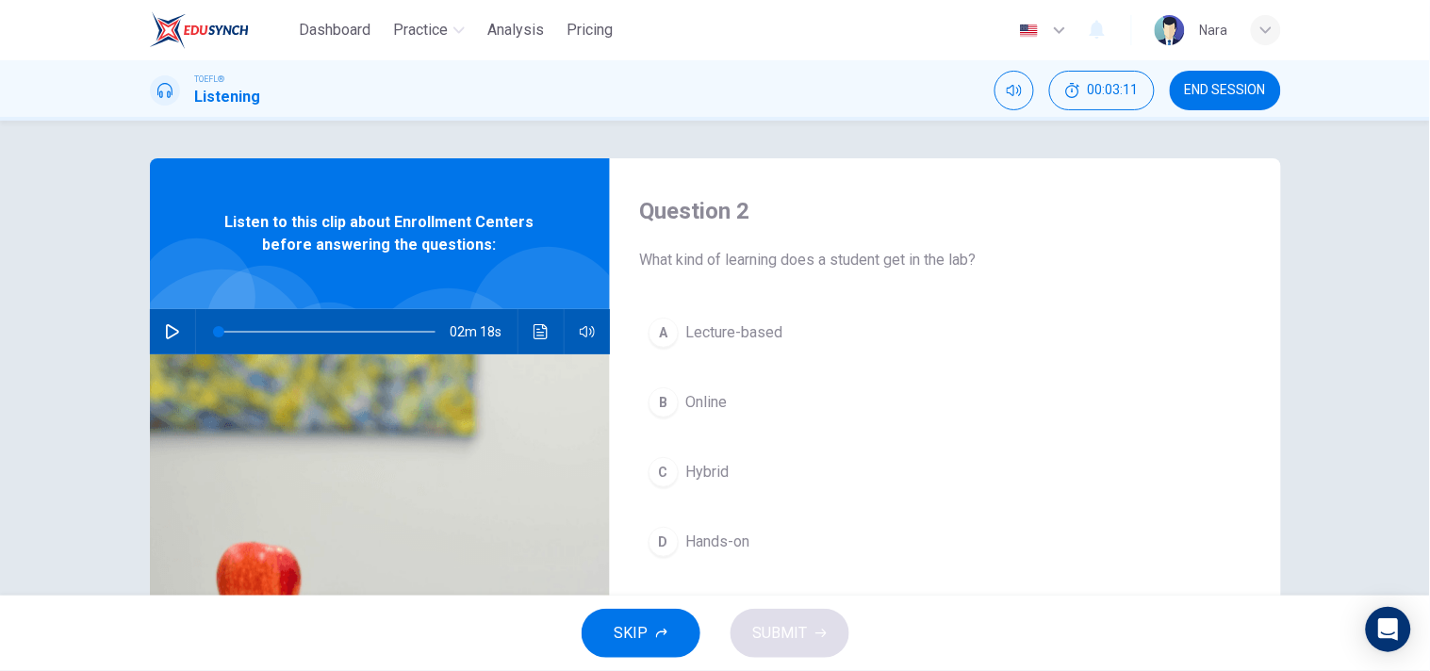
click at [770, 534] on button "D Hands-on" at bounding box center [945, 541] width 611 height 47
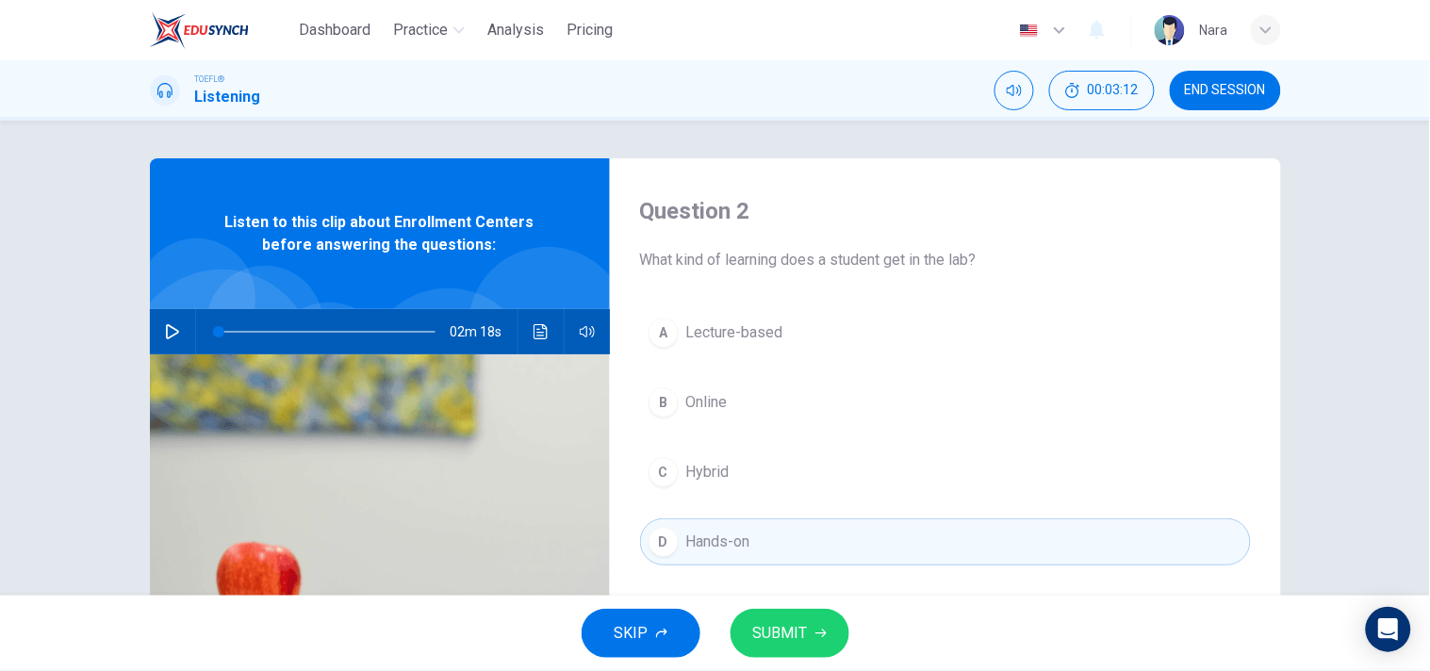
click at [813, 626] on button "SUBMIT" at bounding box center [789, 633] width 119 height 49
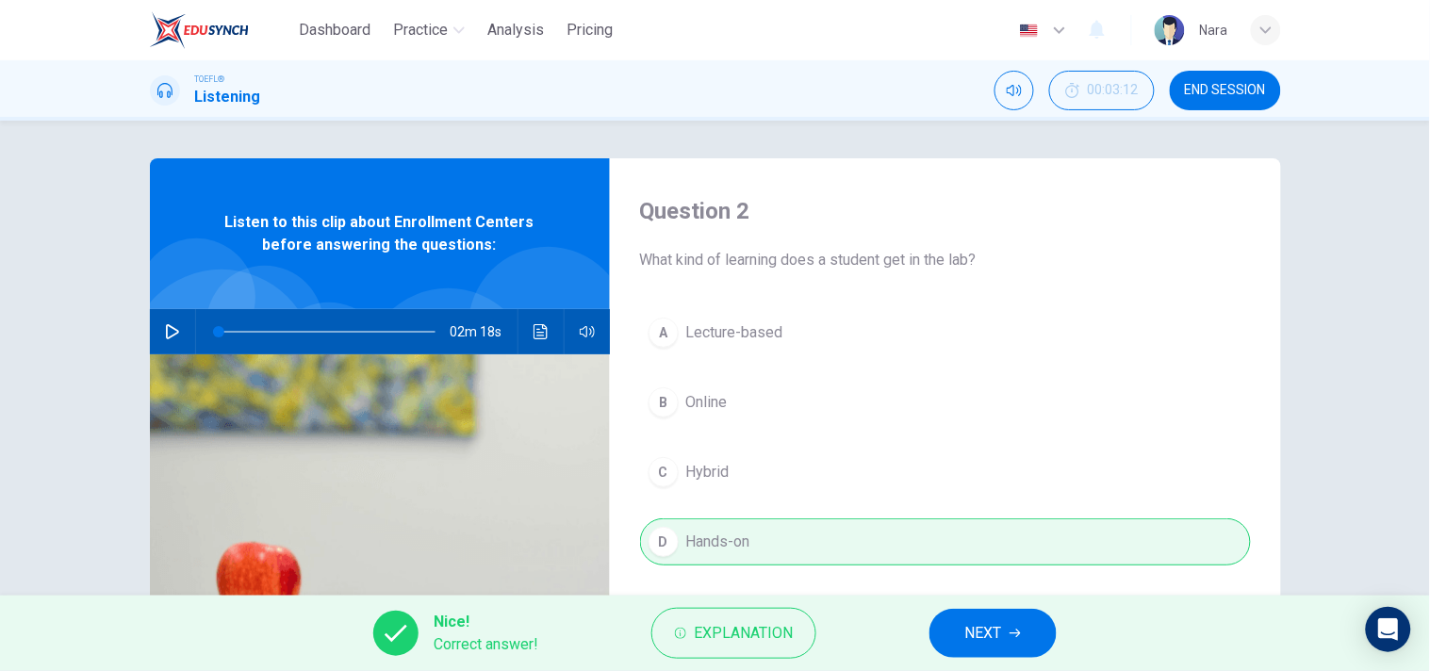
click at [974, 636] on span "NEXT" at bounding box center [983, 633] width 37 height 26
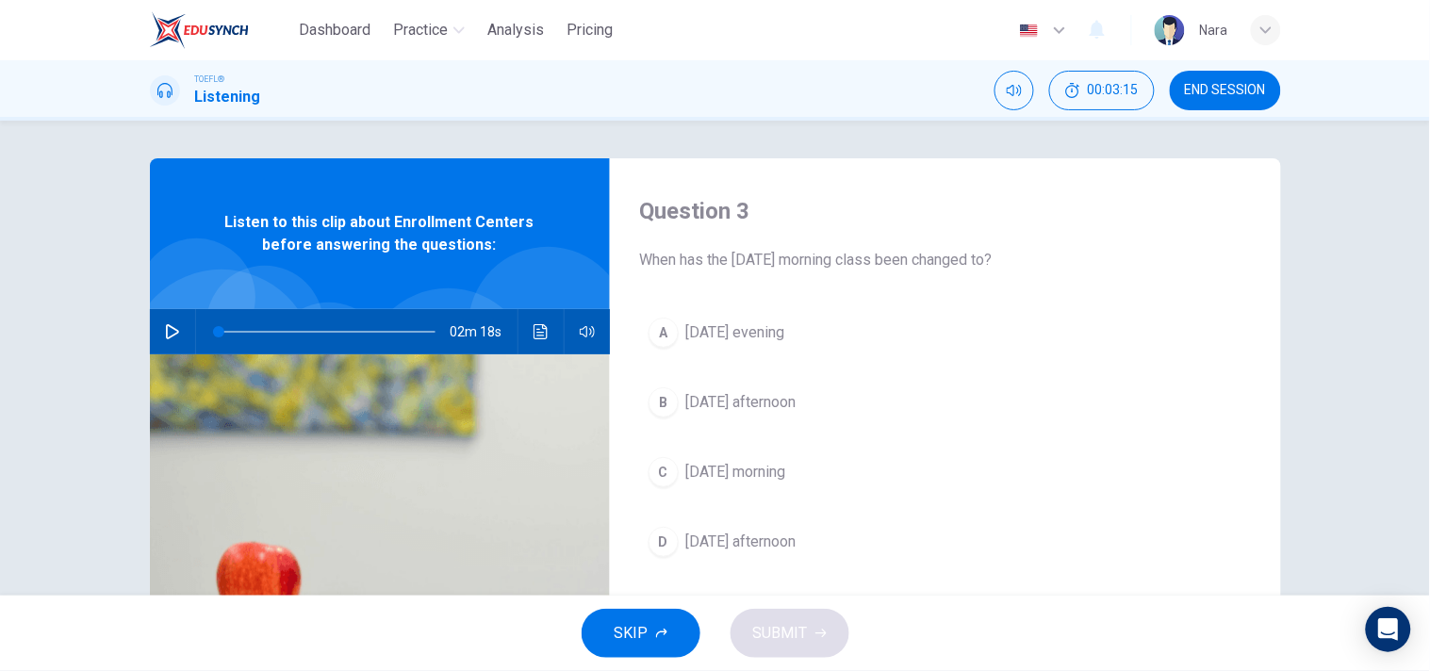
click at [740, 492] on button "C Friday morning" at bounding box center [945, 472] width 611 height 47
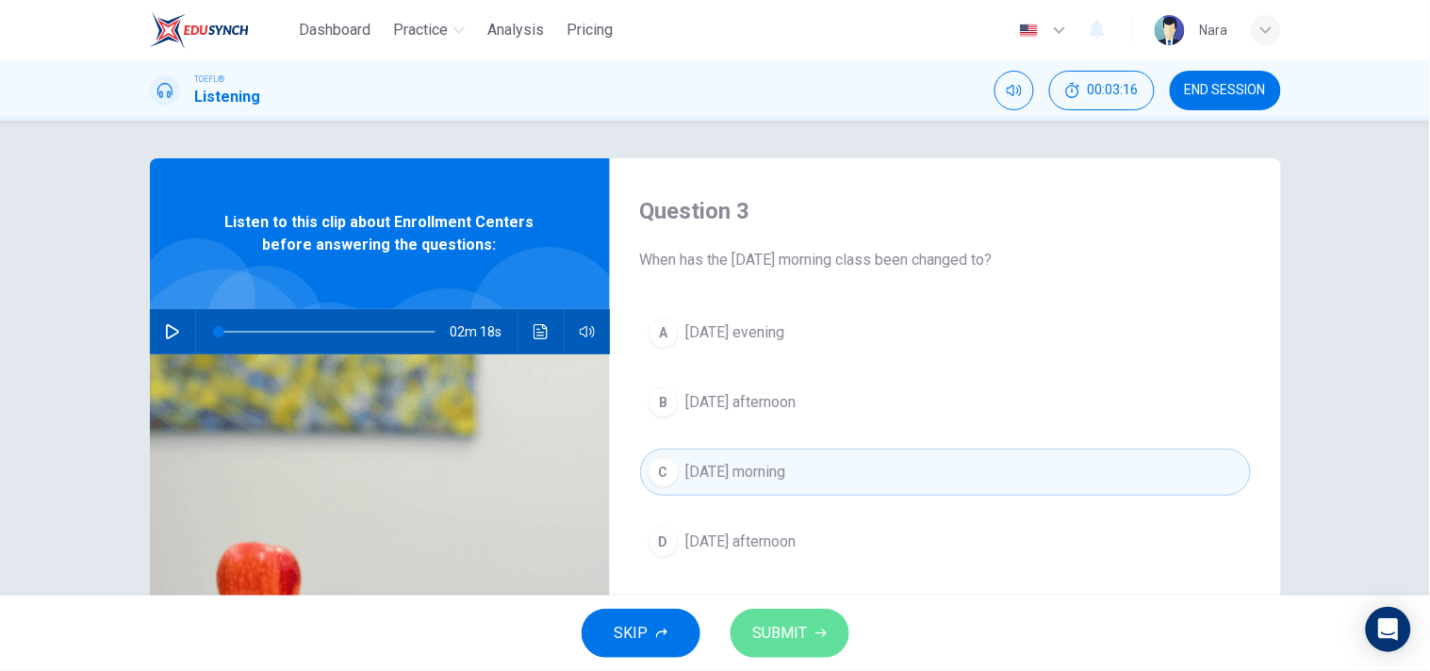
click at [820, 629] on icon "button" at bounding box center [820, 633] width 11 height 11
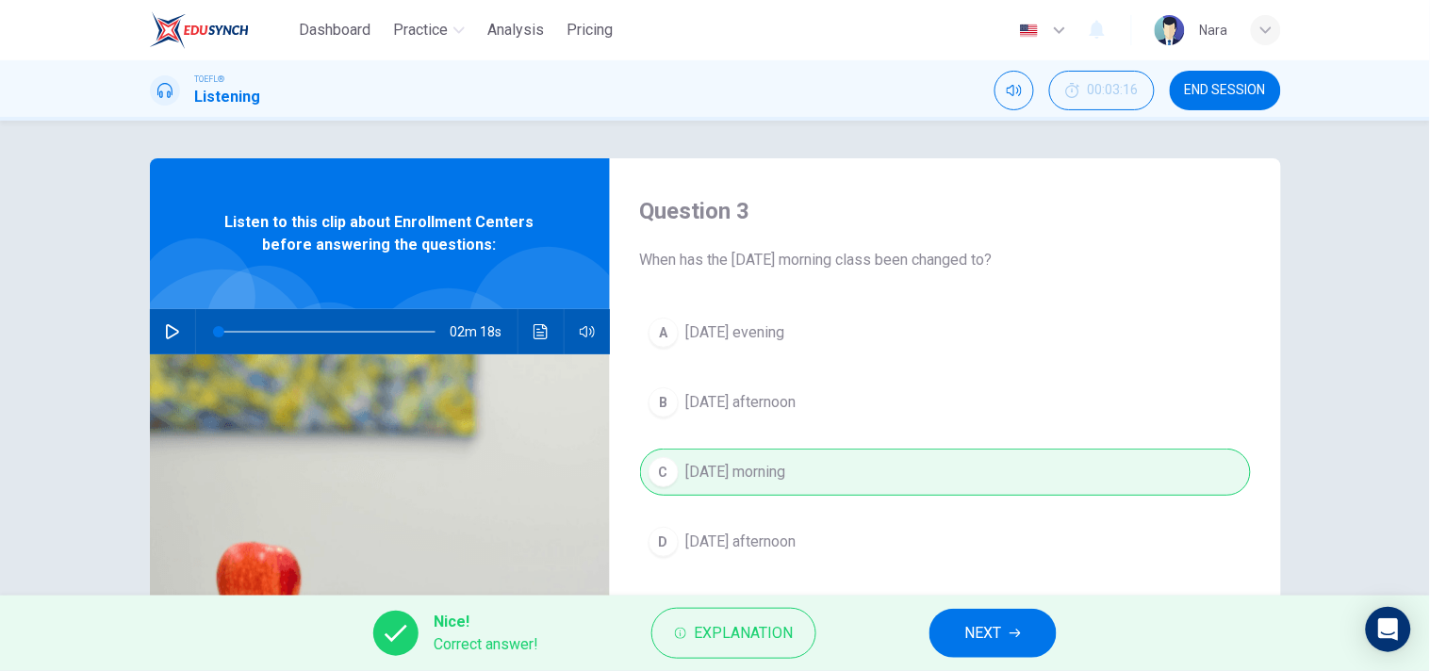
click at [1022, 630] on button "NEXT" at bounding box center [992, 633] width 127 height 49
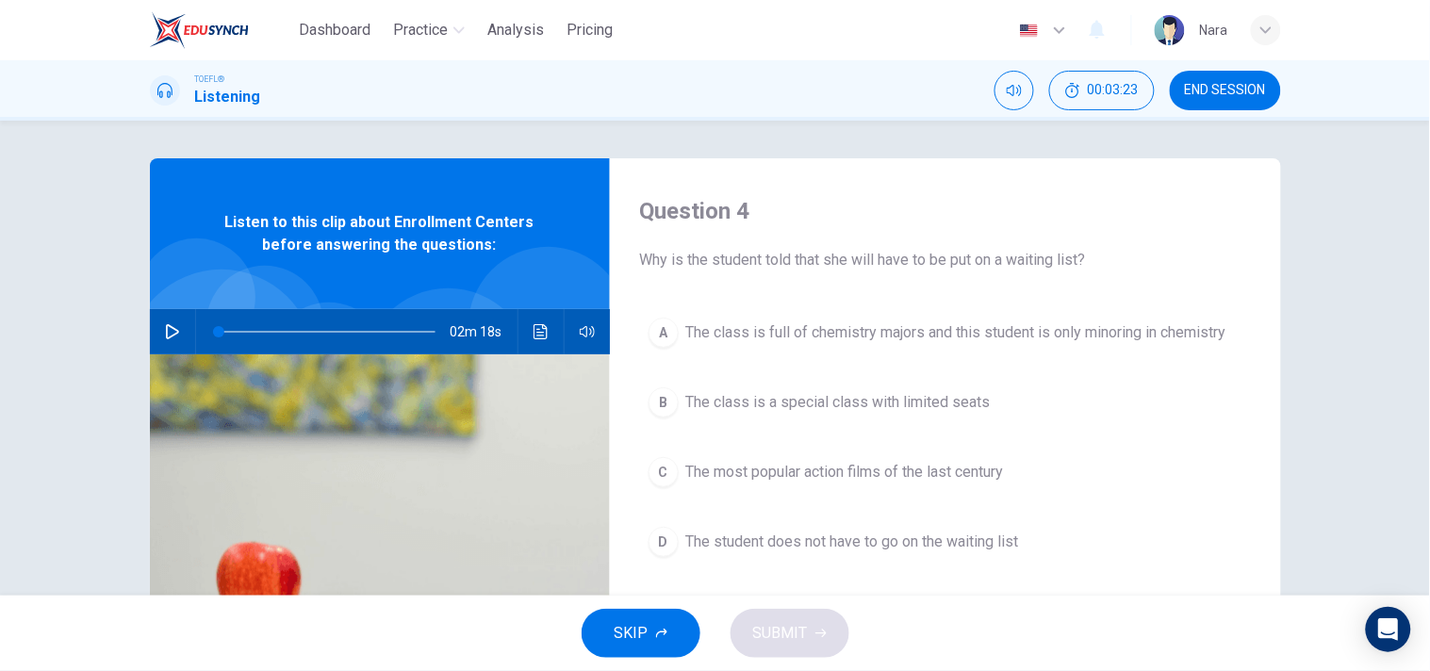
click at [957, 401] on span "The class is a special class with limited seats" at bounding box center [838, 402] width 304 height 23
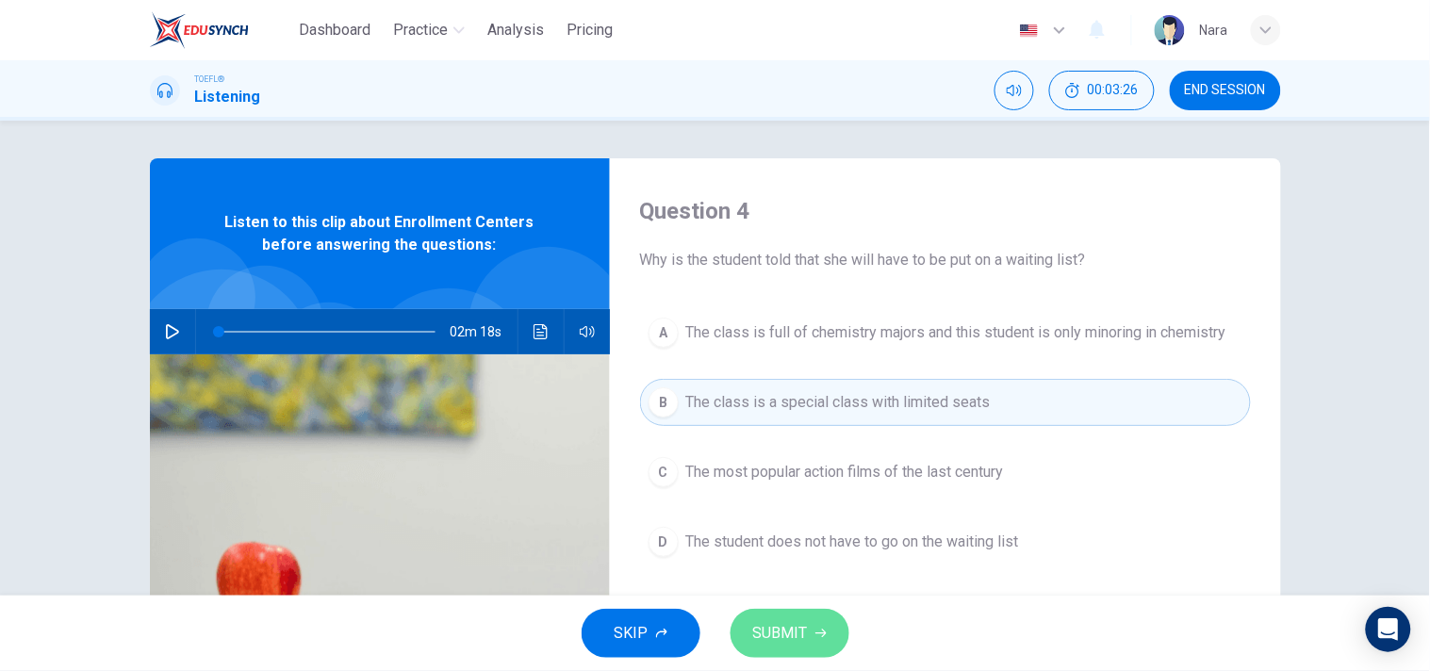
click at [812, 646] on button "SUBMIT" at bounding box center [789, 633] width 119 height 49
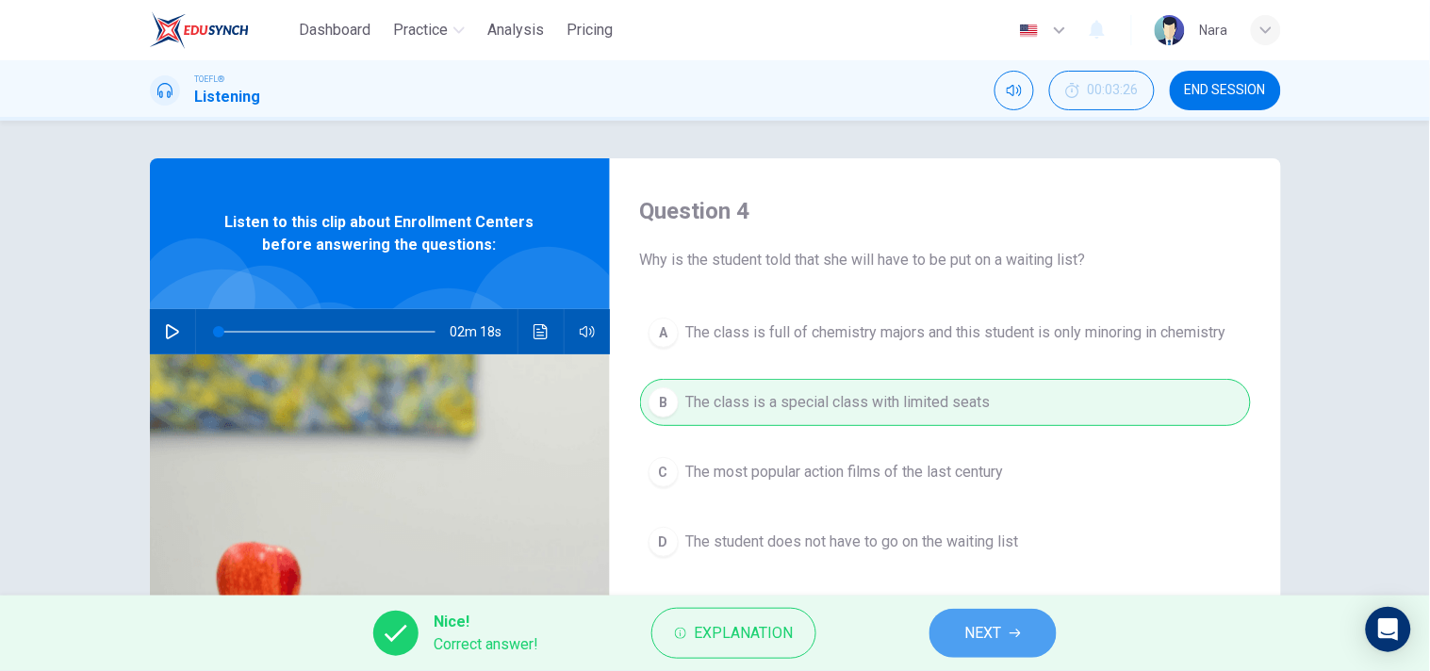
click at [991, 635] on span "NEXT" at bounding box center [983, 633] width 37 height 26
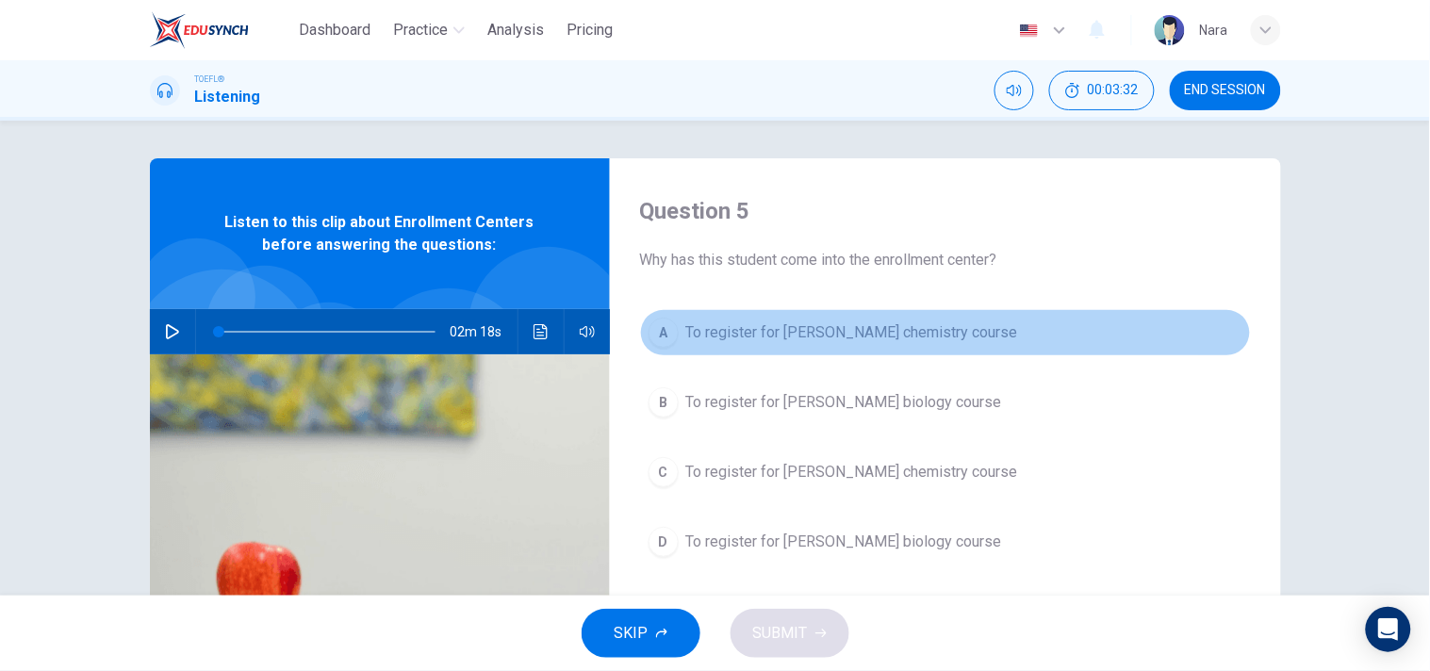
click at [802, 326] on span "To register for Professor Taylor's chemistry course" at bounding box center [852, 332] width 332 height 23
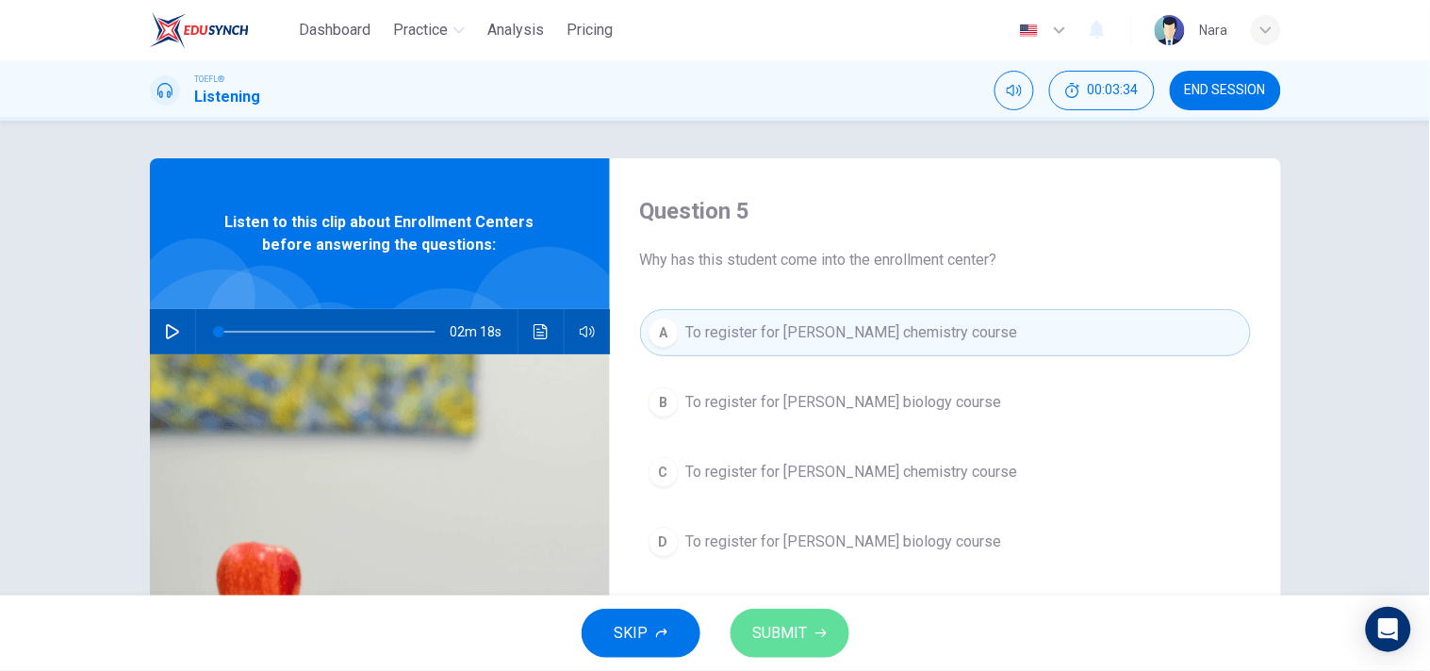
click at [813, 641] on button "SUBMIT" at bounding box center [789, 633] width 119 height 49
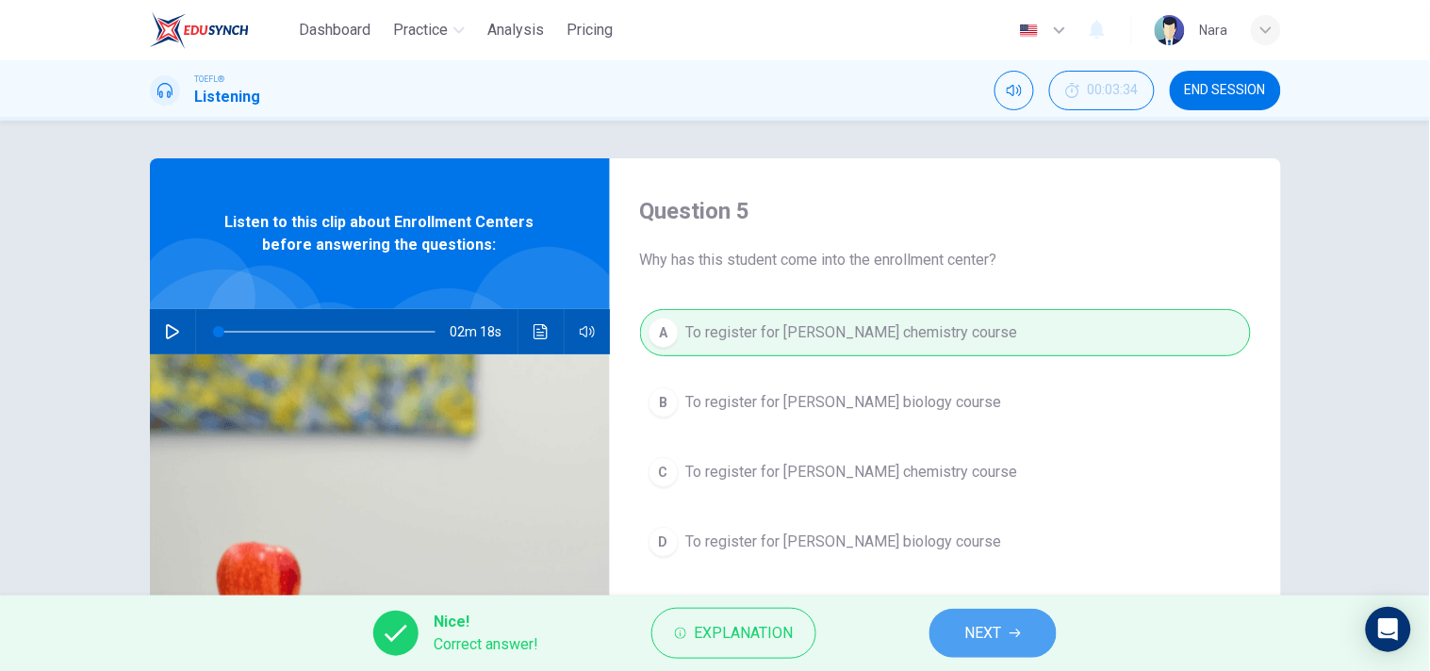
click at [984, 630] on span "NEXT" at bounding box center [983, 633] width 37 height 26
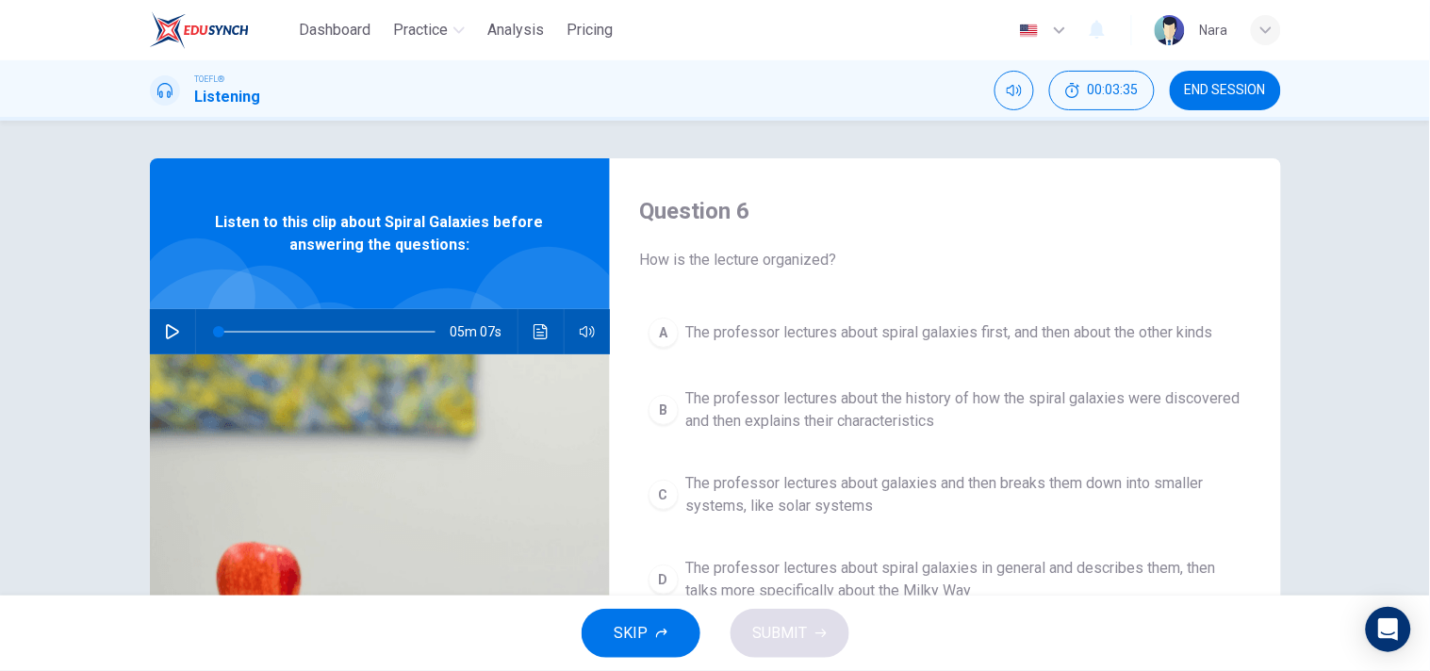
click at [1263, 88] on span "END SESSION" at bounding box center [1225, 90] width 81 height 15
